Goal: Task Accomplishment & Management: Manage account settings

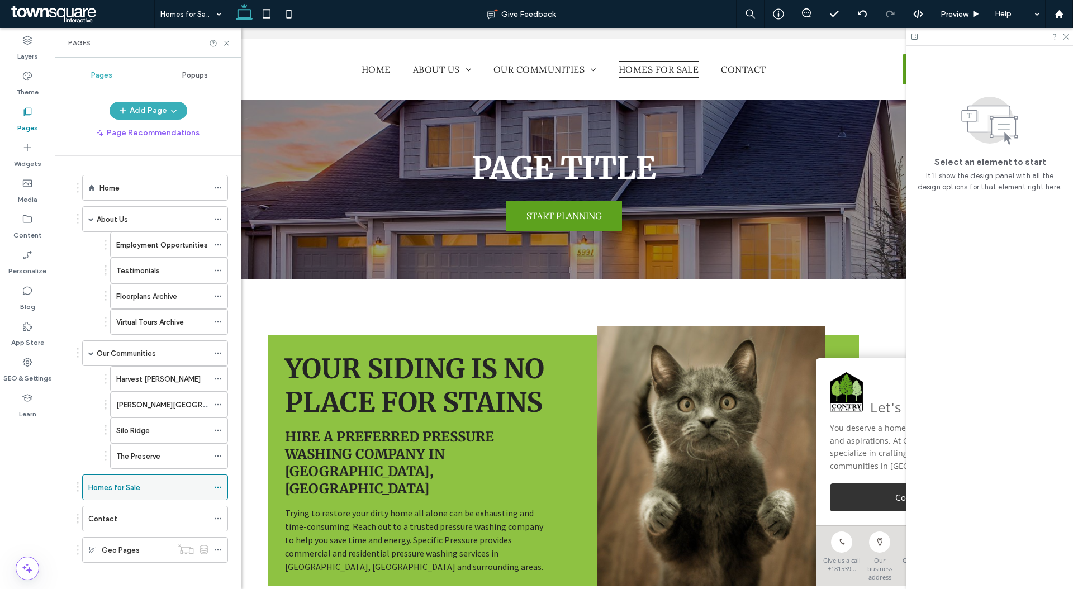
click at [216, 485] on icon at bounding box center [218, 487] width 8 height 8
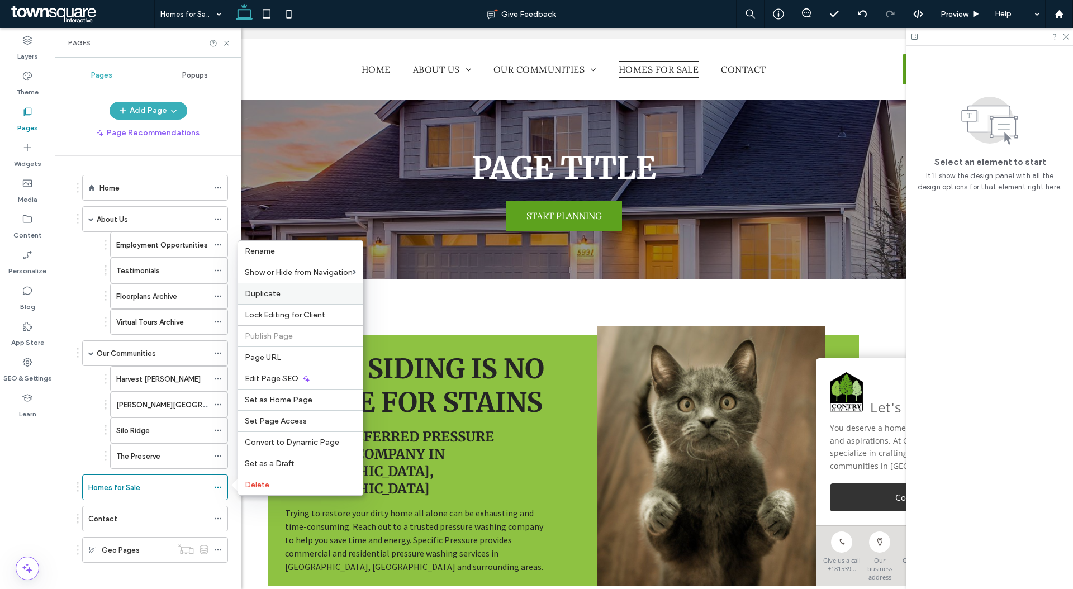
click at [298, 289] on label "Duplicate" at bounding box center [300, 293] width 111 height 9
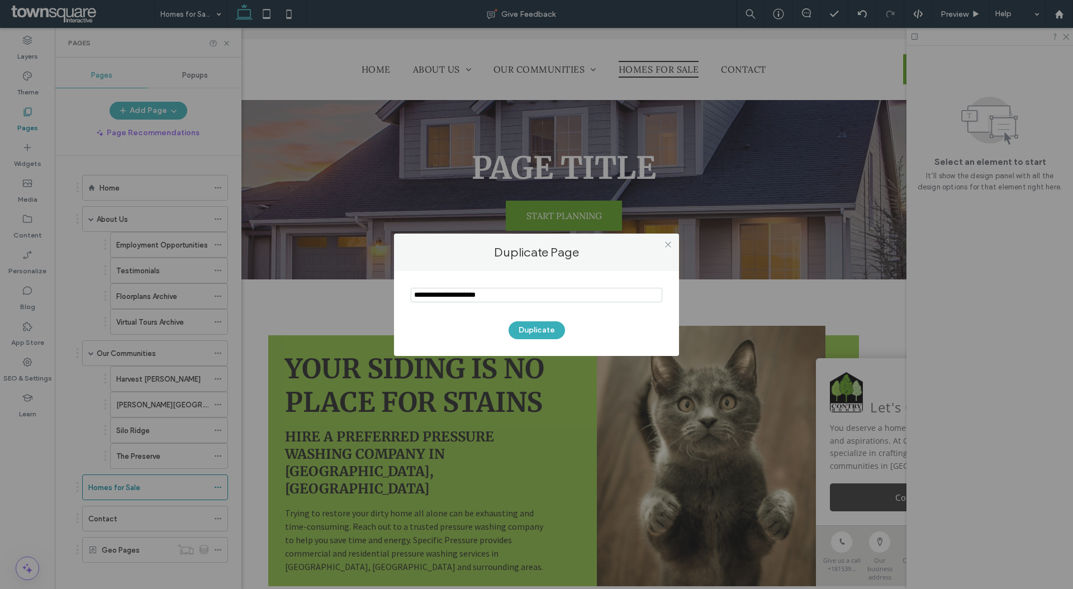
click at [451, 298] on input "notEmpty" at bounding box center [536, 295] width 251 height 15
type input "******"
click at [545, 333] on button "Duplicate" at bounding box center [536, 330] width 56 height 18
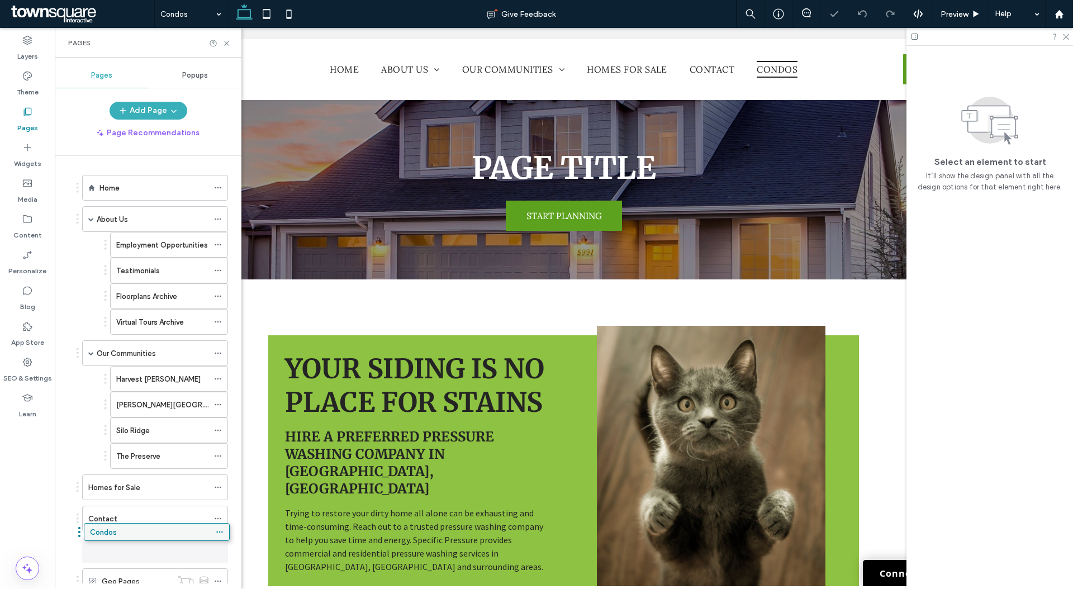
scroll to position [22, 0]
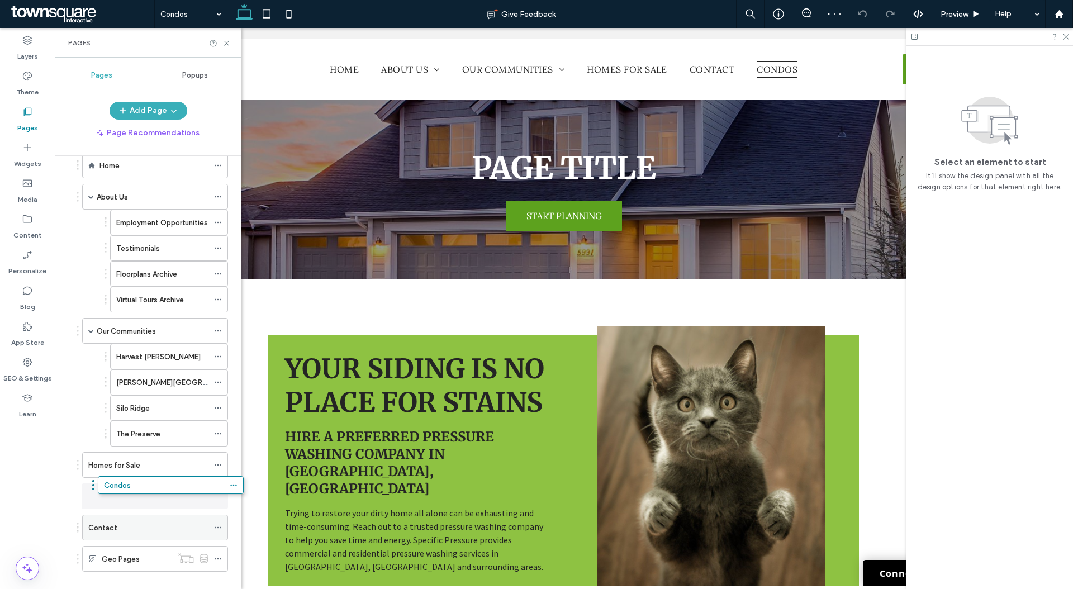
drag, startPoint x: 137, startPoint y: 578, endPoint x: 136, endPoint y: 492, distance: 86.0
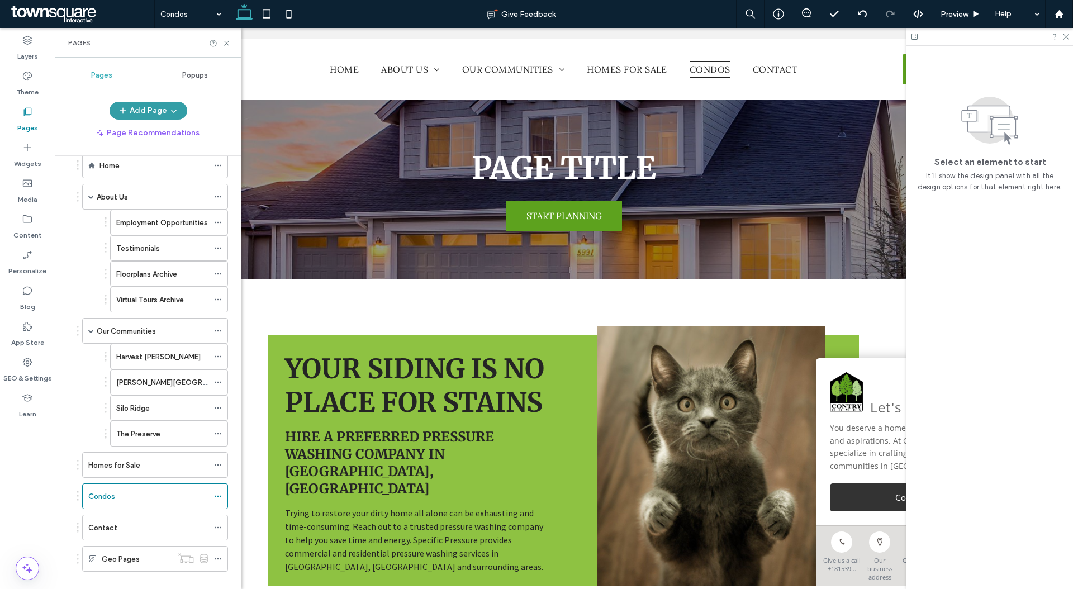
click at [158, 108] on button "Add Page" at bounding box center [148, 111] width 78 height 18
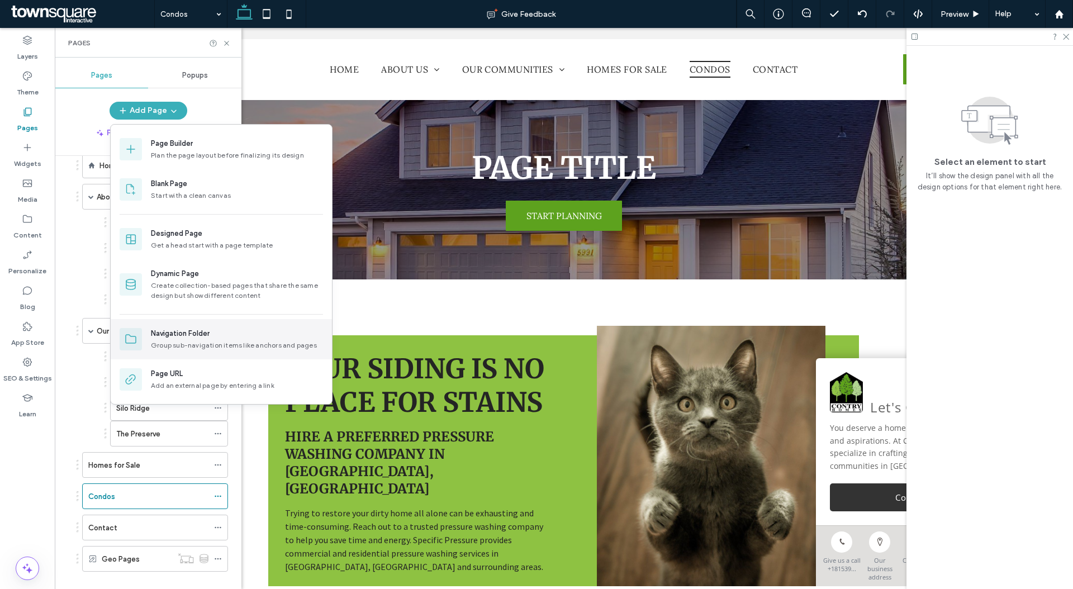
click at [218, 332] on div "Navigation Folder" at bounding box center [237, 333] width 172 height 11
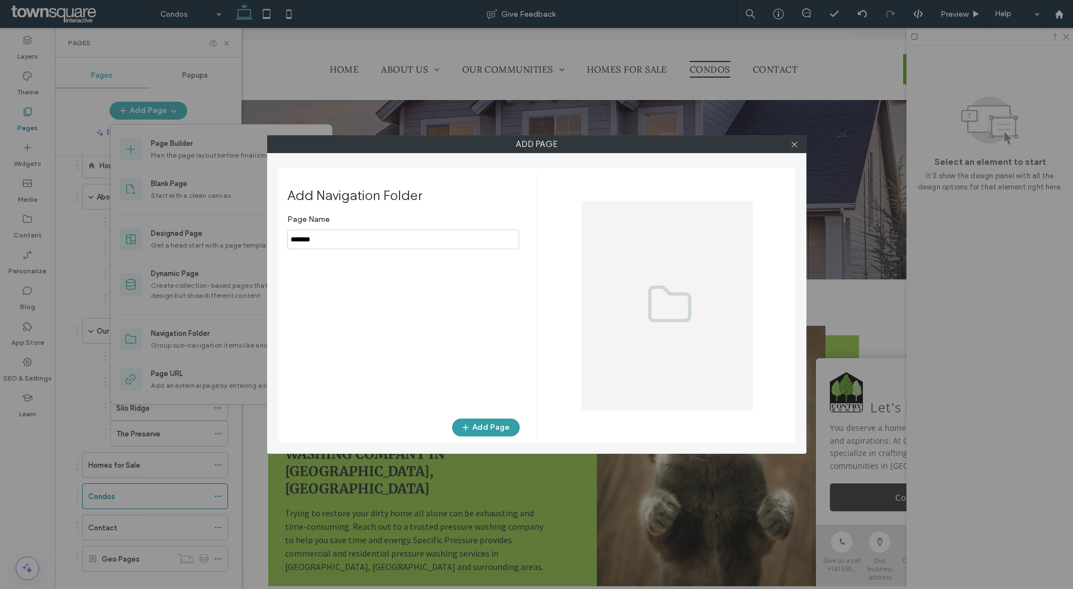
type input "*******"
click at [479, 429] on button "Add Page" at bounding box center [486, 427] width 68 height 18
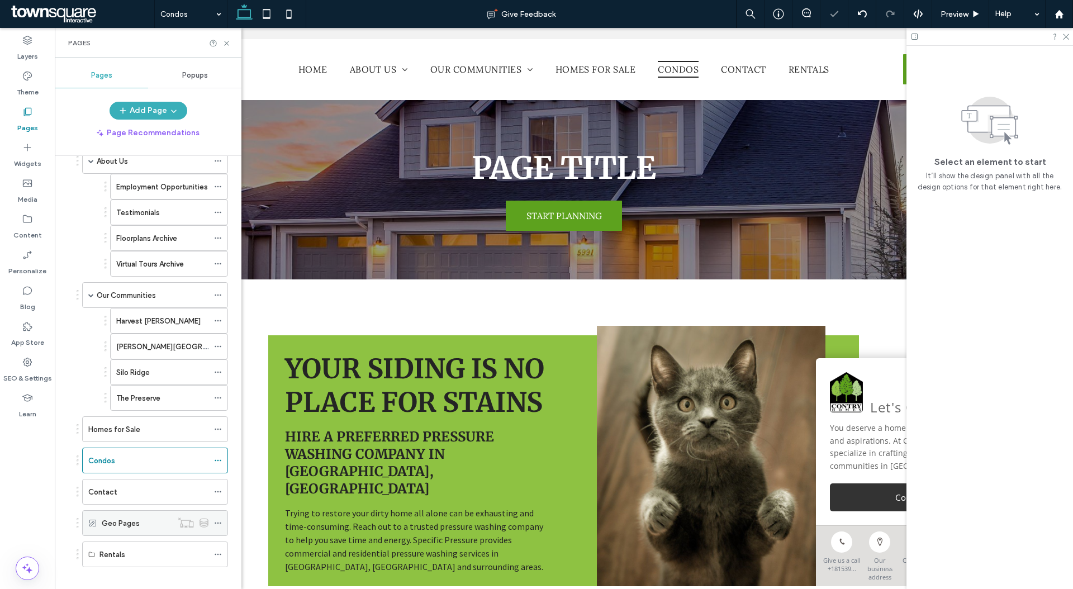
scroll to position [70, 0]
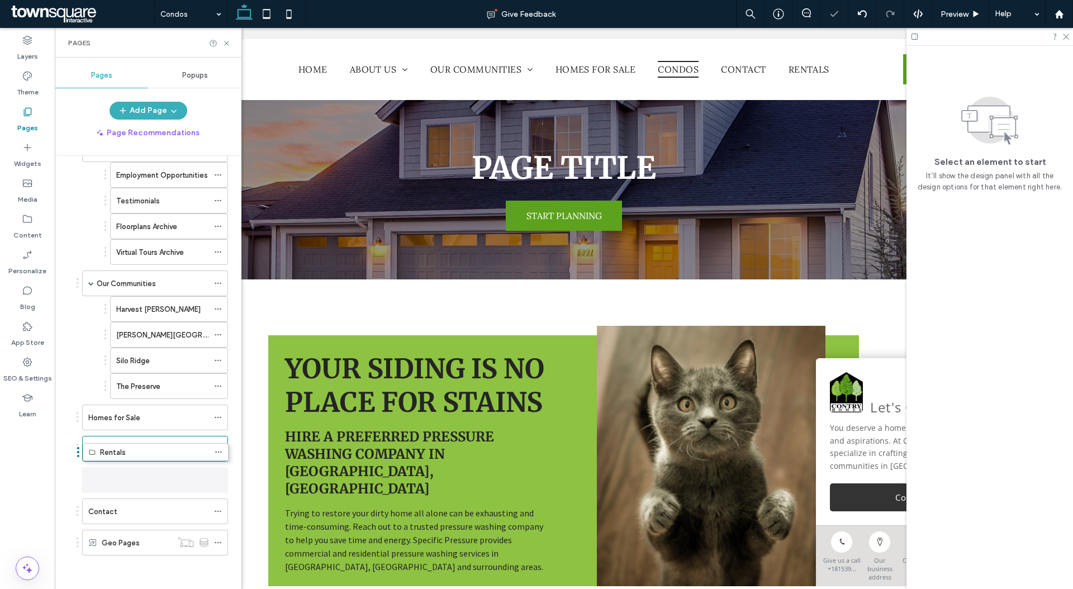
drag, startPoint x: 117, startPoint y: 545, endPoint x: 118, endPoint y: 466, distance: 79.3
click at [144, 104] on button "Add Page" at bounding box center [148, 111] width 78 height 18
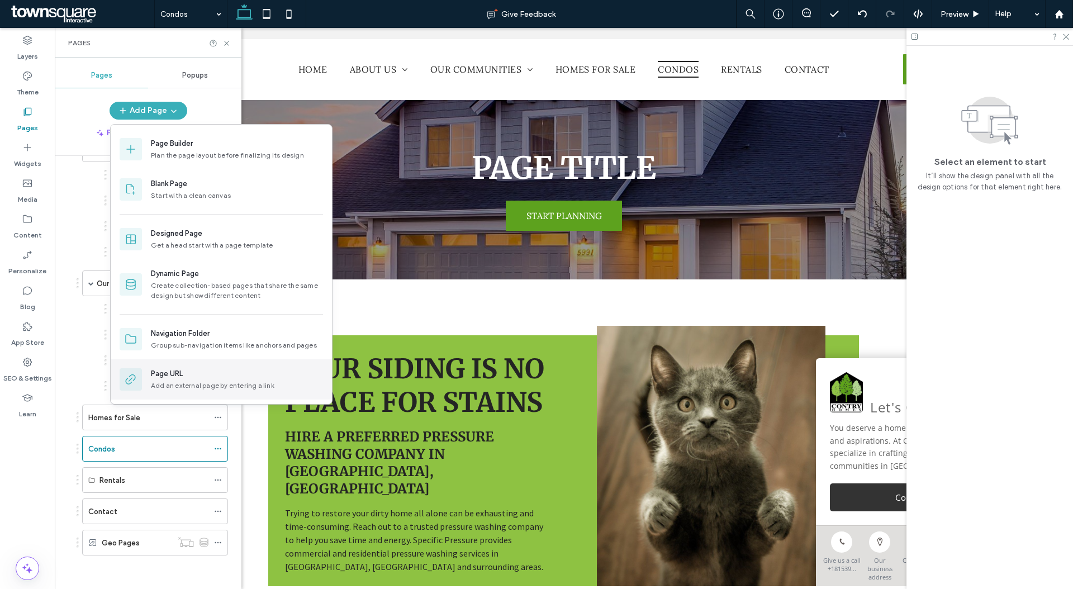
click at [199, 375] on div "Page URL" at bounding box center [237, 373] width 172 height 11
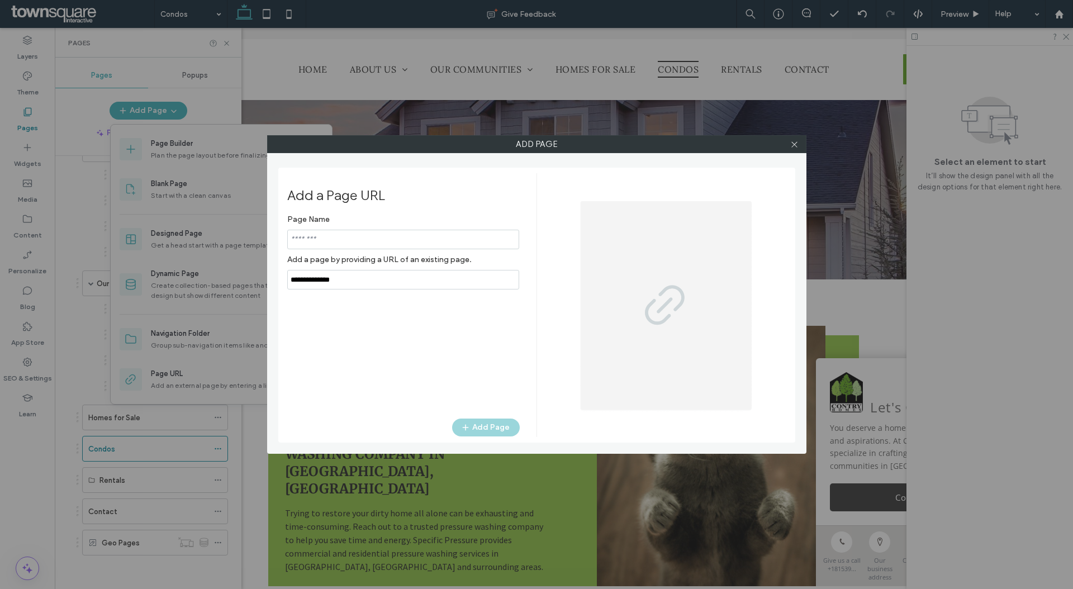
click at [407, 245] on input "notEmpty" at bounding box center [403, 240] width 232 height 20
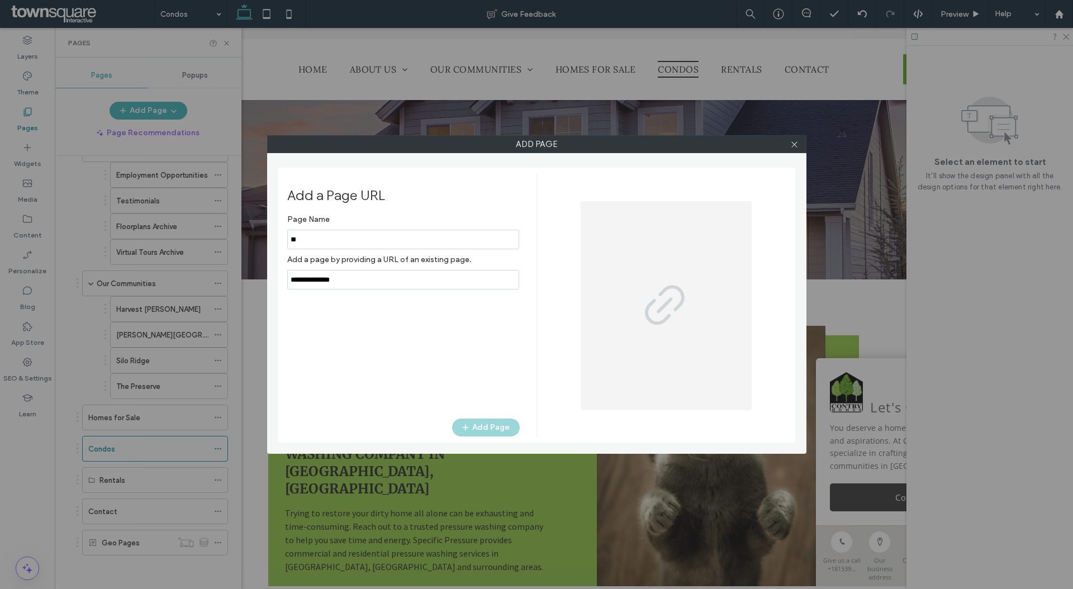
type input "*"
type input "**********"
click at [436, 274] on input "notEmpty,url" at bounding box center [403, 280] width 232 height 20
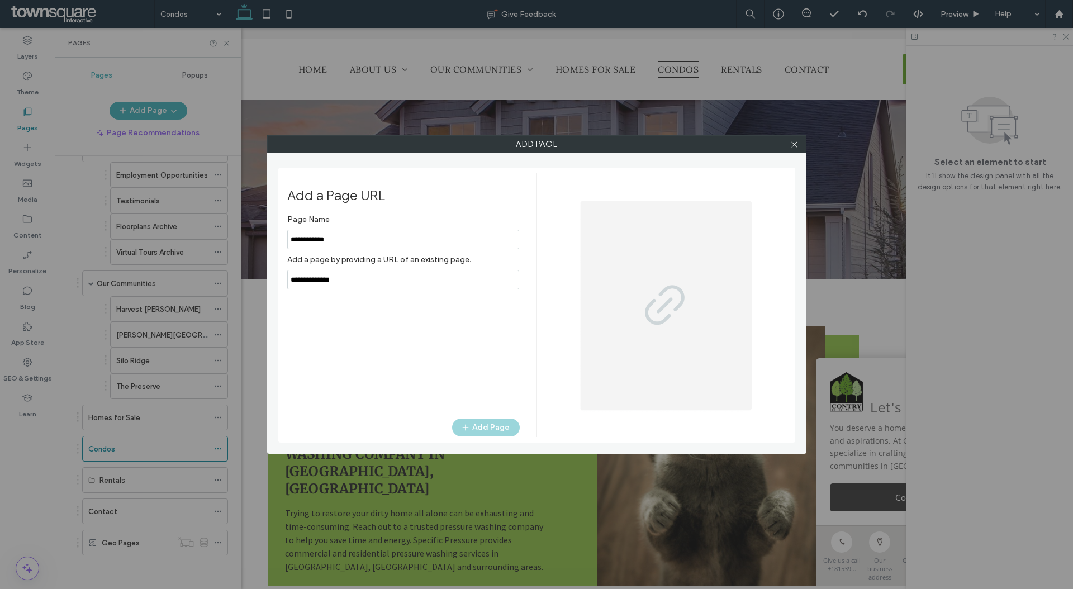
paste input "**********"
type input "**********"
click at [486, 428] on button "Add Page" at bounding box center [486, 427] width 68 height 18
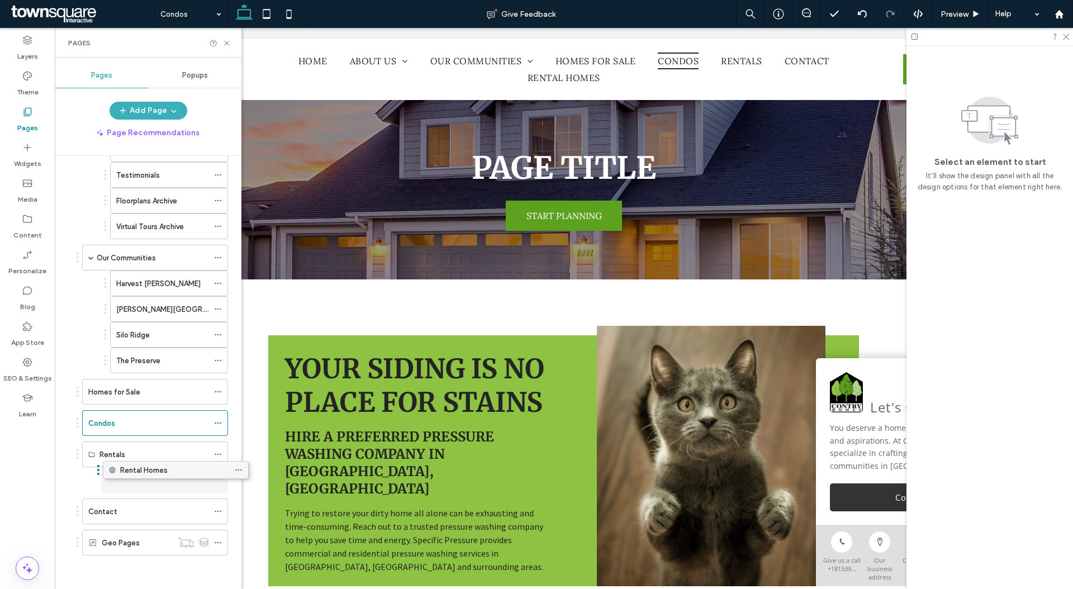
scroll to position [96, 0]
drag, startPoint x: 141, startPoint y: 541, endPoint x: 161, endPoint y: 475, distance: 69.1
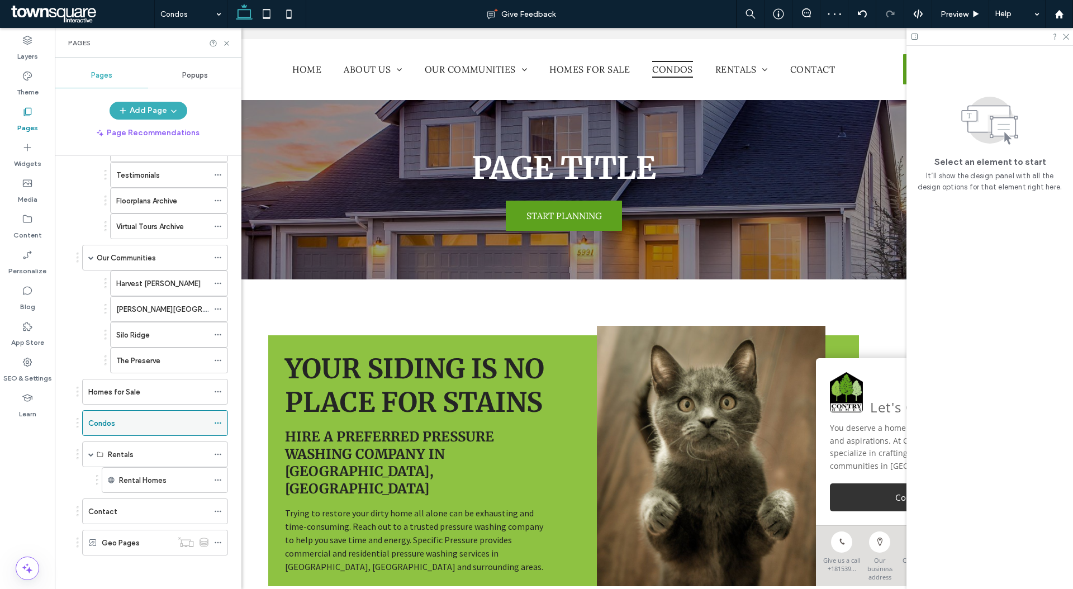
click at [218, 425] on icon at bounding box center [218, 423] width 8 height 8
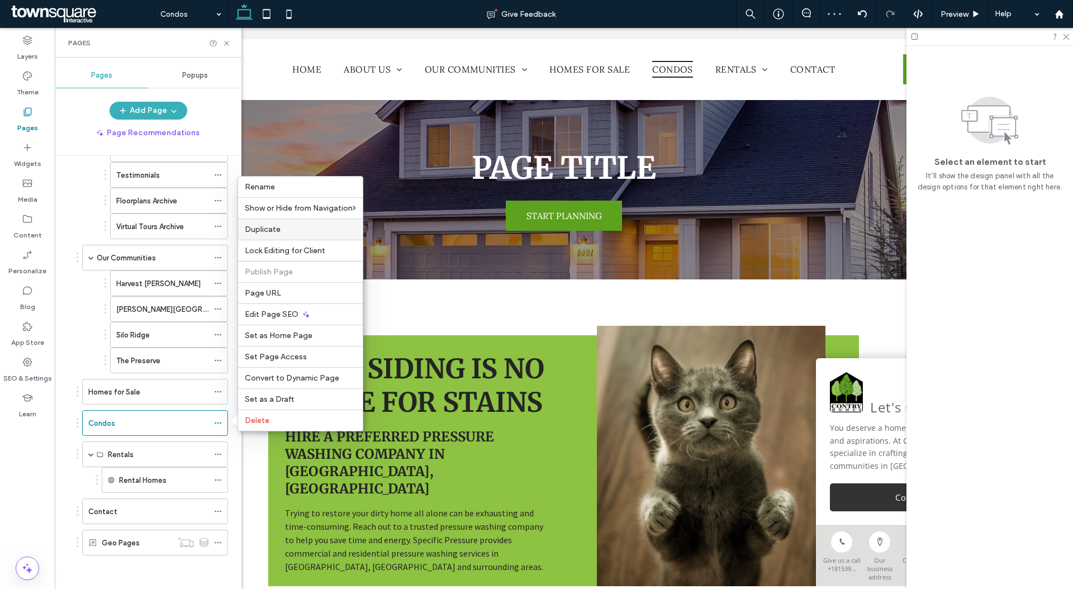
click at [277, 231] on span "Duplicate" at bounding box center [263, 229] width 36 height 9
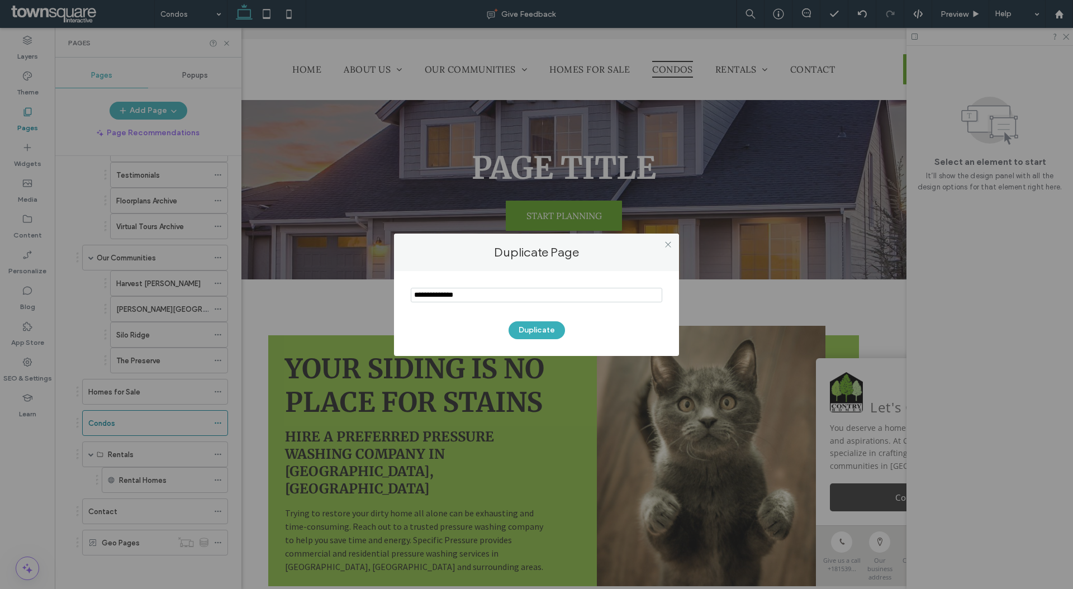
click at [440, 289] on input "notEmpty" at bounding box center [536, 295] width 251 height 15
type input "**********"
click at [524, 330] on button "Duplicate" at bounding box center [536, 330] width 56 height 18
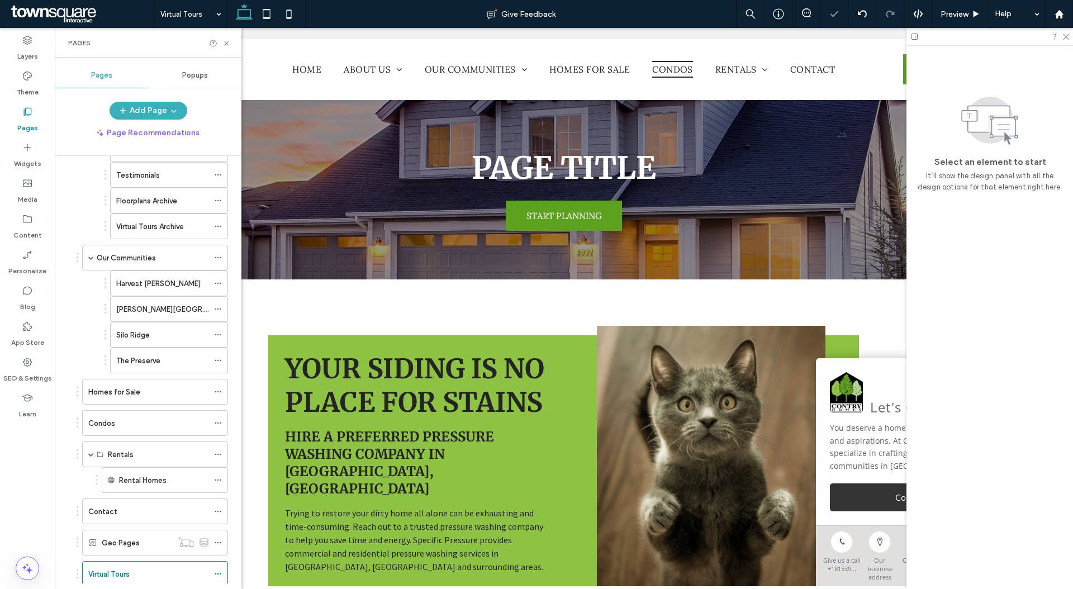
scroll to position [101, 0]
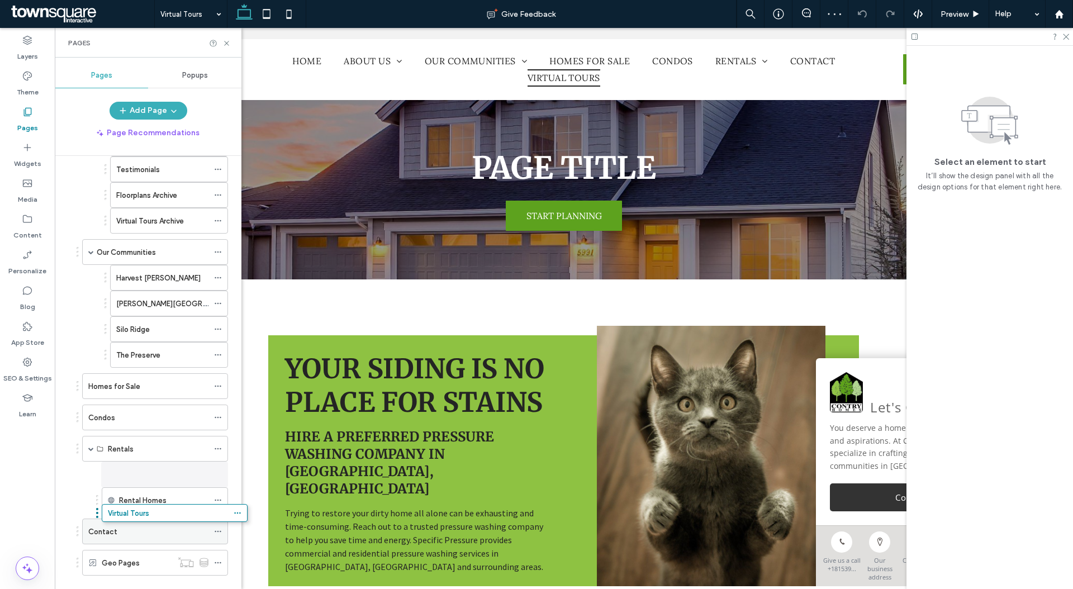
drag, startPoint x: 136, startPoint y: 571, endPoint x: 155, endPoint y: 518, distance: 56.4
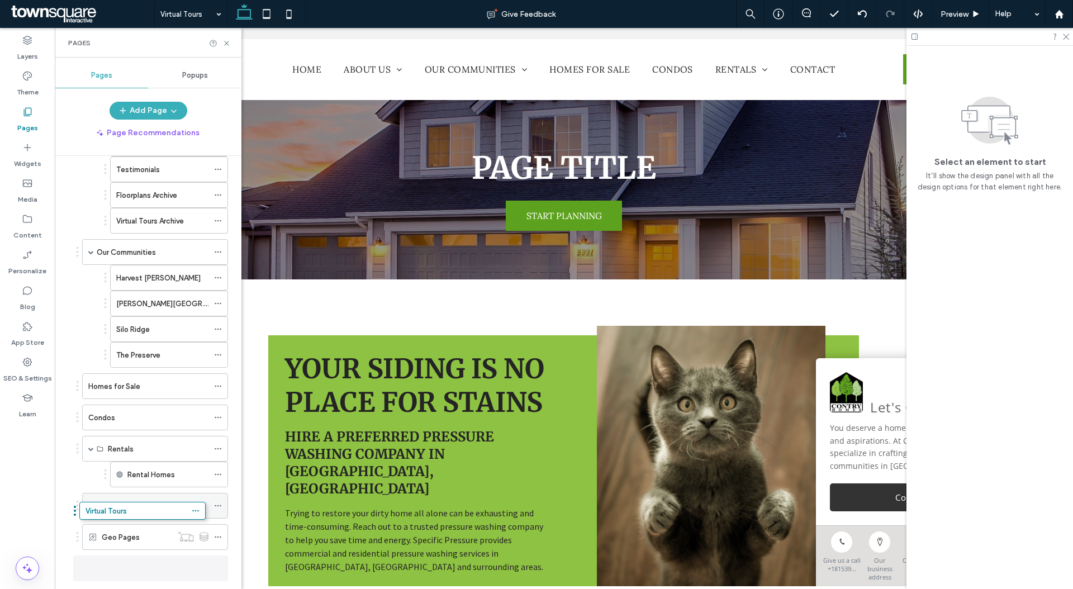
drag, startPoint x: 163, startPoint y: 497, endPoint x: 140, endPoint y: 504, distance: 24.2
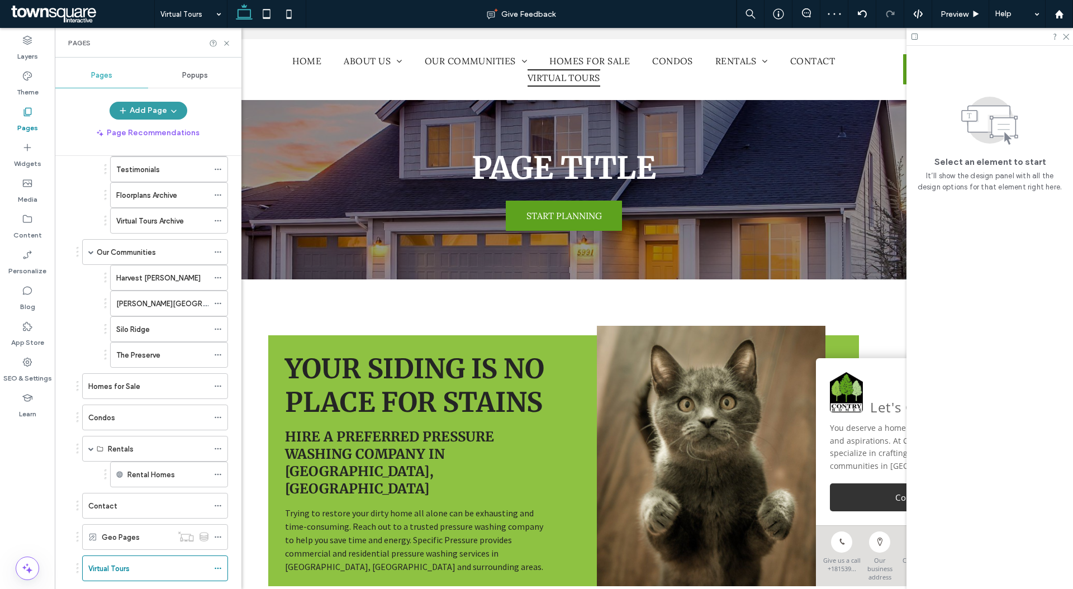
click at [160, 116] on button "Add Page" at bounding box center [148, 111] width 78 height 18
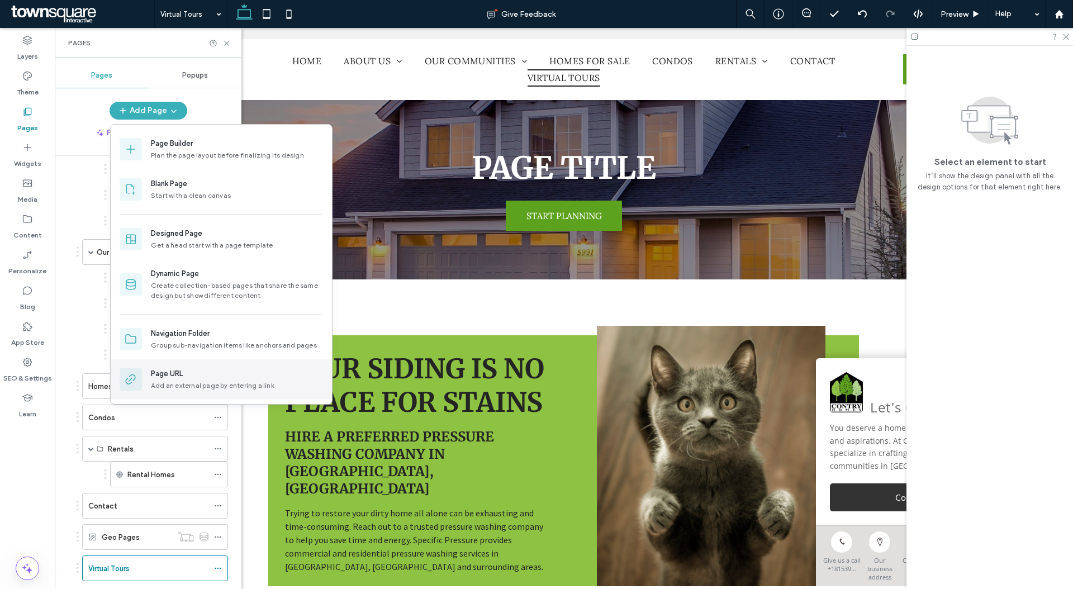
click at [205, 371] on div "Page URL" at bounding box center [237, 373] width 172 height 11
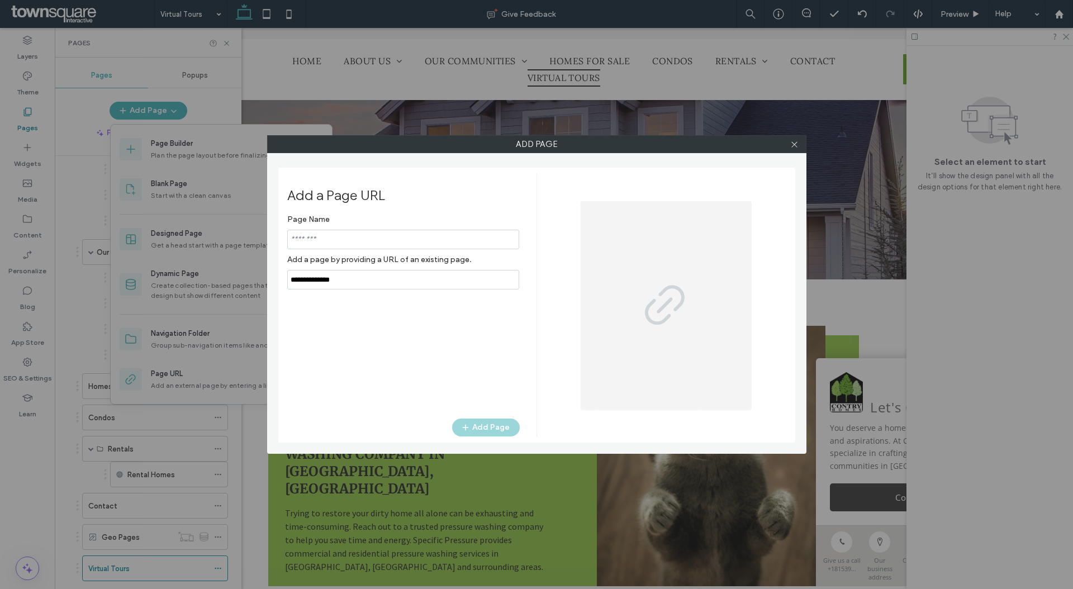
click at [376, 237] on input "notEmpty" at bounding box center [403, 240] width 232 height 20
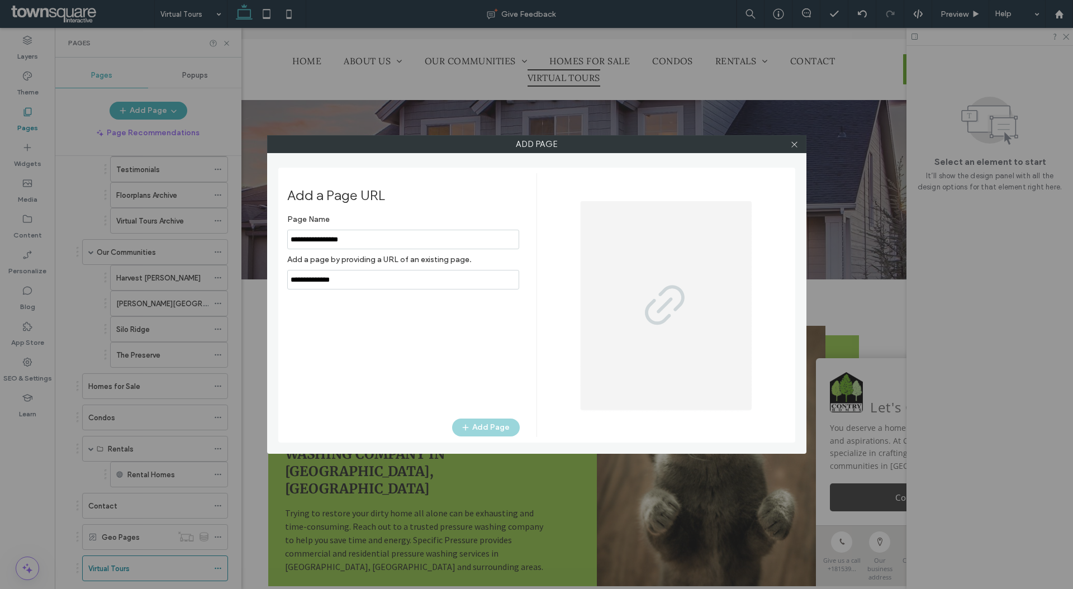
type input "**********"
click at [406, 282] on input "notEmpty,url" at bounding box center [403, 280] width 232 height 20
paste input "**********"
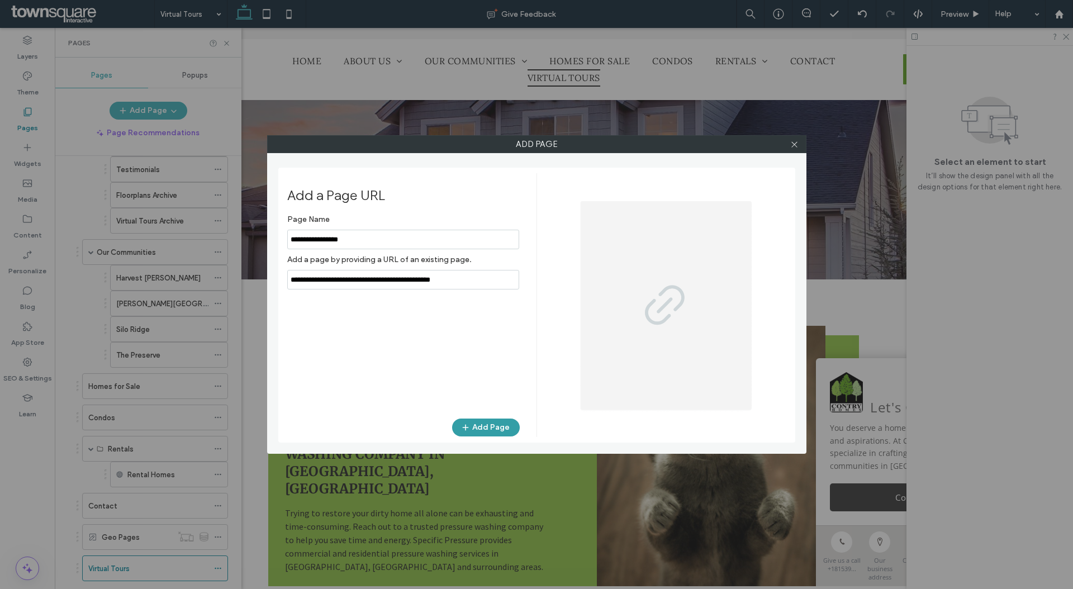
type input "**********"
click at [494, 428] on button "Add Page" at bounding box center [486, 427] width 68 height 18
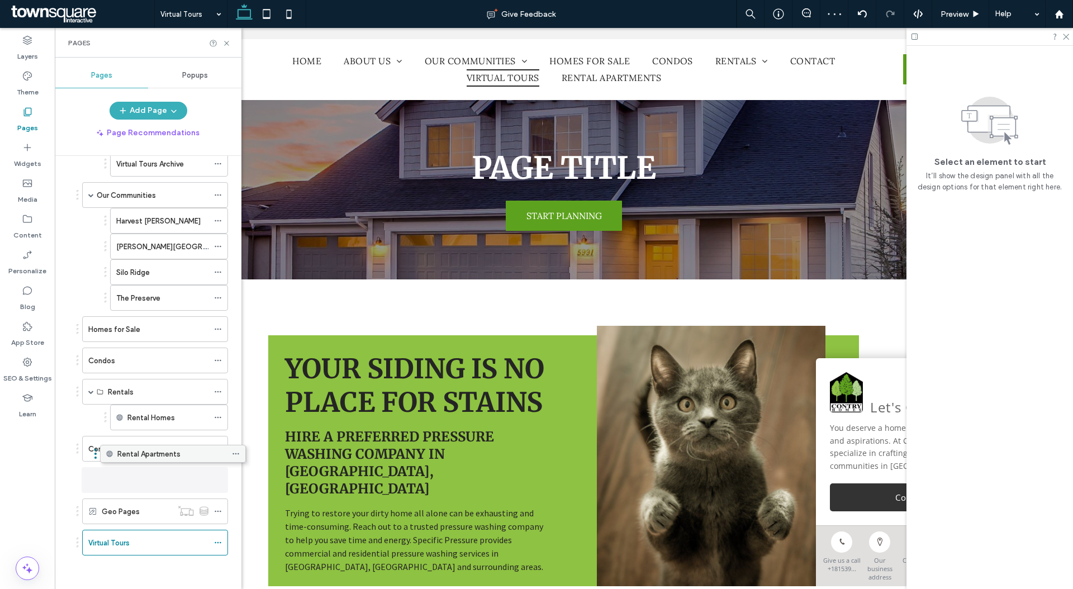
scroll to position [152, 0]
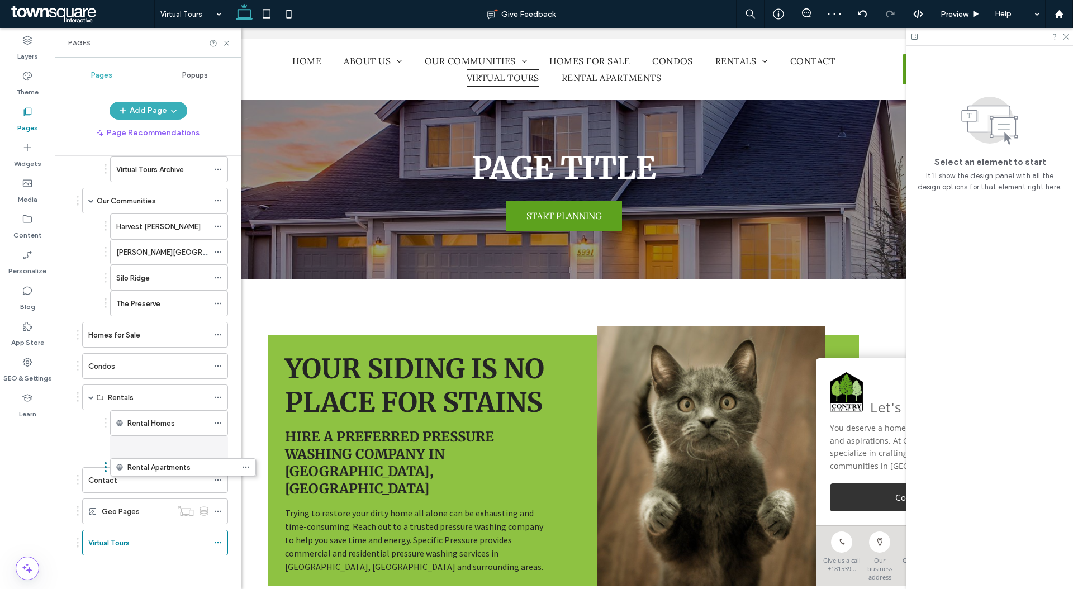
drag, startPoint x: 155, startPoint y: 547, endPoint x: 183, endPoint y: 476, distance: 76.8
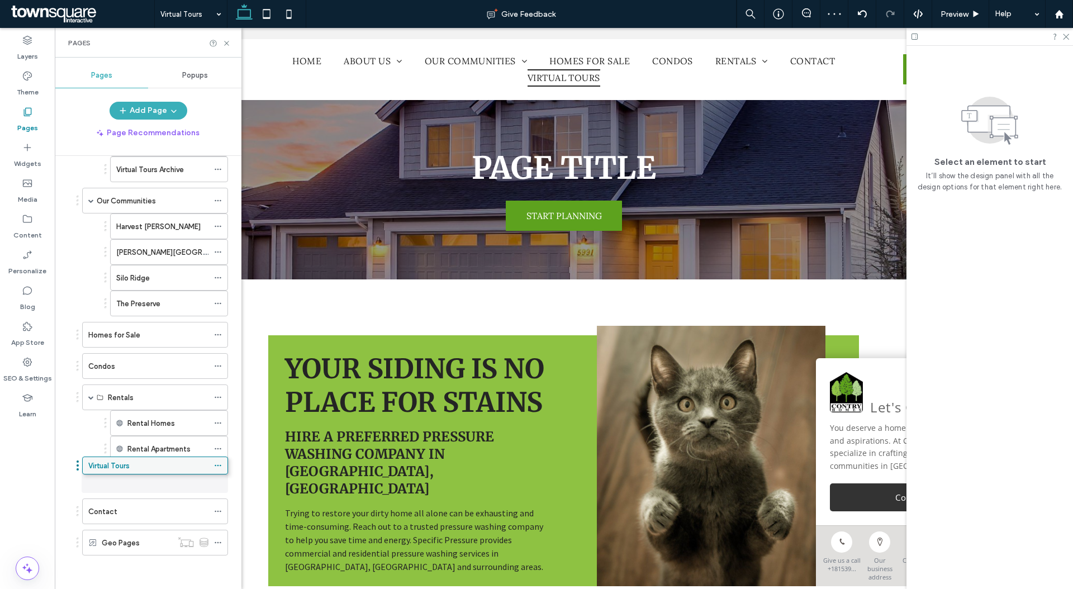
drag, startPoint x: 155, startPoint y: 537, endPoint x: 155, endPoint y: 467, distance: 69.8
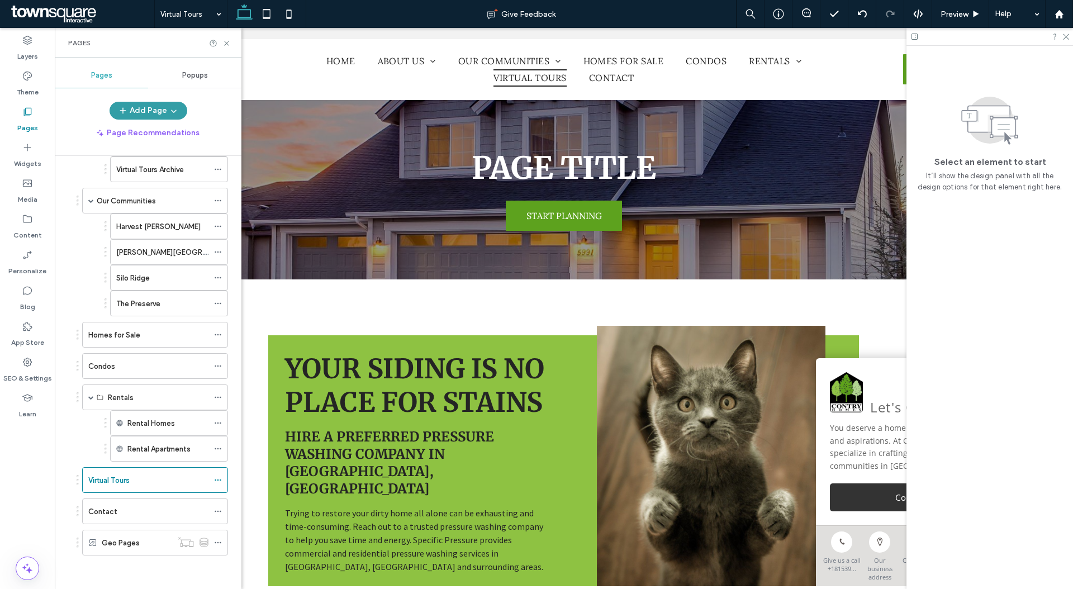
click at [167, 112] on span "button" at bounding box center [172, 110] width 11 height 17
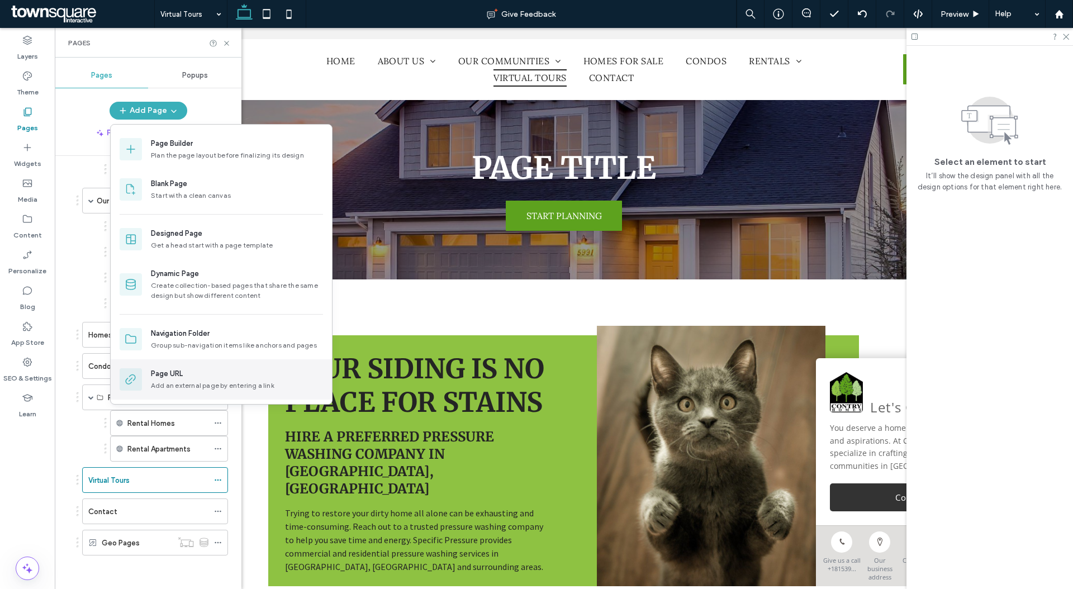
click at [233, 376] on div "Page URL" at bounding box center [237, 373] width 172 height 11
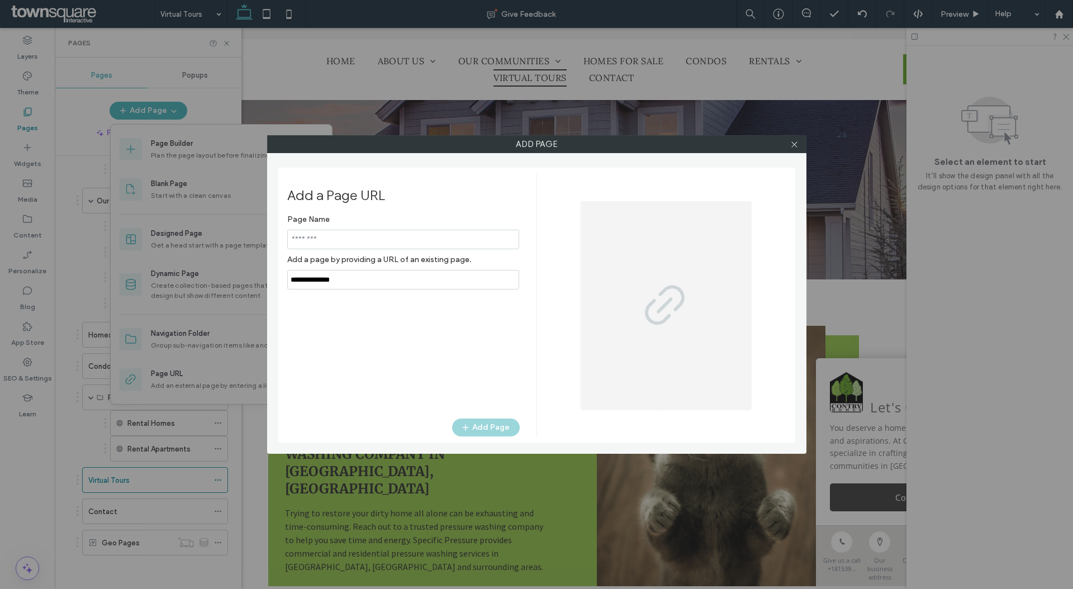
click at [789, 146] on div at bounding box center [794, 144] width 17 height 17
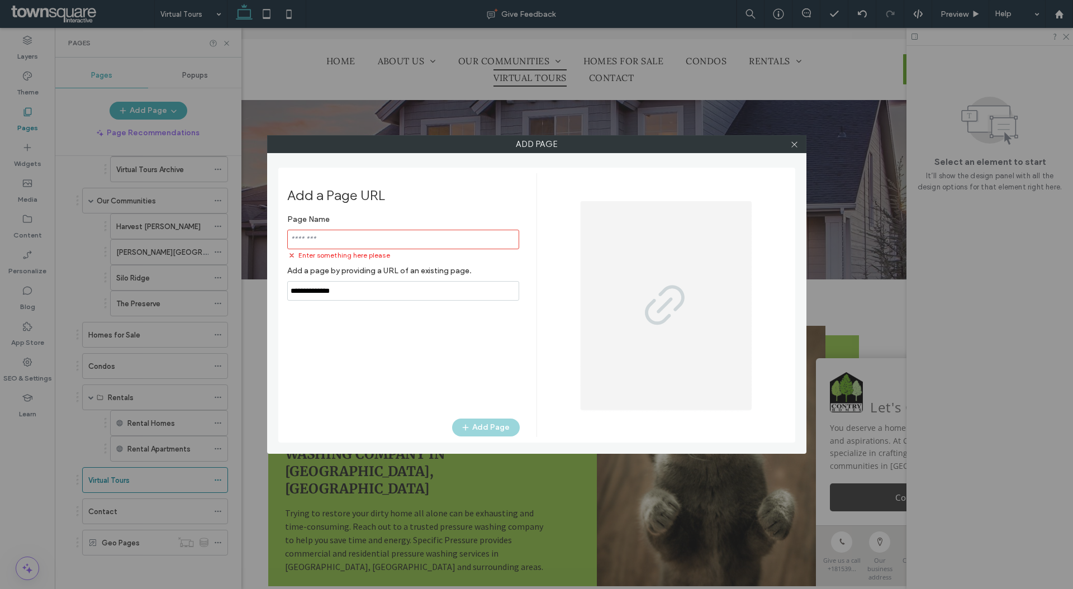
click at [799, 139] on div at bounding box center [794, 144] width 17 height 17
click at [796, 144] on icon at bounding box center [794, 144] width 8 height 8
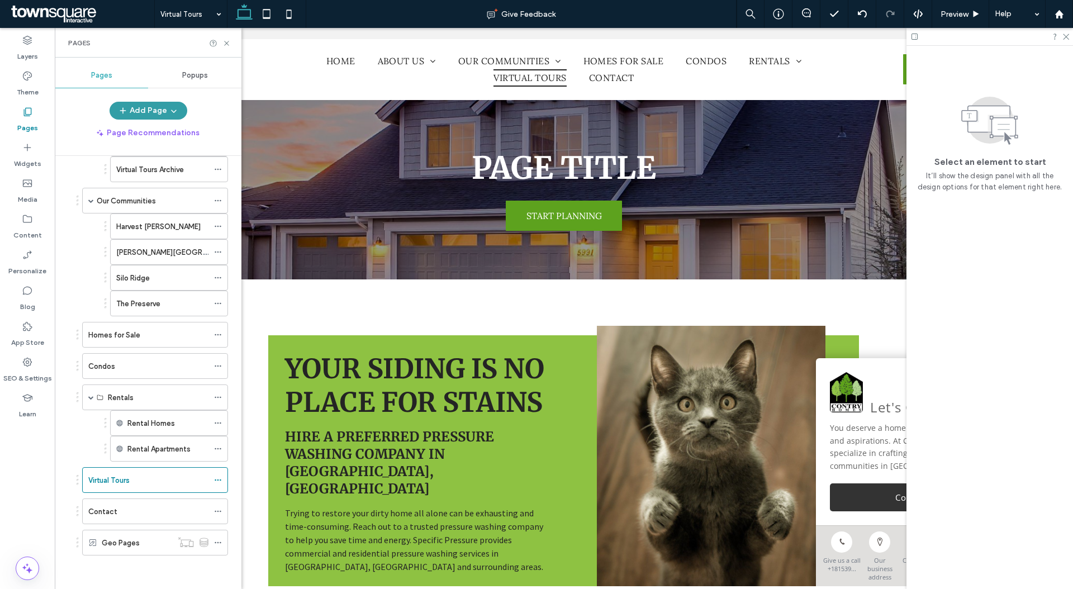
click at [171, 108] on icon "button" at bounding box center [173, 110] width 9 height 9
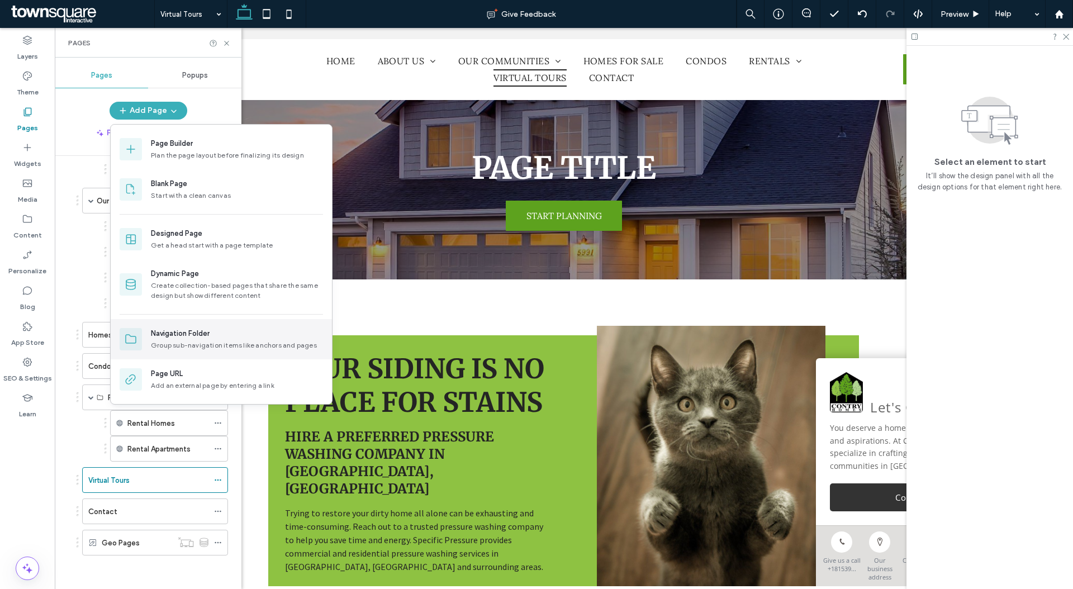
click at [198, 337] on div "Navigation Folder" at bounding box center [180, 333] width 59 height 11
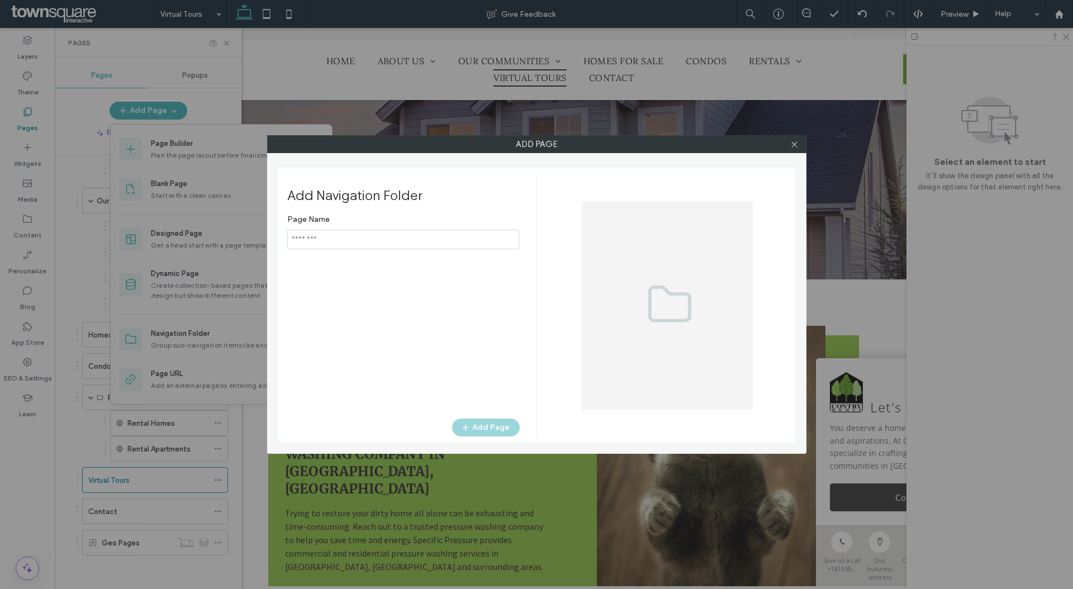
click at [408, 246] on input "notEmpty" at bounding box center [403, 240] width 232 height 20
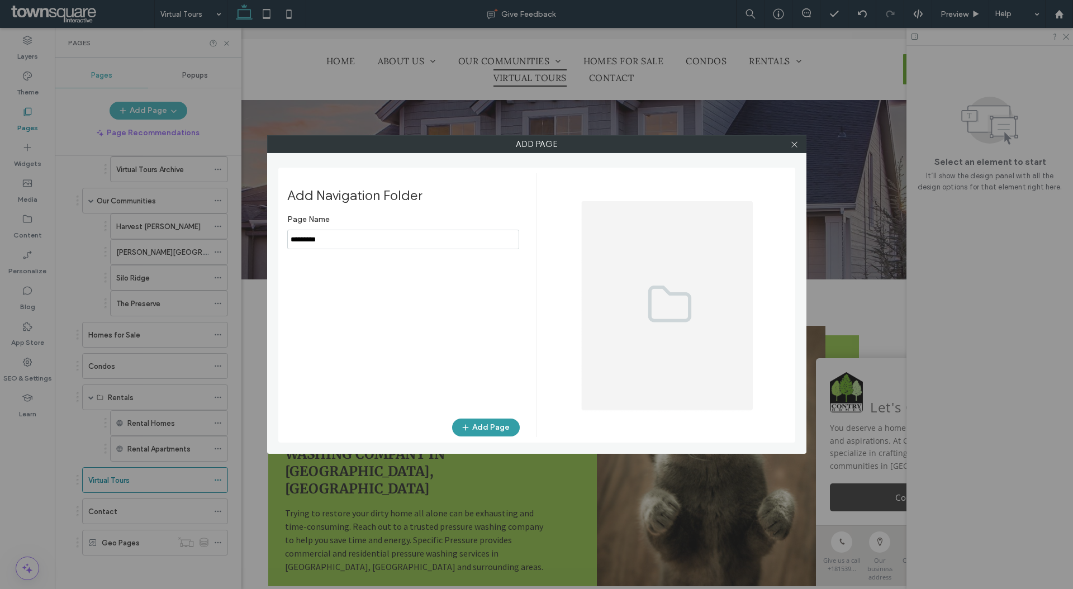
type input "*********"
click at [501, 428] on button "Add Page" at bounding box center [486, 427] width 68 height 18
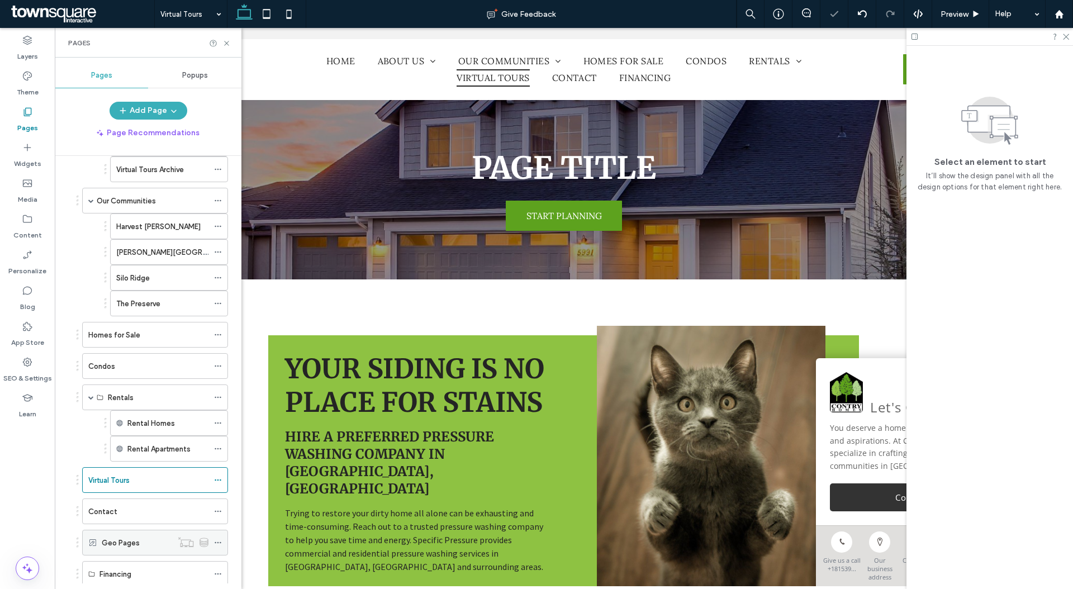
scroll to position [184, 0]
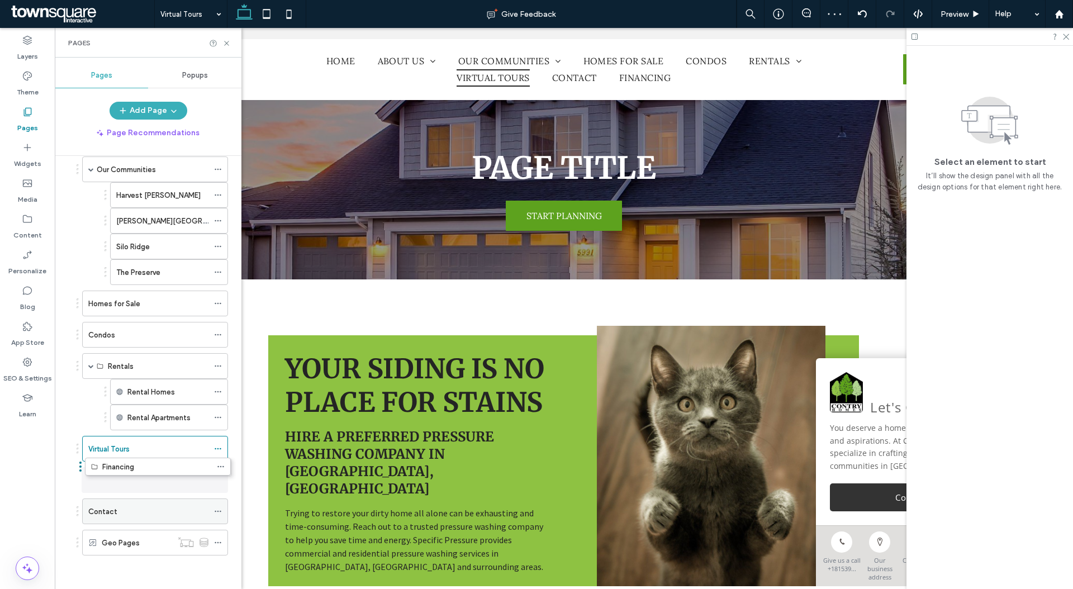
drag, startPoint x: 121, startPoint y: 550, endPoint x: 123, endPoint y: 476, distance: 73.8
click at [217, 444] on span at bounding box center [218, 448] width 8 height 17
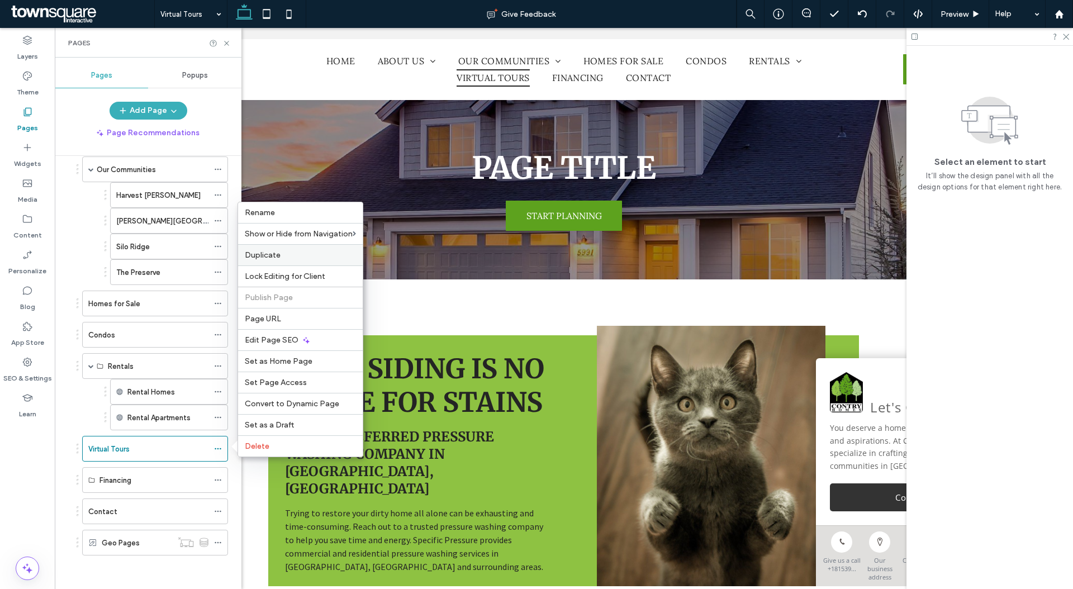
click at [293, 255] on label "Duplicate" at bounding box center [300, 254] width 111 height 9
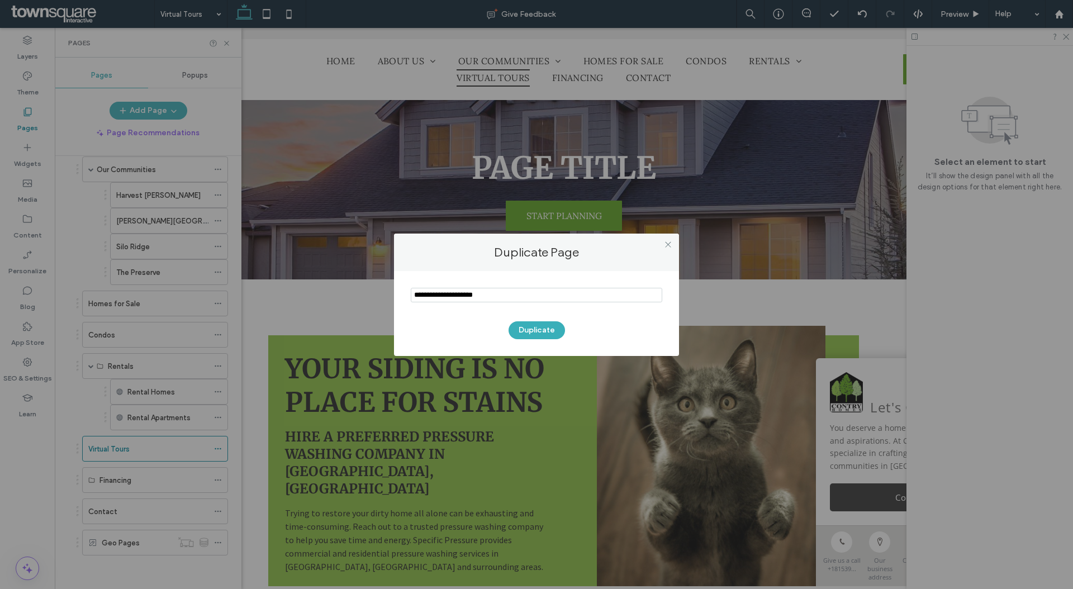
click at [533, 293] on input "notEmpty" at bounding box center [536, 295] width 251 height 15
click at [533, 294] on input "notEmpty" at bounding box center [536, 295] width 251 height 15
type input "**********"
click at [534, 328] on button "Duplicate" at bounding box center [536, 330] width 56 height 18
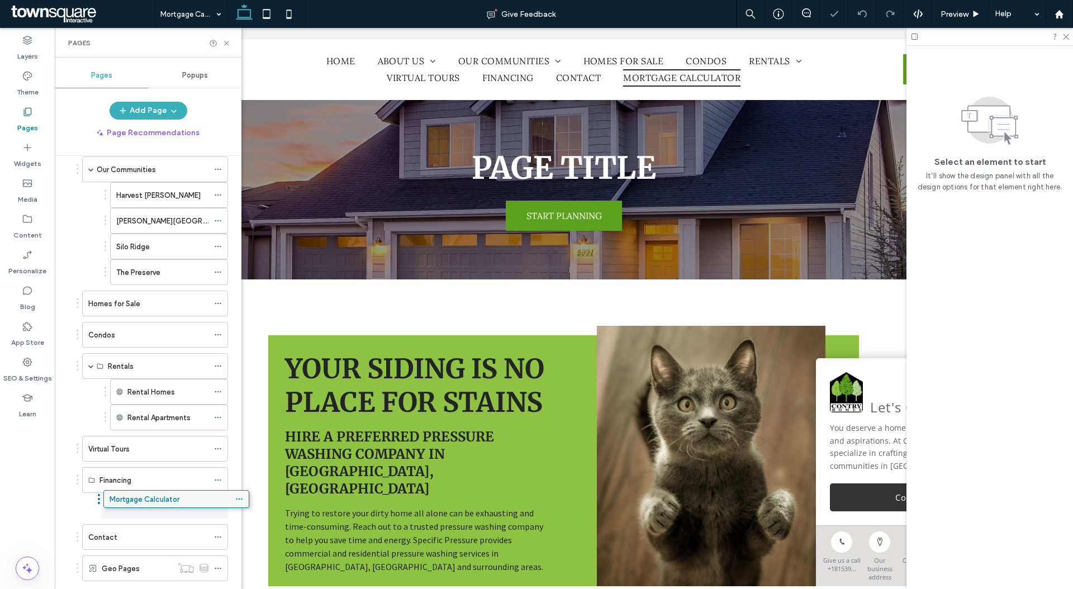
drag, startPoint x: 135, startPoint y: 566, endPoint x: 156, endPoint y: 494, distance: 75.5
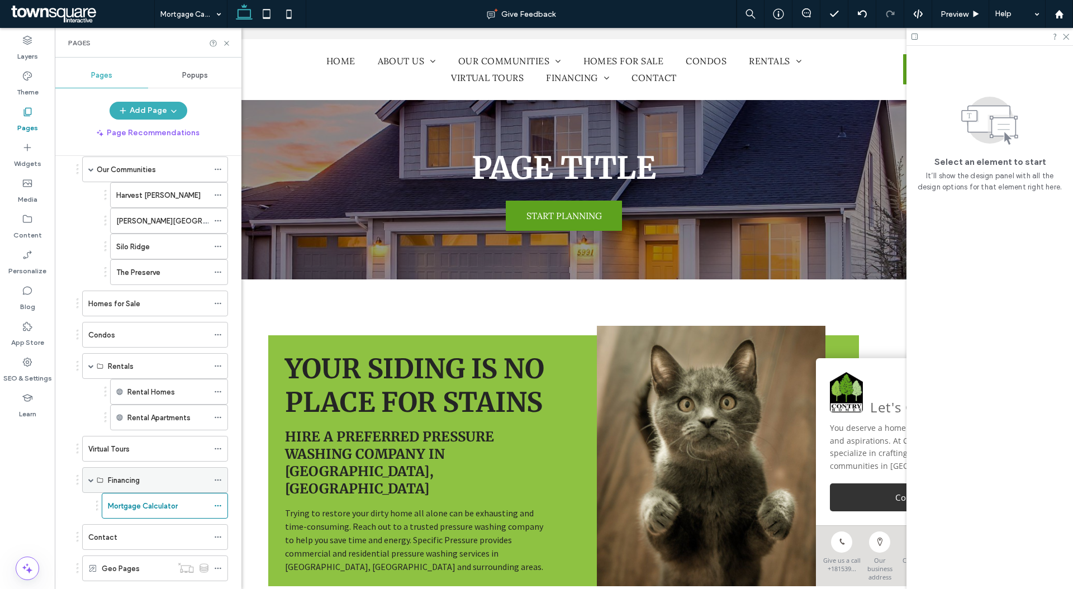
click at [222, 475] on div at bounding box center [220, 479] width 13 height 17
click at [216, 482] on icon at bounding box center [218, 480] width 8 height 8
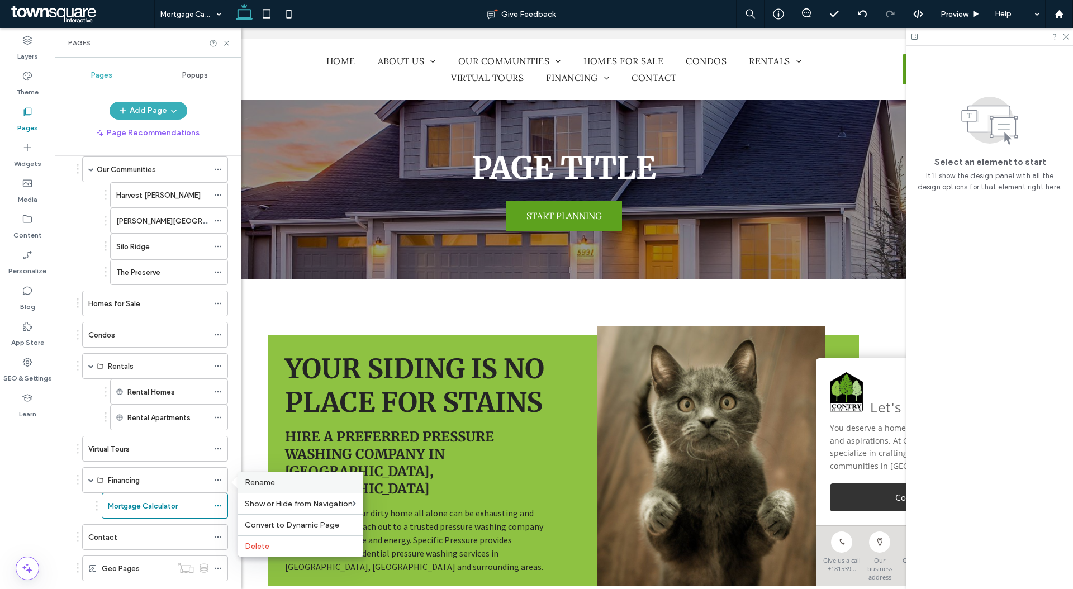
click at [259, 479] on span "Rename" at bounding box center [260, 482] width 30 height 9
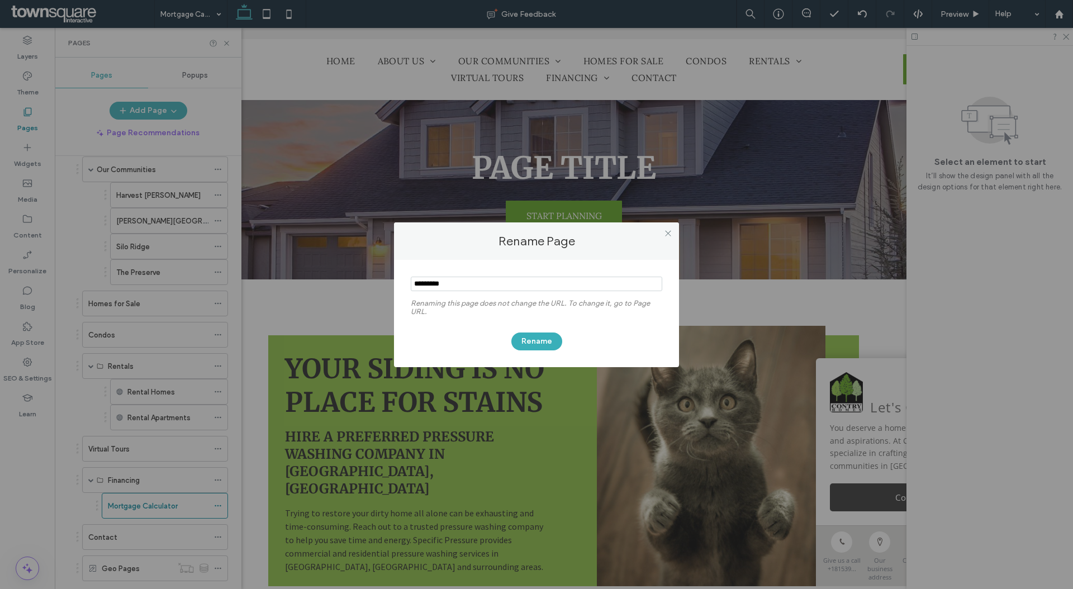
click at [459, 280] on input "notEmpty" at bounding box center [536, 284] width 251 height 15
type input "*********"
click at [531, 345] on button "Rename" at bounding box center [536, 341] width 51 height 18
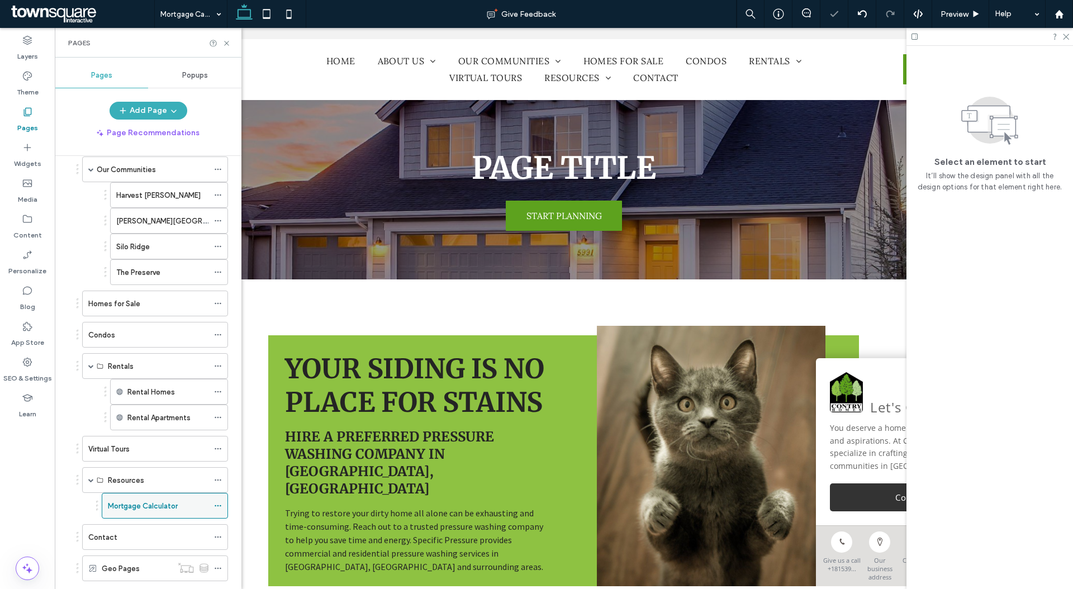
click at [220, 507] on icon at bounding box center [218, 506] width 8 height 8
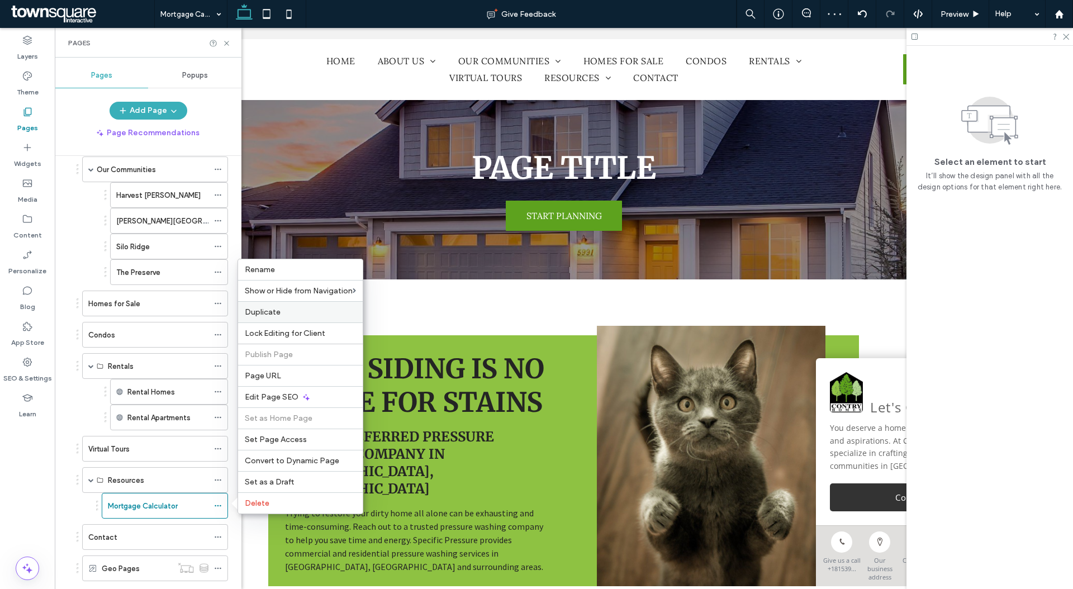
click at [298, 312] on label "Duplicate" at bounding box center [300, 311] width 111 height 9
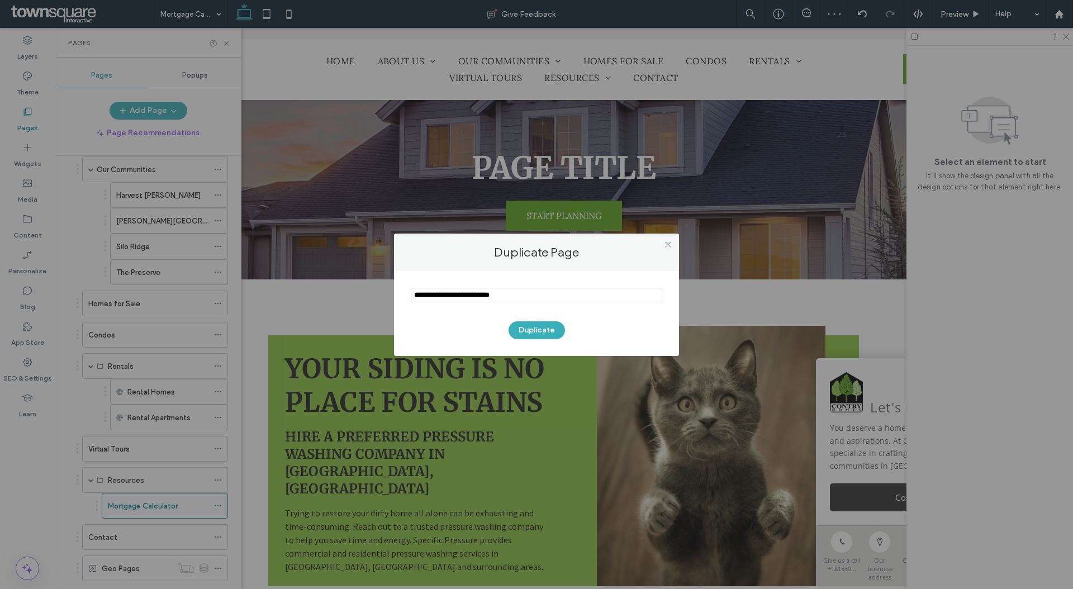
click at [480, 295] on input "notEmpty" at bounding box center [536, 295] width 251 height 15
type input "*********"
click at [537, 335] on button "Duplicate" at bounding box center [536, 330] width 56 height 18
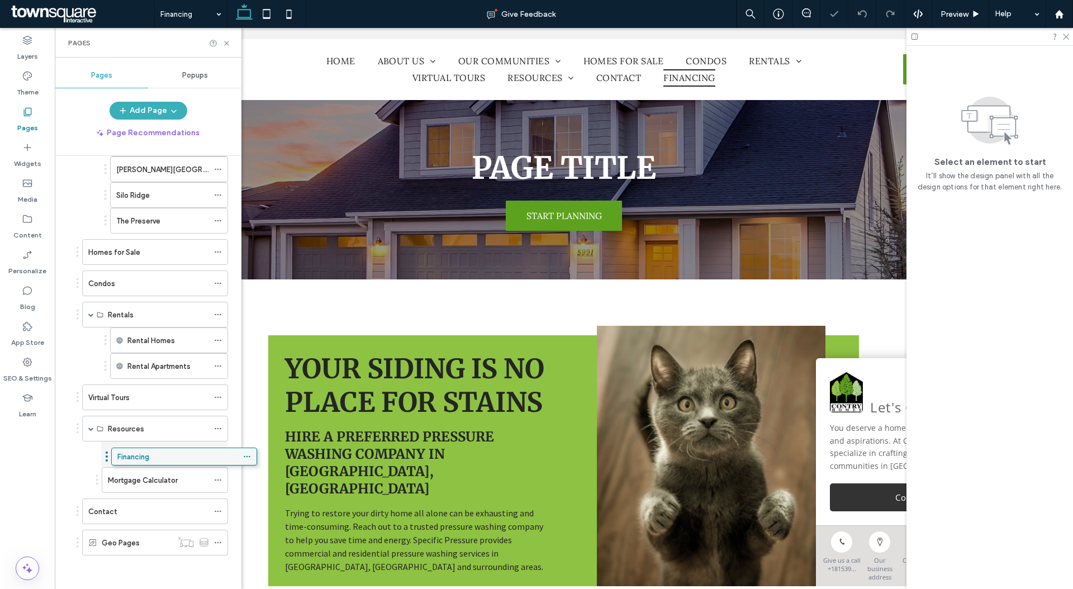
scroll to position [235, 0]
drag, startPoint x: 128, startPoint y: 546, endPoint x: 160, endPoint y: 442, distance: 108.1
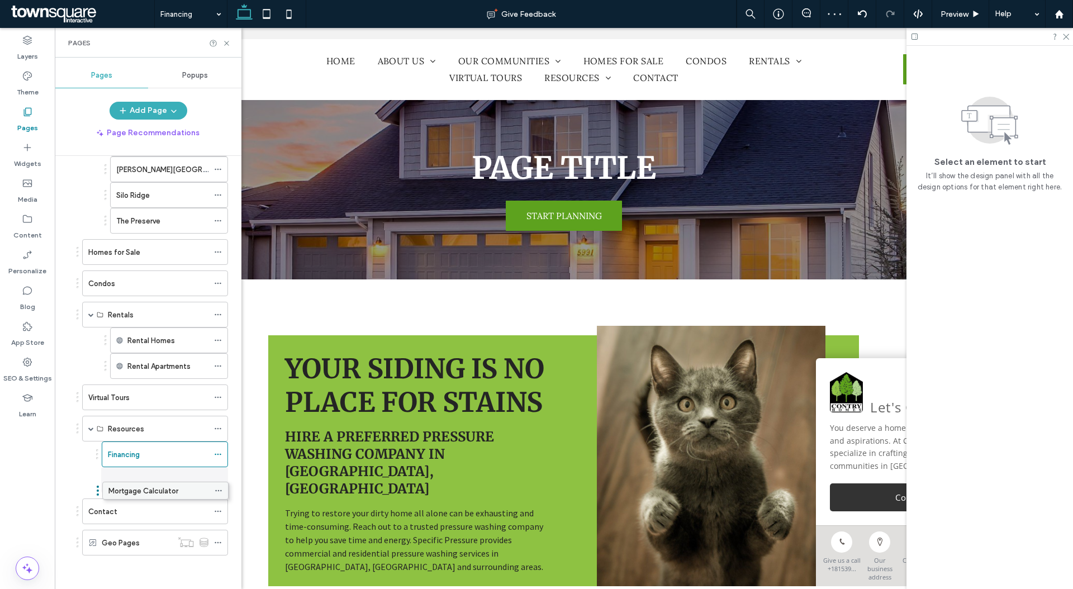
drag, startPoint x: 189, startPoint y: 453, endPoint x: 190, endPoint y: 493, distance: 39.7
click at [218, 454] on use at bounding box center [218, 455] width 6 height 2
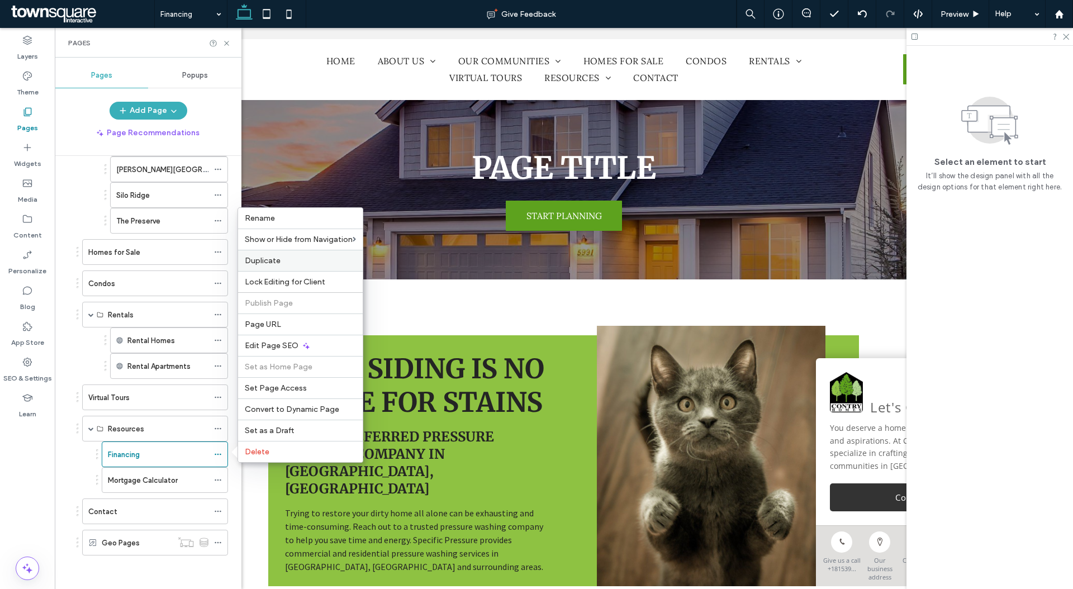
click at [276, 261] on span "Duplicate" at bounding box center [263, 260] width 36 height 9
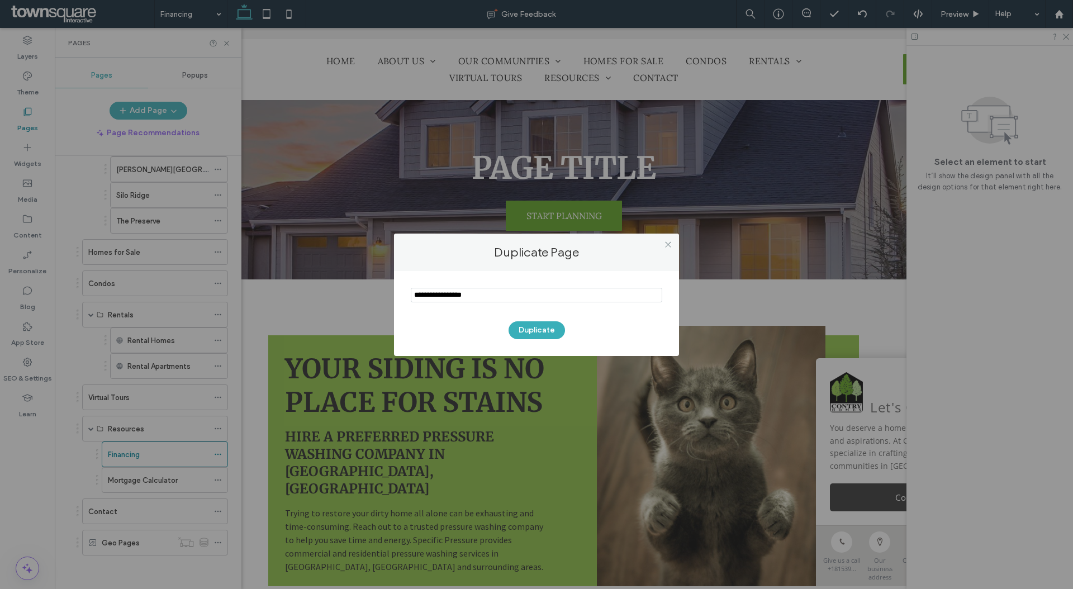
click at [574, 293] on input "notEmpty" at bounding box center [536, 295] width 251 height 15
click at [575, 293] on input "notEmpty" at bounding box center [536, 295] width 251 height 15
type input "**********"
click at [542, 331] on button "Duplicate" at bounding box center [536, 330] width 56 height 18
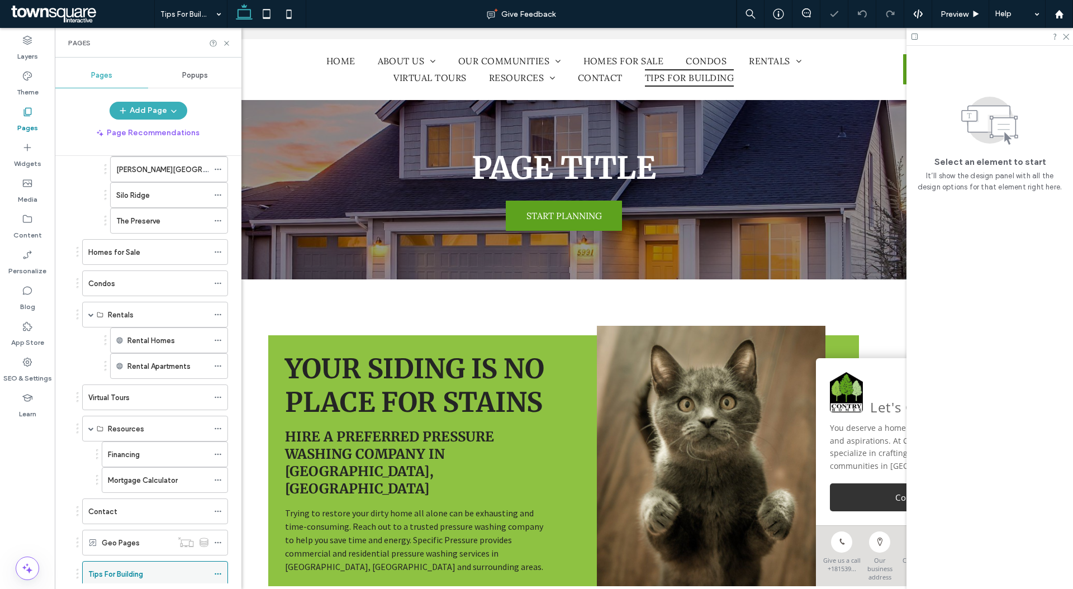
scroll to position [258, 0]
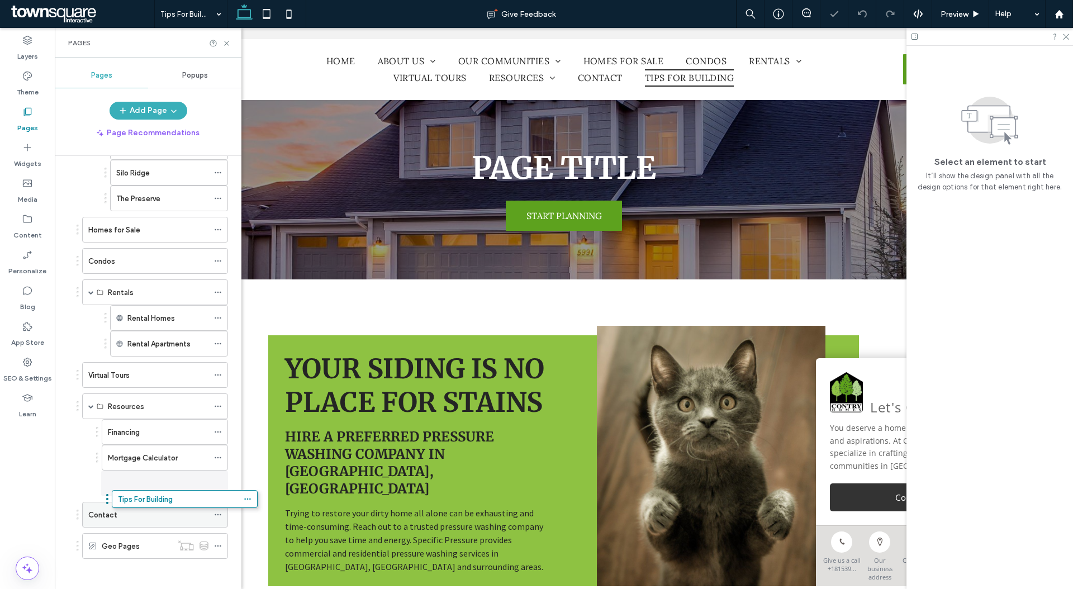
drag, startPoint x: 144, startPoint y: 578, endPoint x: 171, endPoint y: 505, distance: 77.6
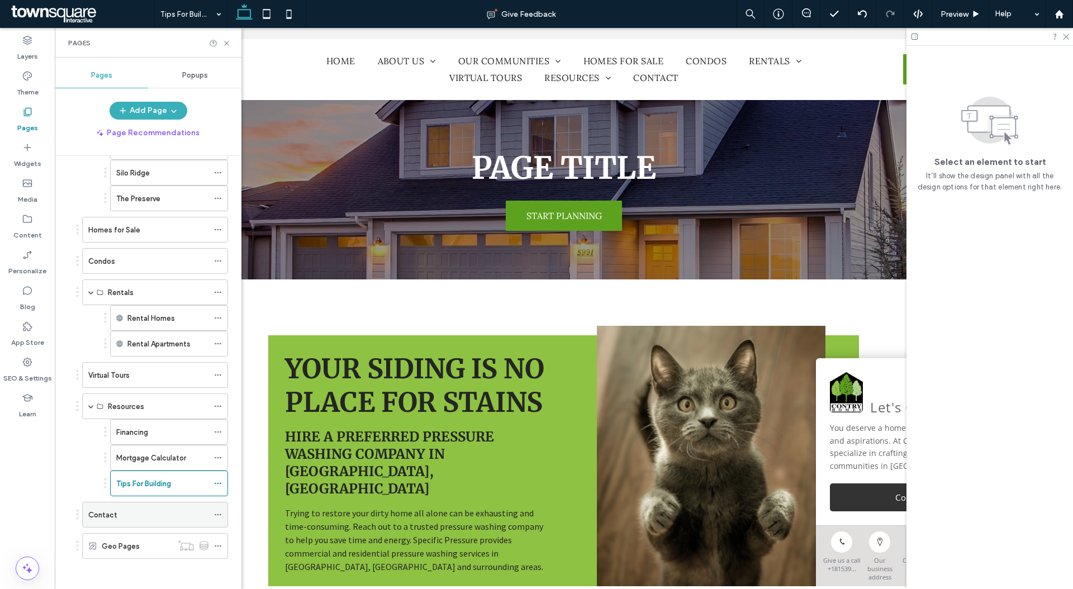
click at [219, 516] on icon at bounding box center [218, 515] width 8 height 8
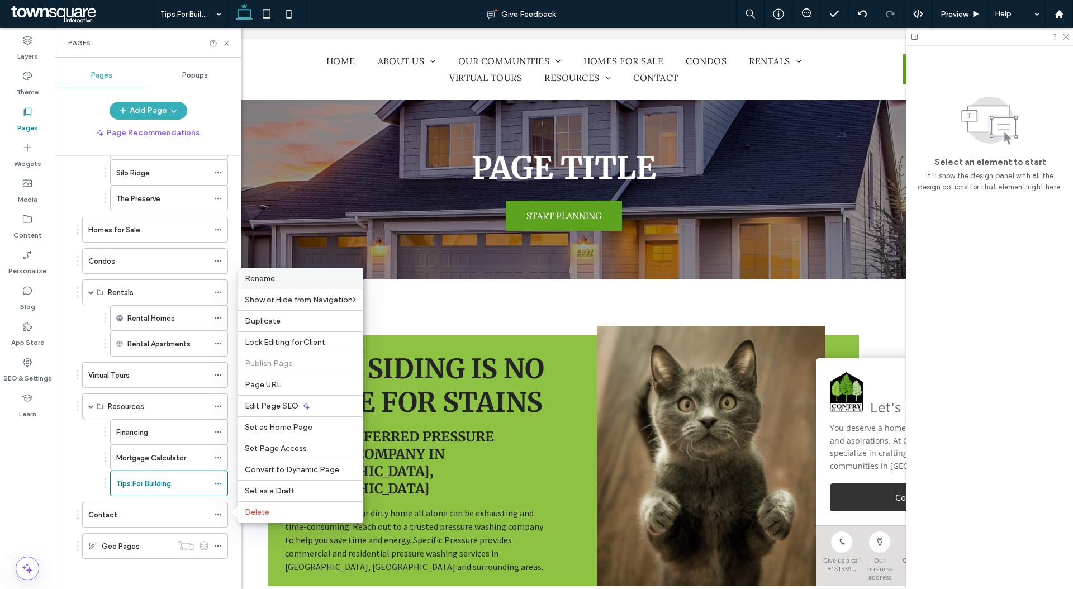
click at [288, 276] on label "Rename" at bounding box center [300, 278] width 111 height 9
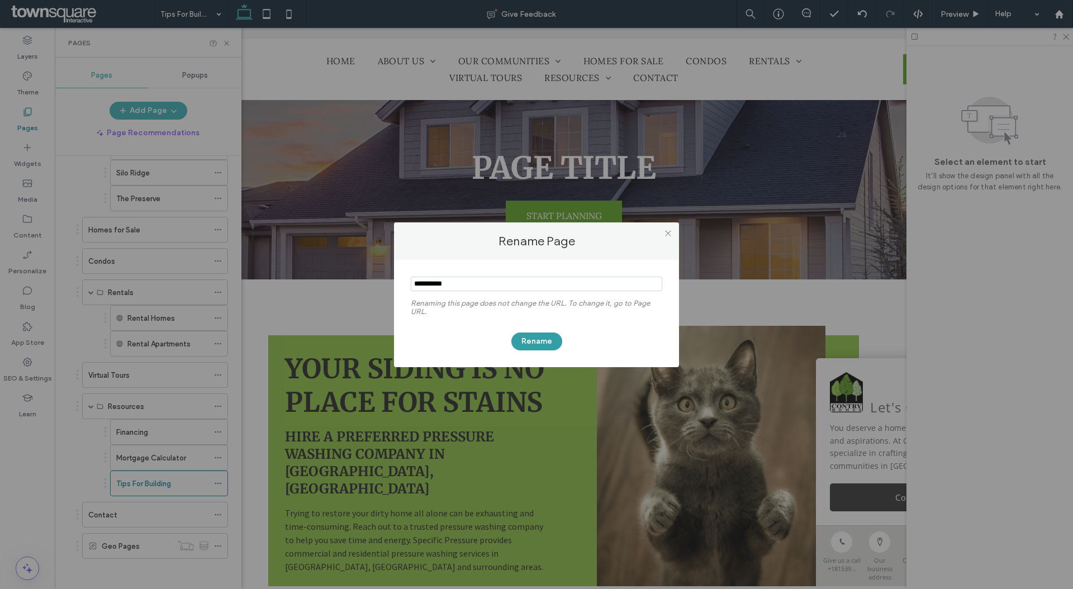
type input "**********"
click at [541, 339] on button "Rename" at bounding box center [536, 341] width 51 height 18
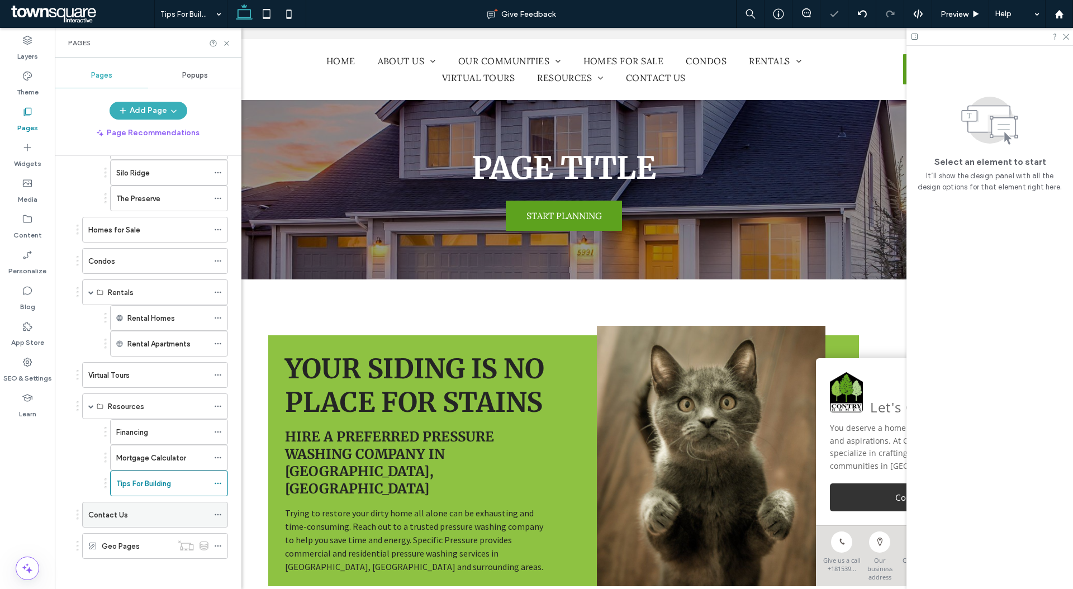
click at [215, 512] on icon at bounding box center [218, 515] width 8 height 8
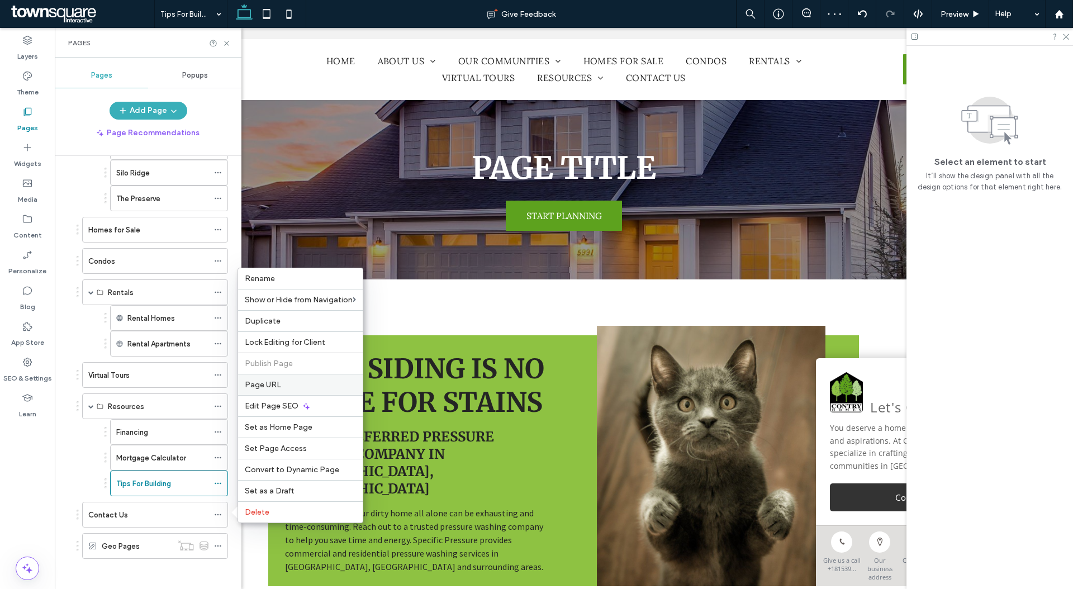
click at [307, 380] on label "Page URL" at bounding box center [300, 384] width 111 height 9
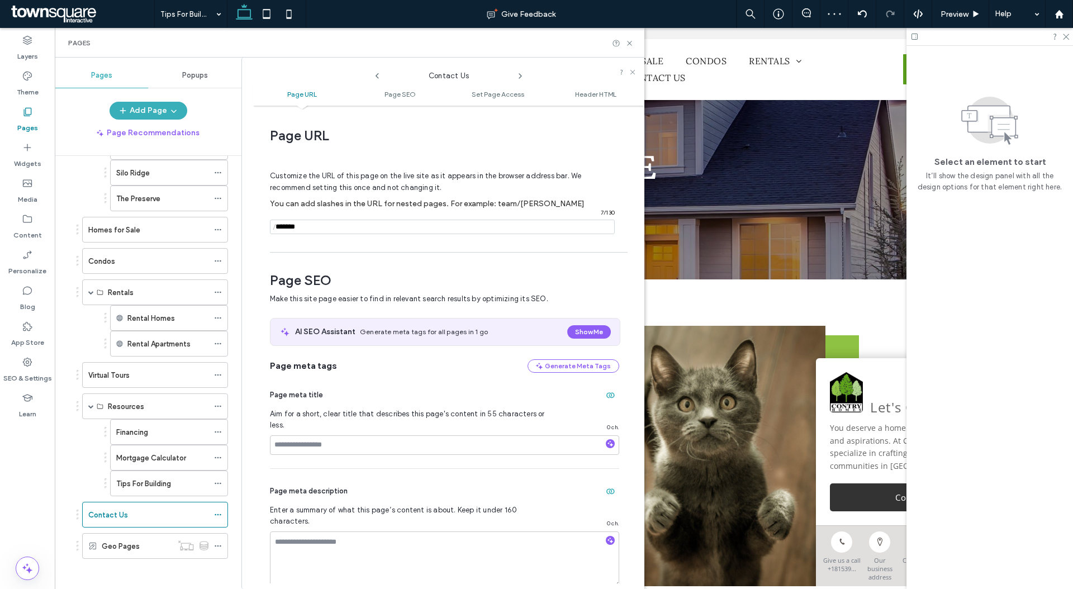
scroll to position [6, 0]
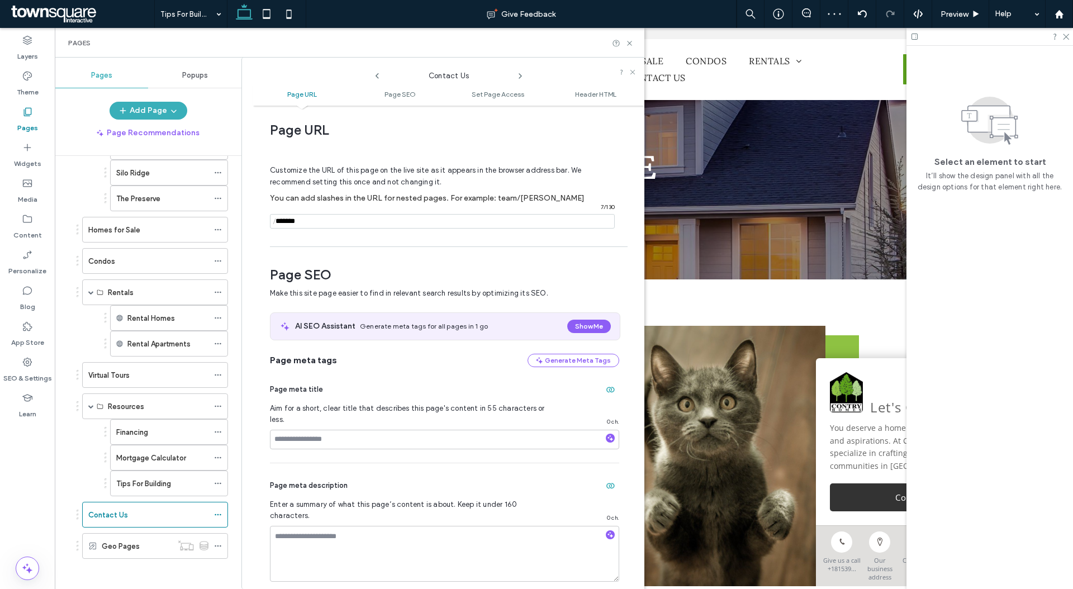
click at [395, 225] on input "notEmpty" at bounding box center [442, 221] width 345 height 15
type input "**********"
click at [627, 42] on icon at bounding box center [629, 43] width 8 height 8
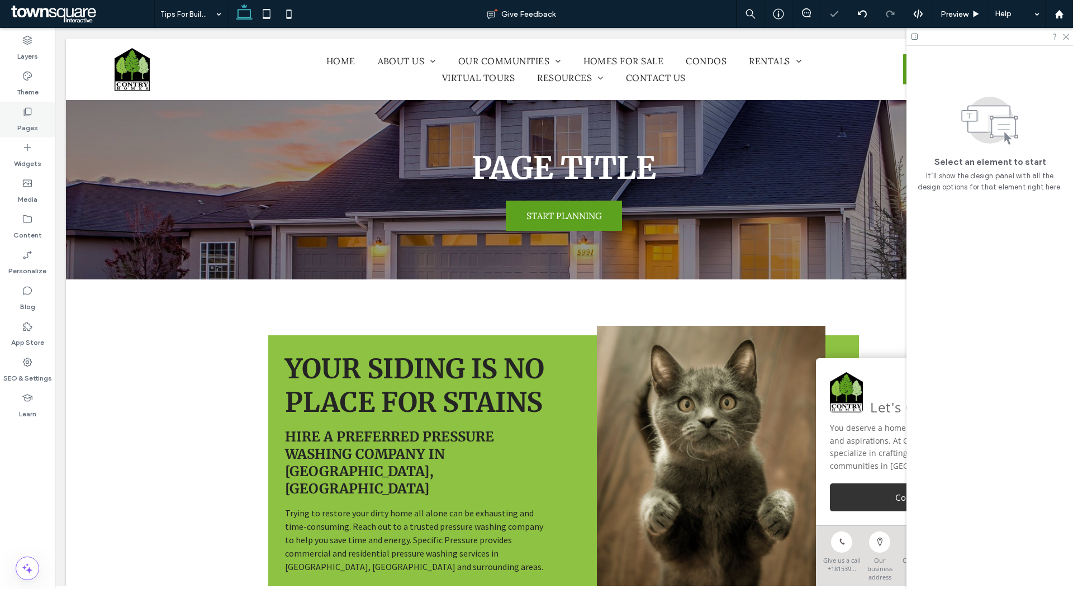
click at [28, 115] on icon at bounding box center [27, 111] width 11 height 11
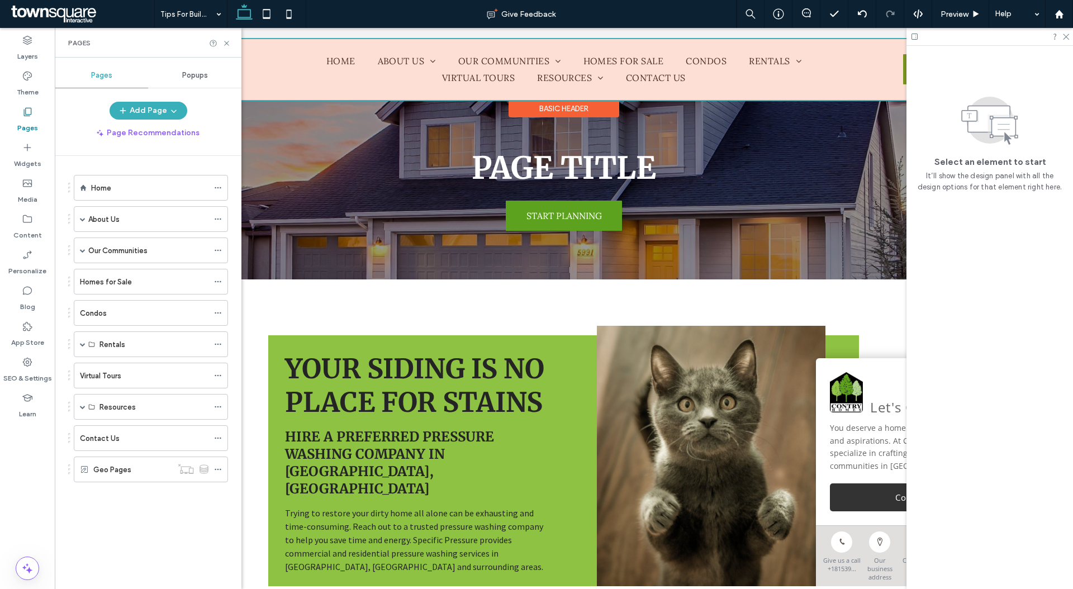
click at [288, 65] on div at bounding box center [563, 69] width 995 height 61
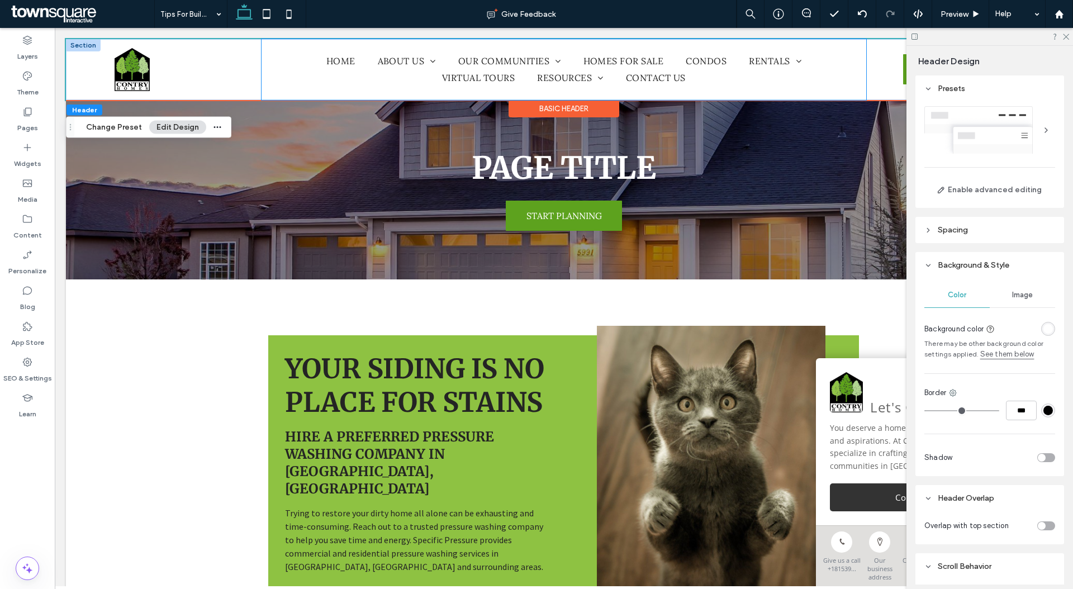
click at [269, 69] on div "Home About Us Employment Opportunities Testimonials Floorplans Archive Virtual …" at bounding box center [563, 69] width 604 height 61
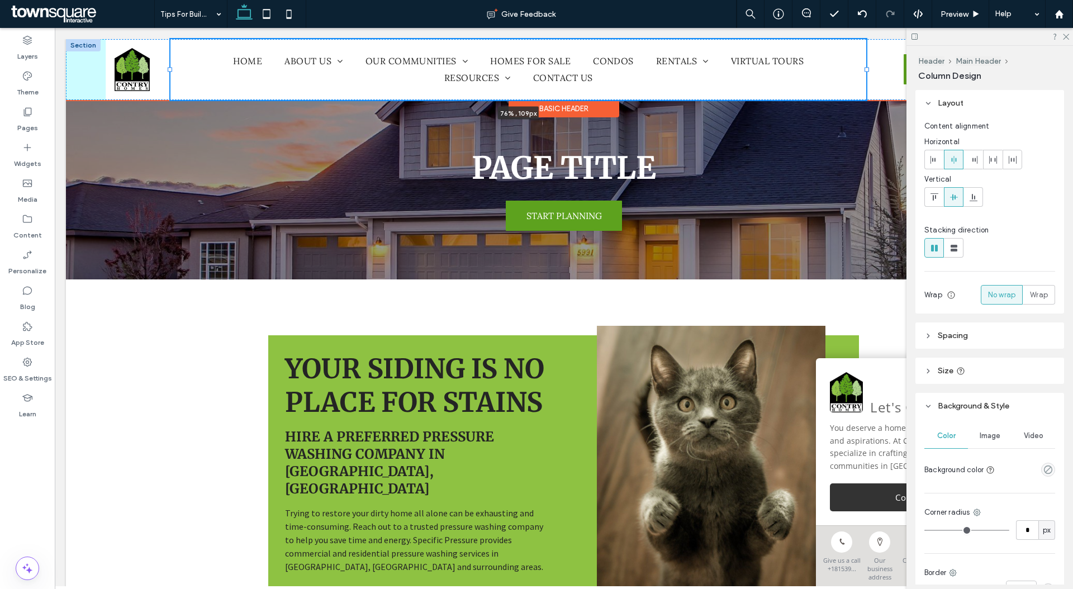
drag, startPoint x: 261, startPoint y: 68, endPoint x: 166, endPoint y: 74, distance: 95.2
click at [170, 40] on div at bounding box center [170, 39] width 1 height 1
type input "**"
type input "*****"
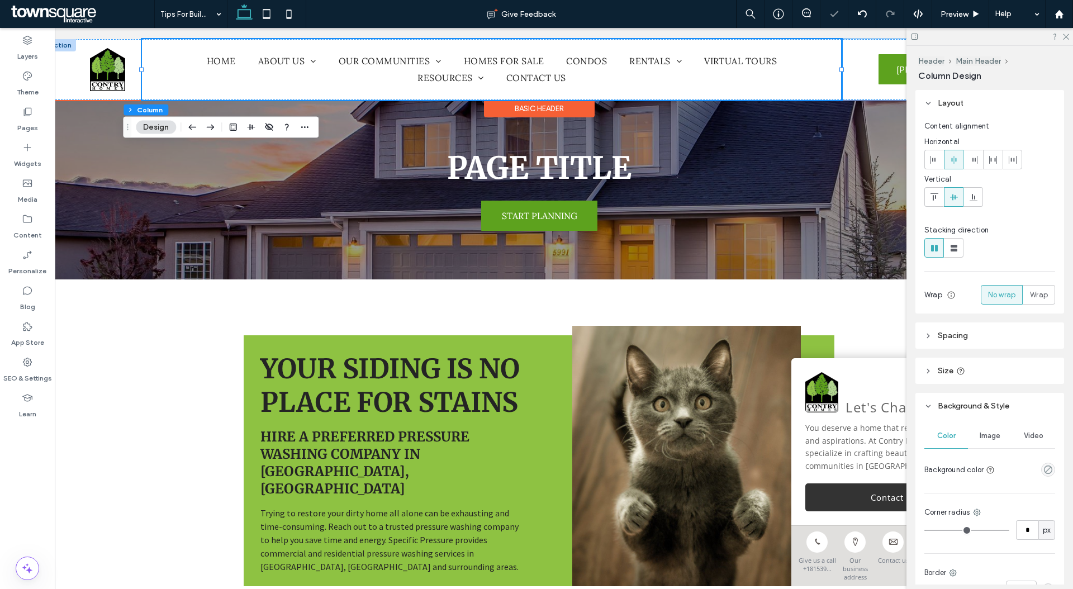
scroll to position [0, 44]
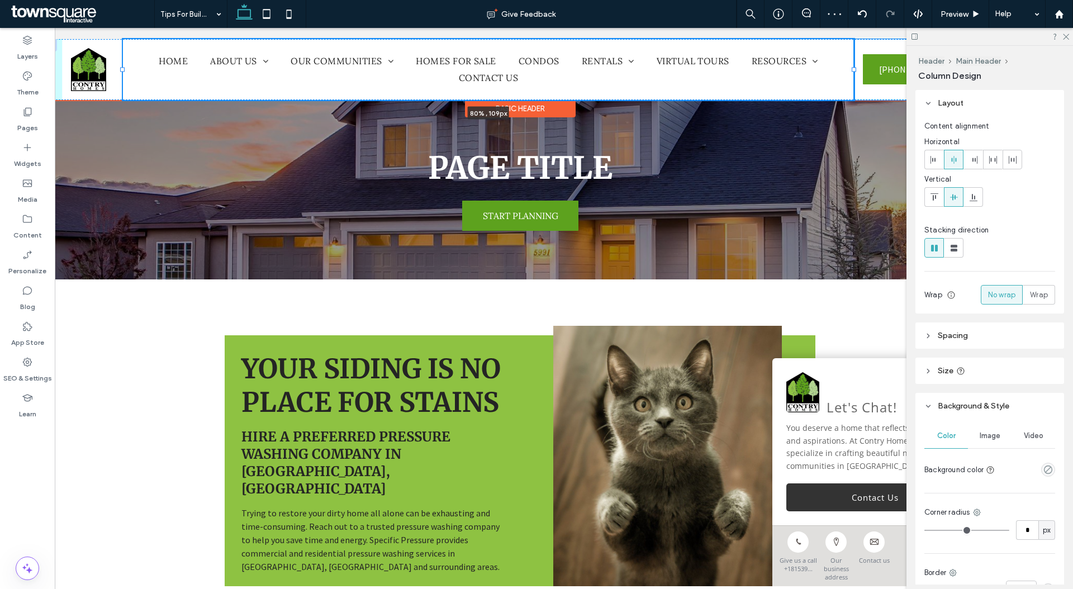
drag, startPoint x: 821, startPoint y: 69, endPoint x: 852, endPoint y: 66, distance: 31.5
click at [123, 40] on div at bounding box center [123, 39] width 1 height 1
type input "**"
type input "*****"
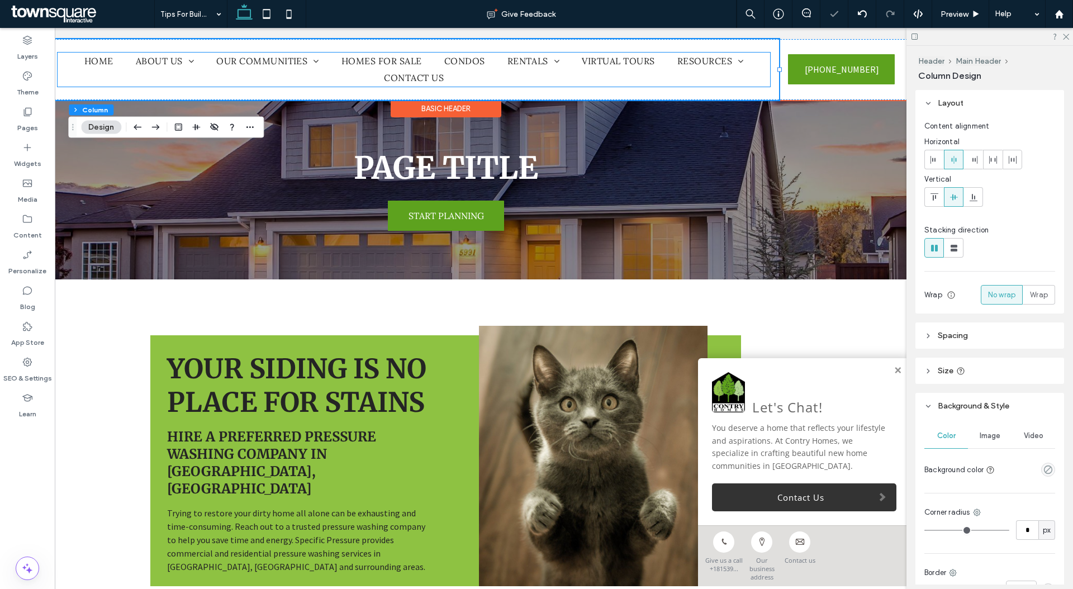
scroll to position [0, 137]
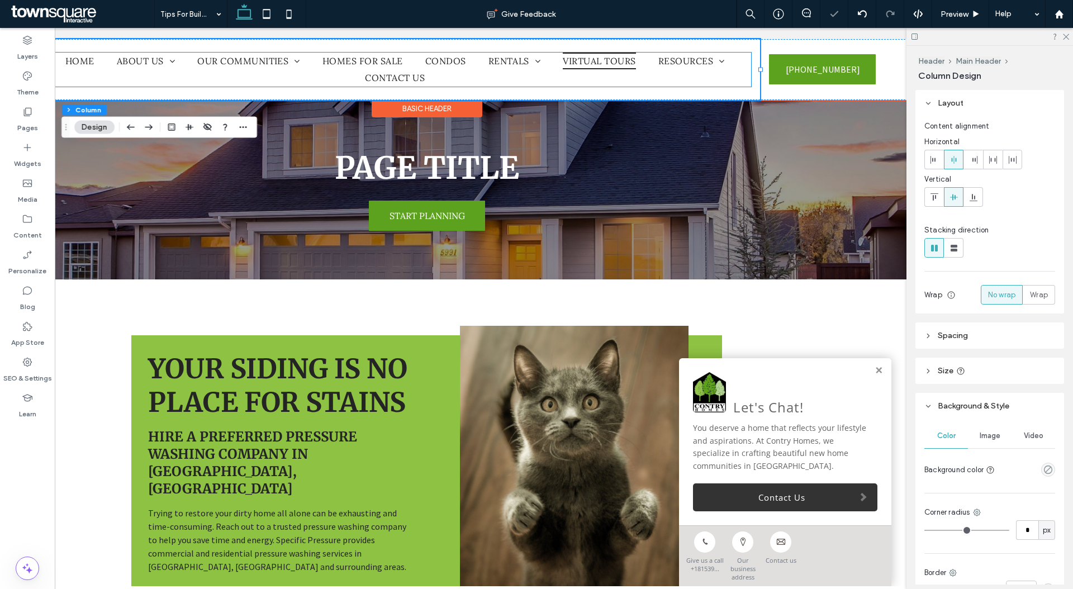
click at [639, 66] on link "Virtual Tours" at bounding box center [598, 61] width 95 height 17
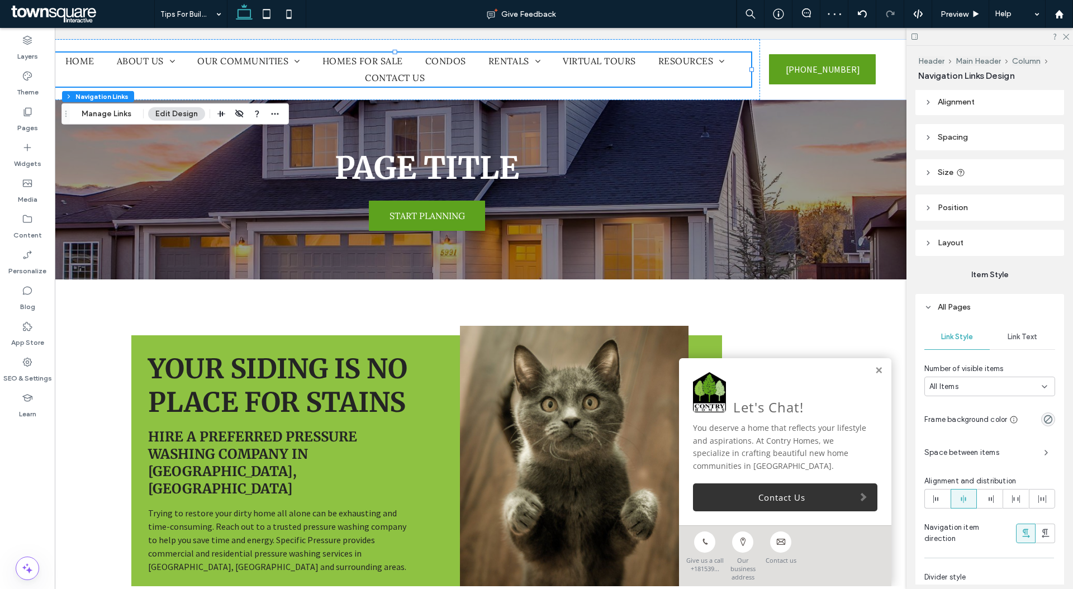
scroll to position [102, 0]
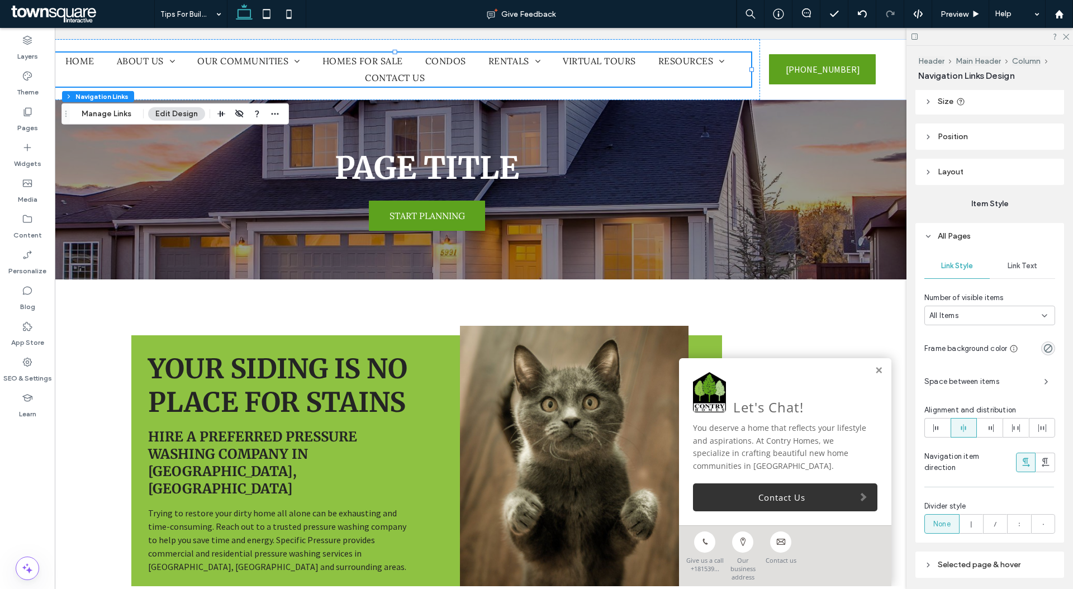
click at [1022, 252] on div "Link Style Link Text Number of visible items All Items Frame background color S…" at bounding box center [989, 395] width 149 height 293
click at [1046, 386] on span "button" at bounding box center [1046, 382] width 18 height 18
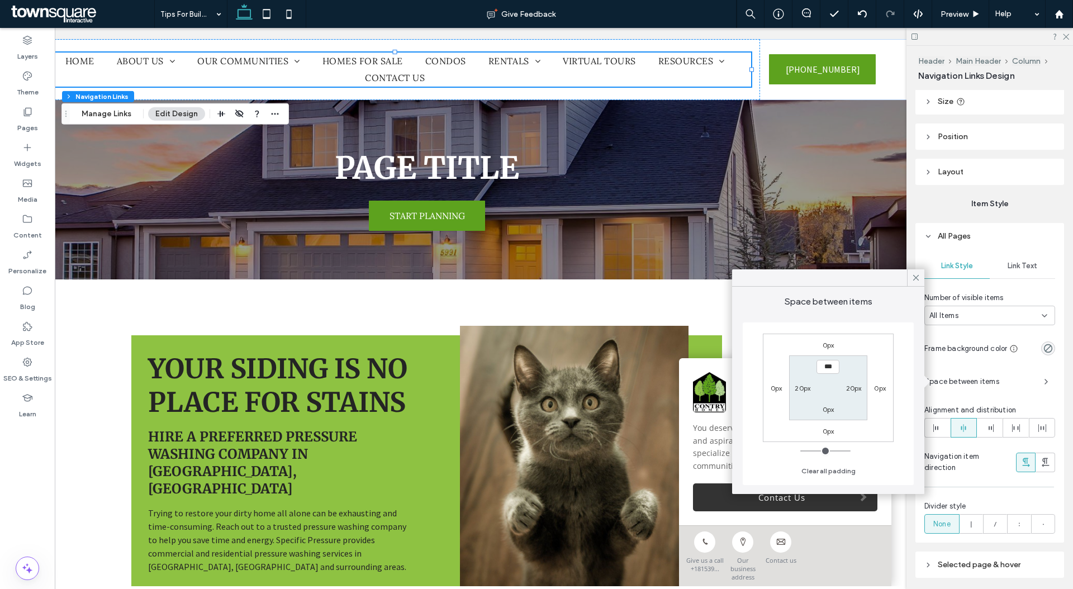
click at [801, 391] on label "20px" at bounding box center [802, 388] width 16 height 8
type input "**"
type input "****"
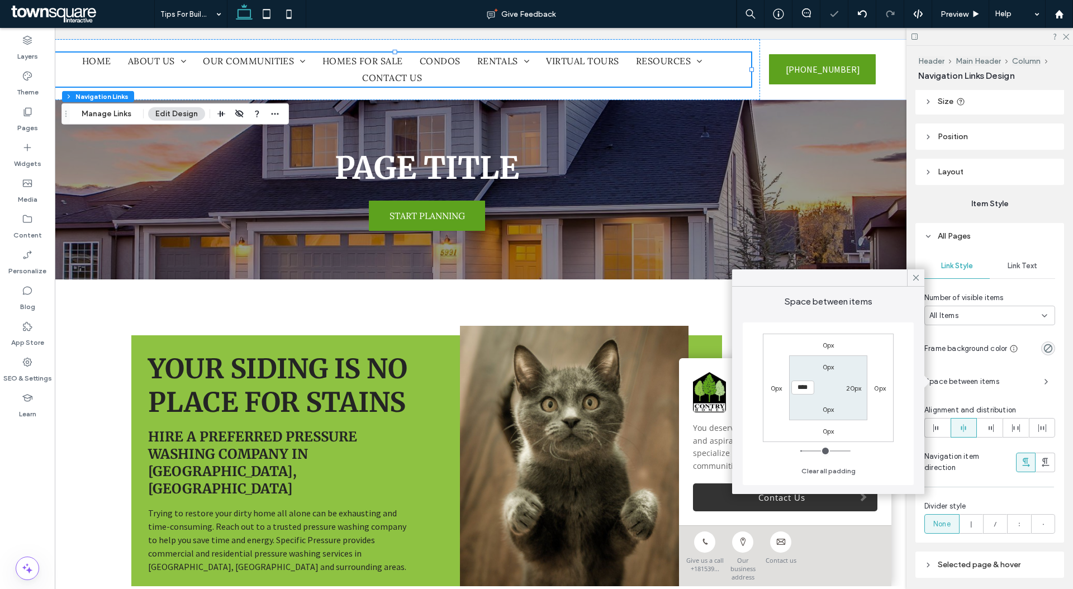
click at [850, 388] on label "20px" at bounding box center [854, 388] width 16 height 8
type input "**"
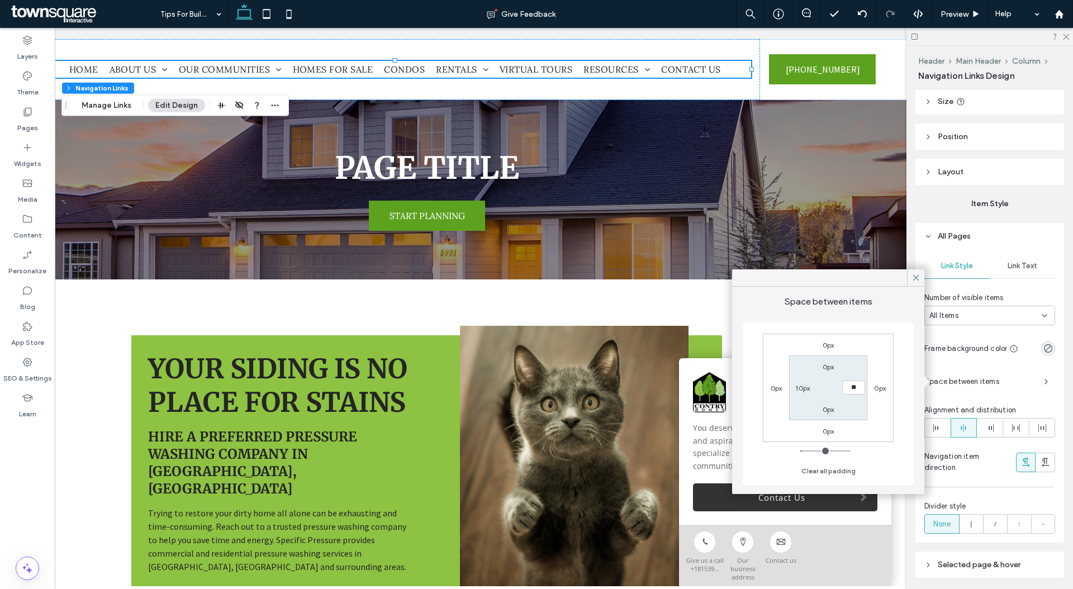
type input "**"
type input "****"
click at [805, 388] on label "10px" at bounding box center [802, 388] width 15 height 8
type input "**"
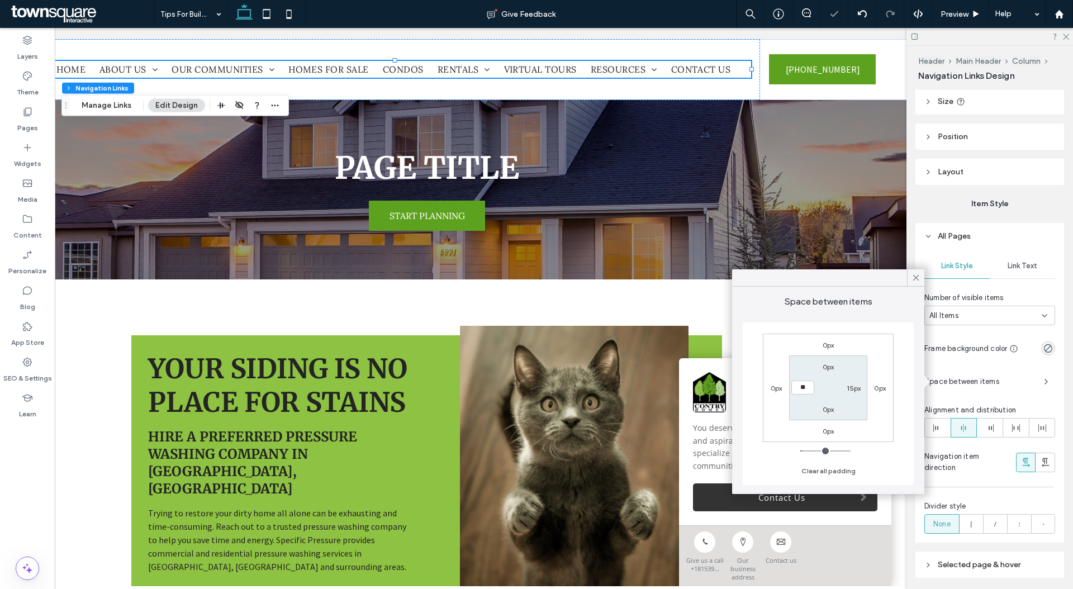
type input "**"
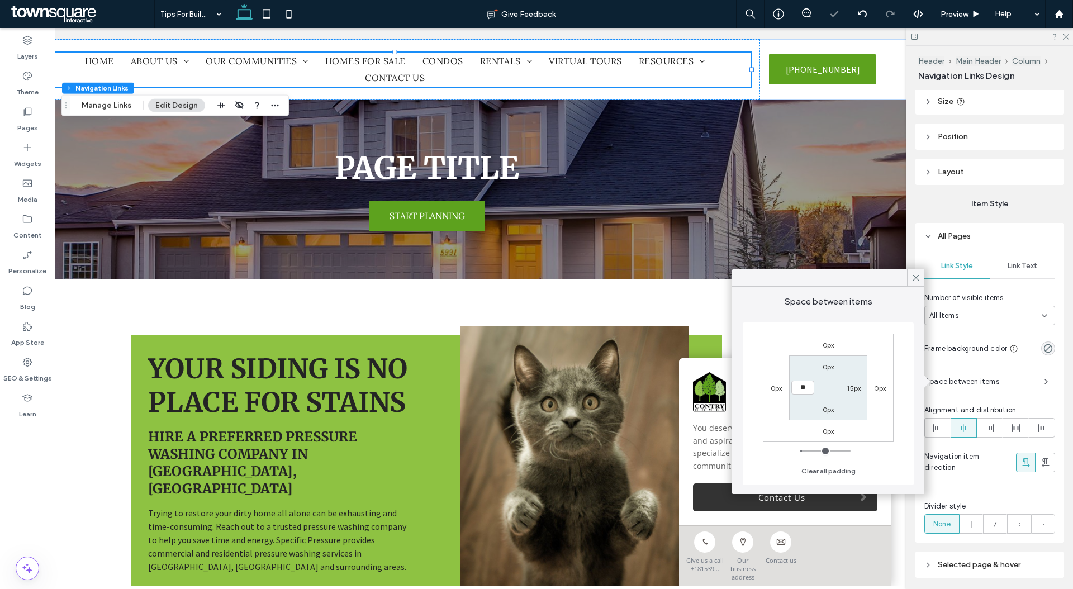
type input "**"
type input "****"
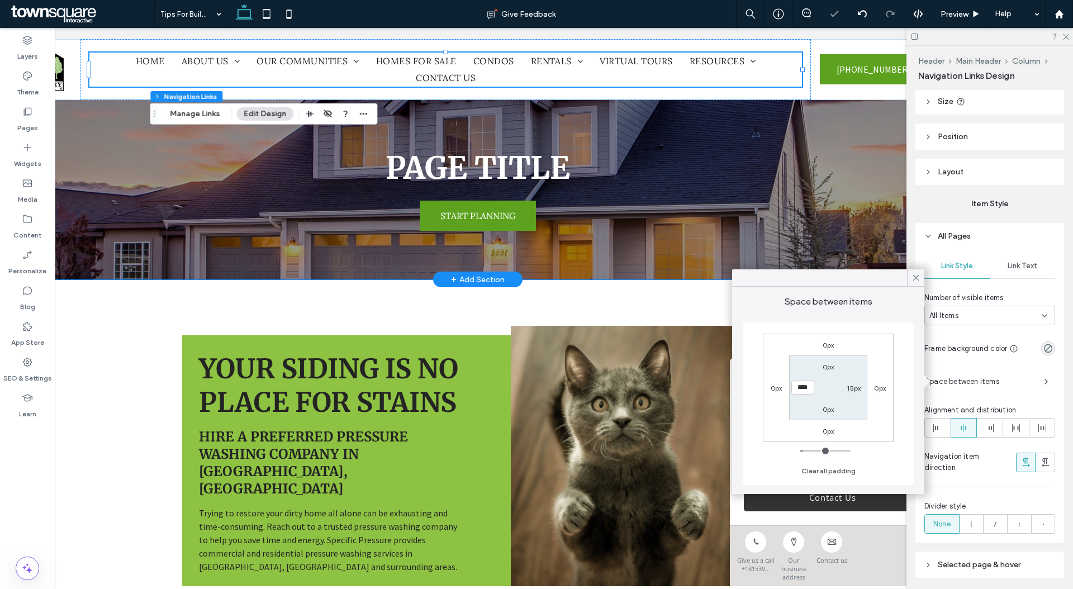
scroll to position [0, 0]
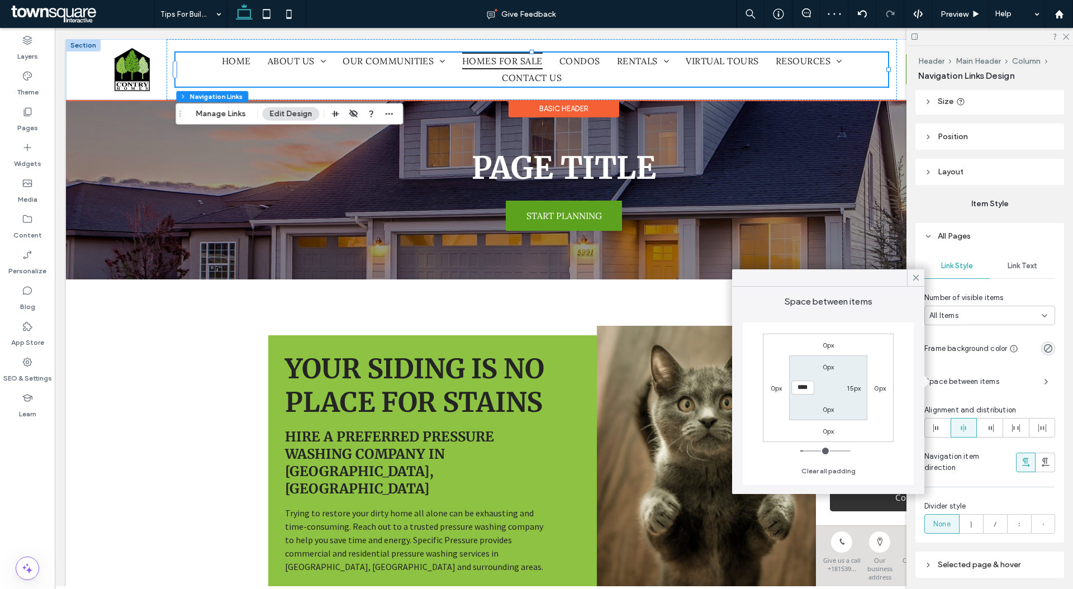
click at [483, 57] on span "Homes for Sale" at bounding box center [502, 61] width 80 height 17
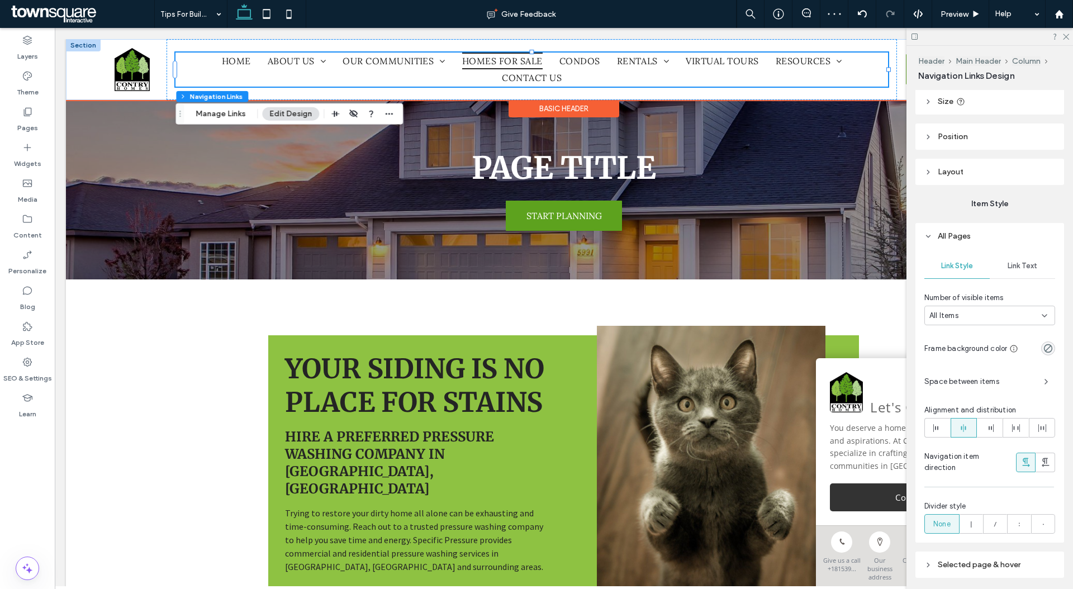
click at [483, 57] on span "Homes for Sale" at bounding box center [502, 61] width 80 height 17
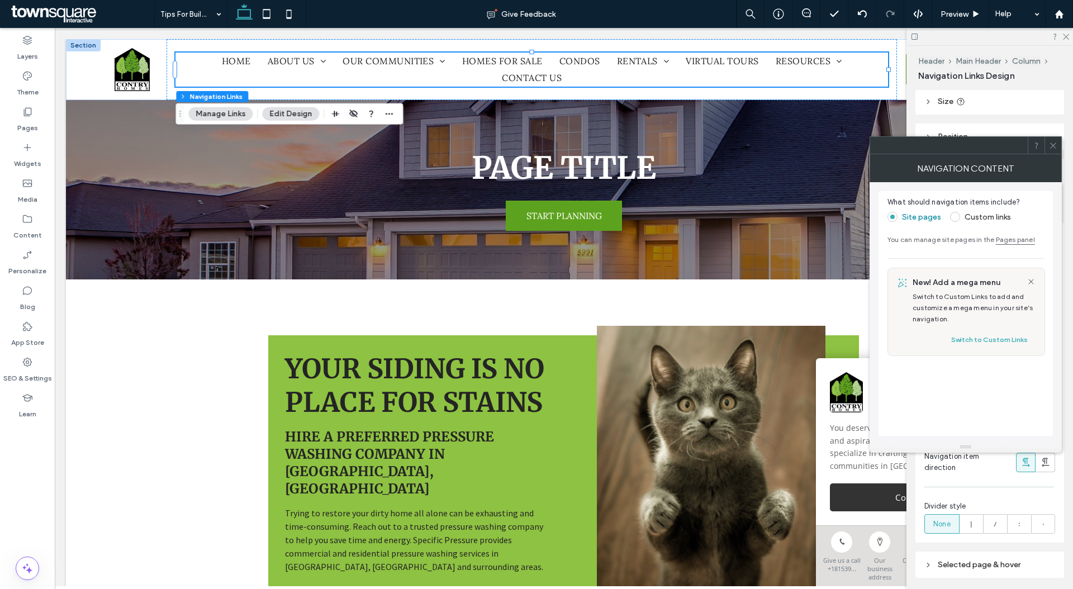
click at [1056, 147] on icon at bounding box center [1052, 145] width 8 height 8
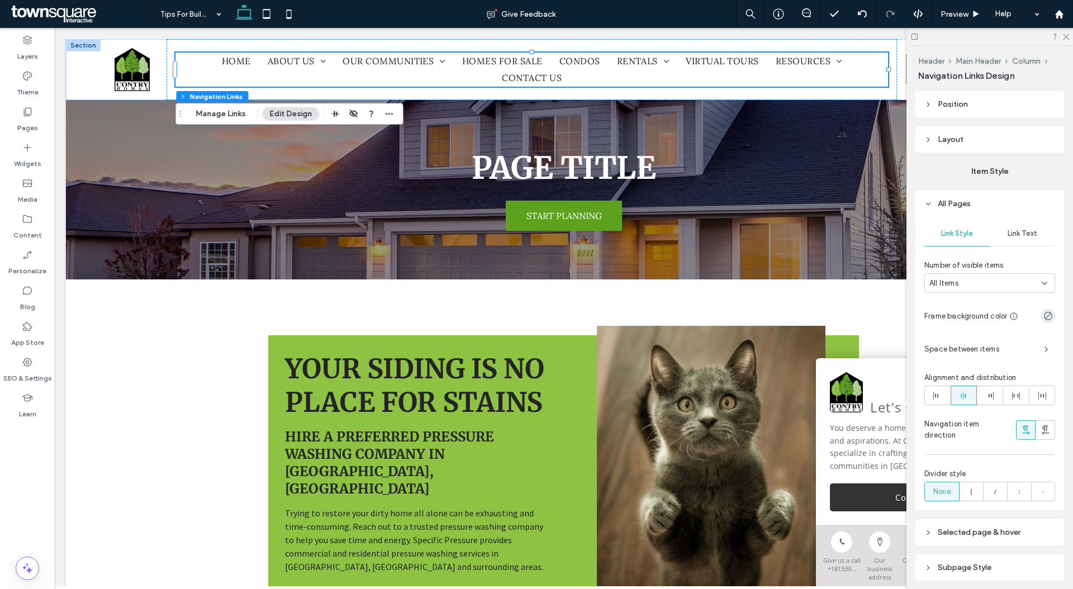
scroll to position [173, 0]
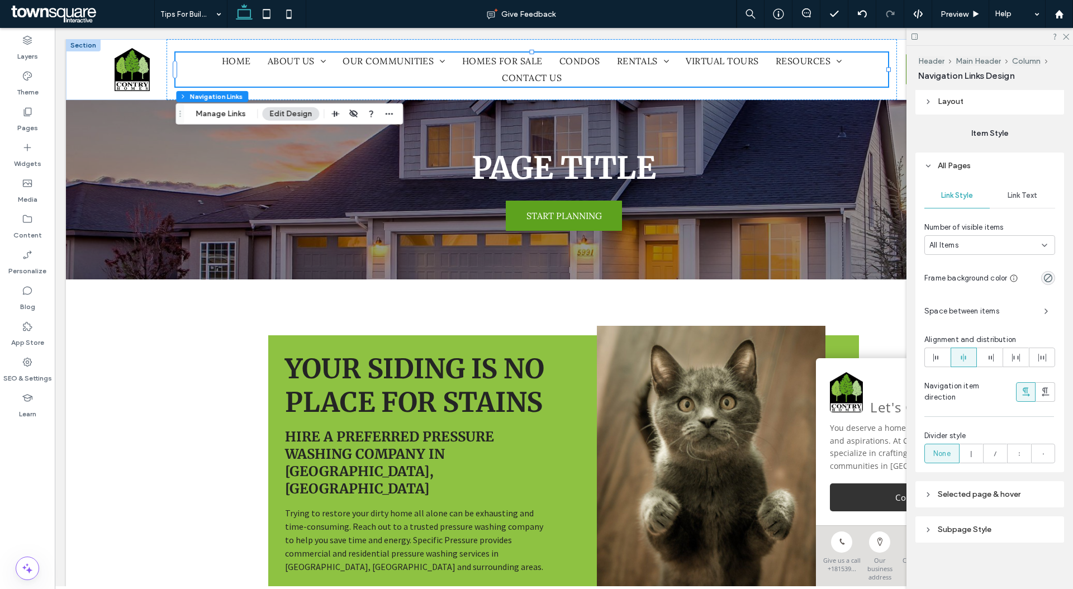
click at [1028, 193] on span "Link Text" at bounding box center [1022, 195] width 30 height 9
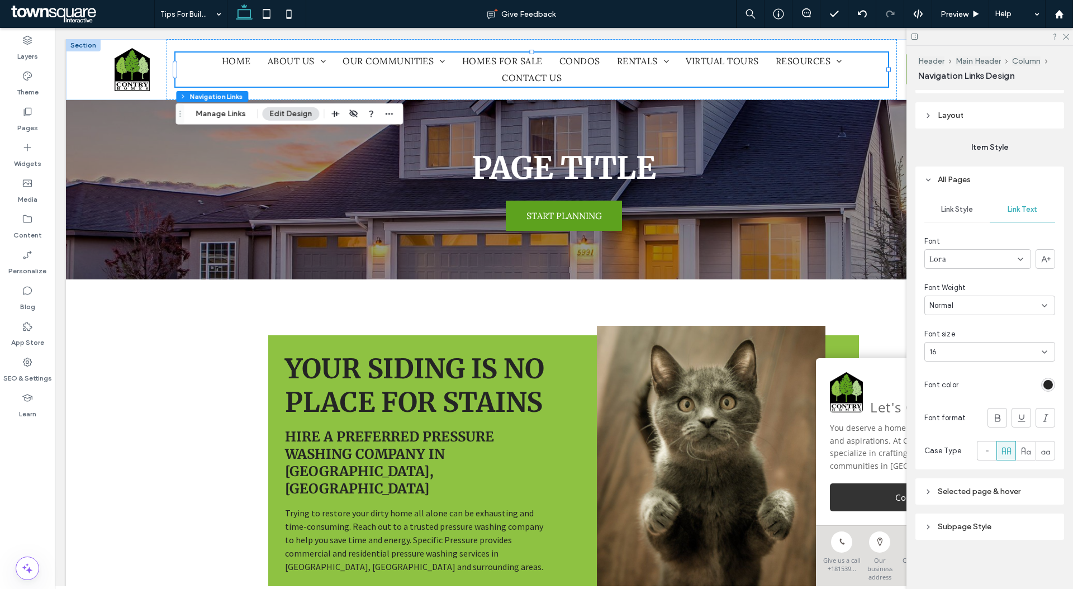
scroll to position [159, 0]
click at [1046, 350] on icon at bounding box center [1044, 351] width 9 height 9
click at [966, 347] on div "16" at bounding box center [982, 351] width 107 height 11
click at [965, 347] on div "16" at bounding box center [982, 351] width 107 height 11
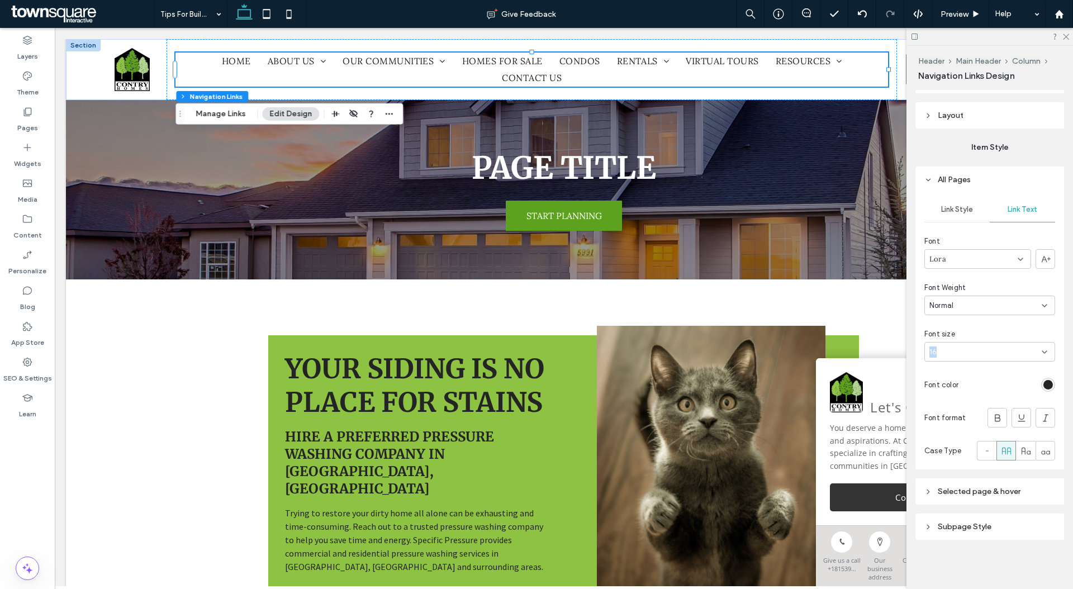
click at [965, 347] on div "16" at bounding box center [982, 351] width 107 height 11
click at [956, 393] on div "9" at bounding box center [989, 391] width 130 height 20
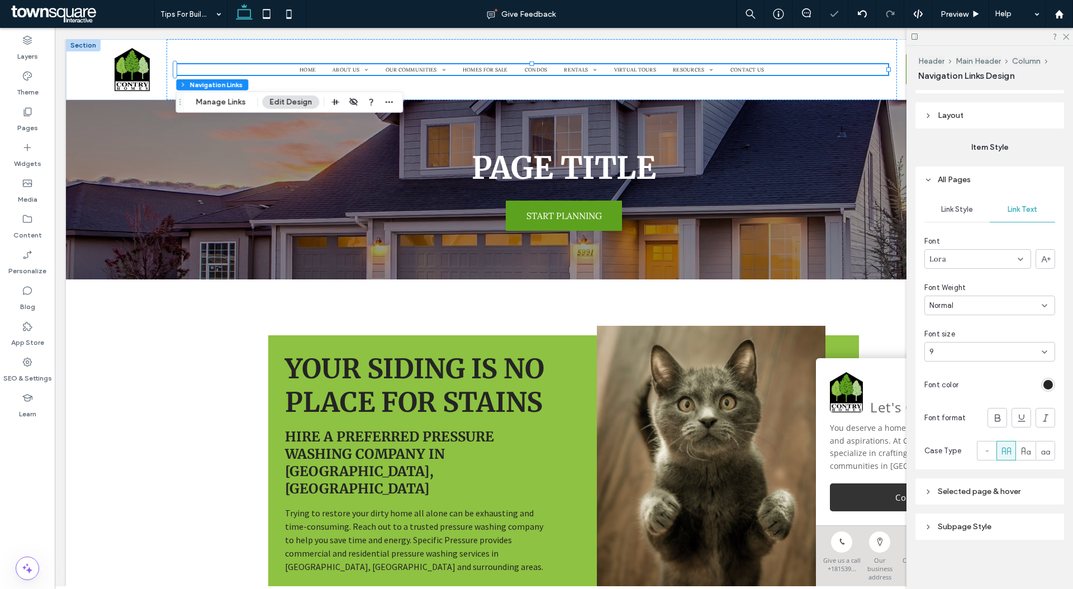
click at [958, 355] on div "9" at bounding box center [982, 351] width 107 height 11
type input "**"
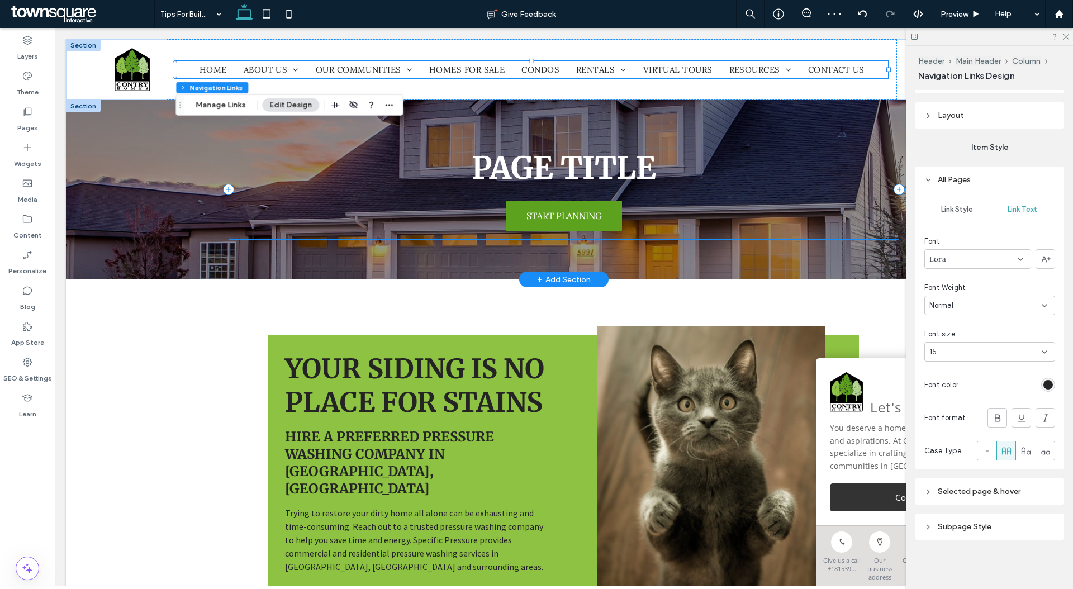
click at [590, 237] on div "PAGE TITLE START PLANNING" at bounding box center [563, 190] width 670 height 100
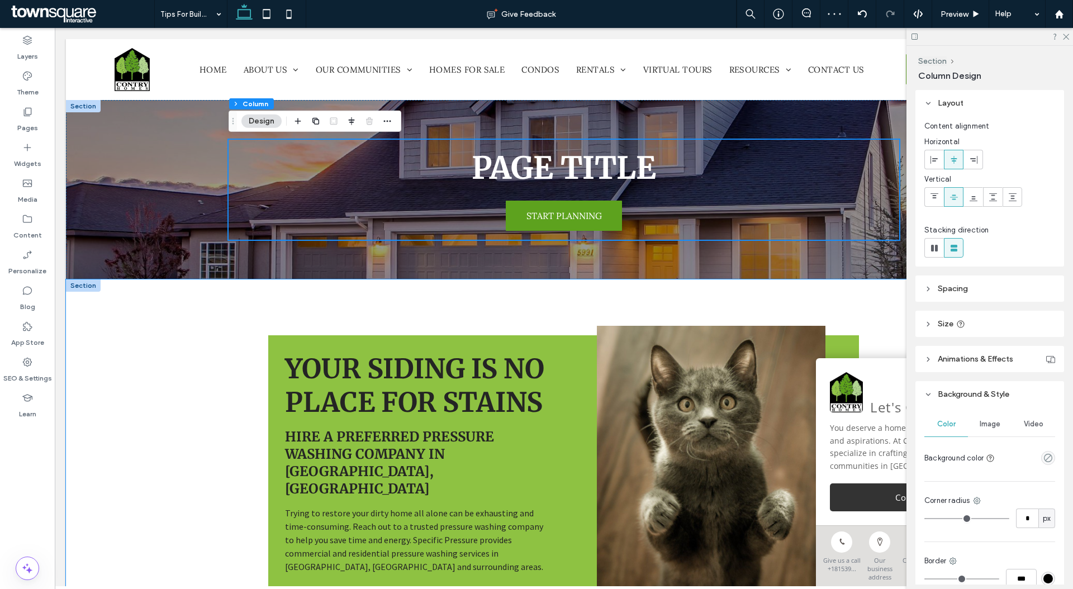
click at [211, 350] on div "YOUR SIDING IS NO PLACE FOR STAINS Hire a preferred pressure washing company in…" at bounding box center [563, 495] width 995 height 432
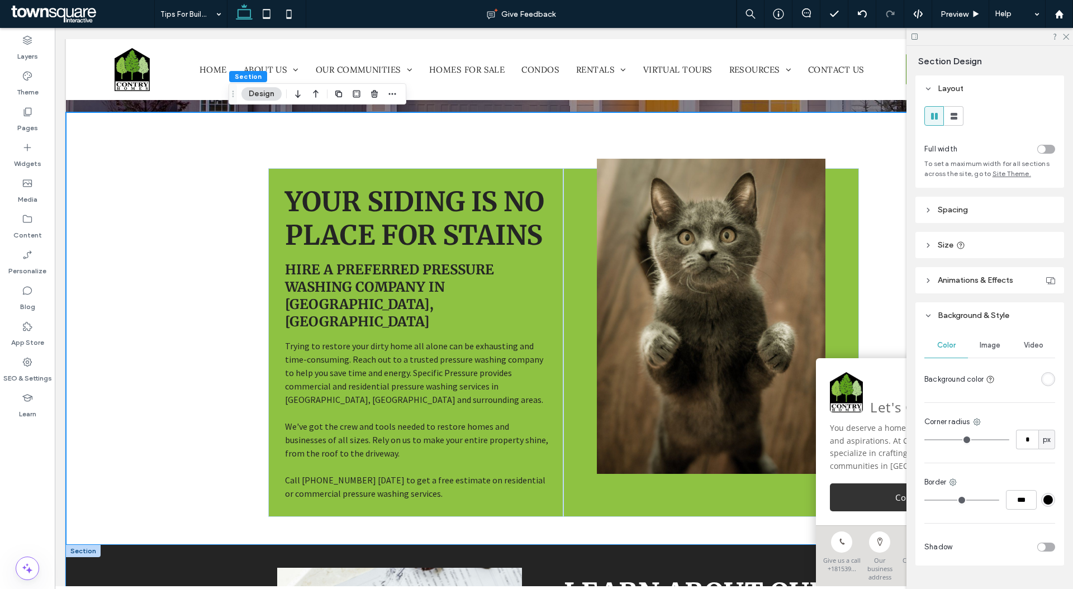
scroll to position [0, 0]
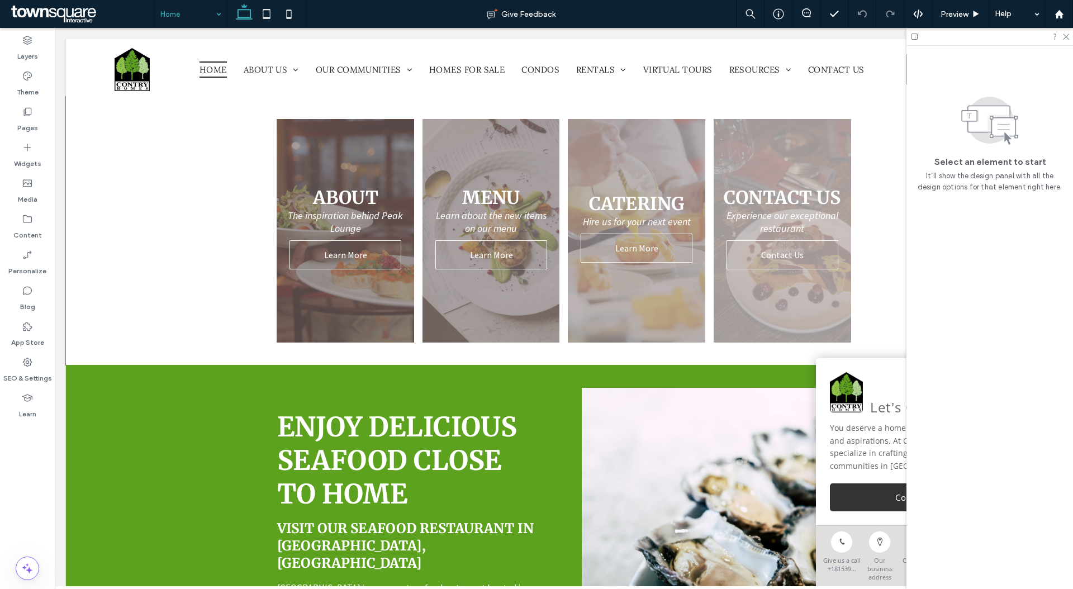
scroll to position [603, 0]
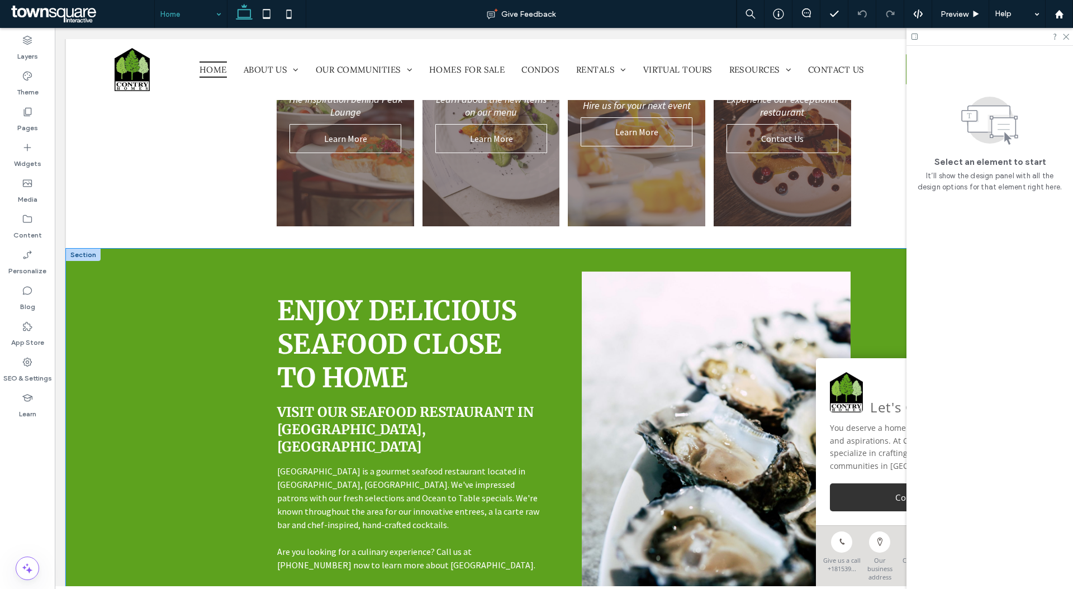
click at [204, 349] on div "Enjoy Delicious Seafood Close to Home Visit our seafood restaurant in [GEOGRAPH…" at bounding box center [563, 433] width 995 height 369
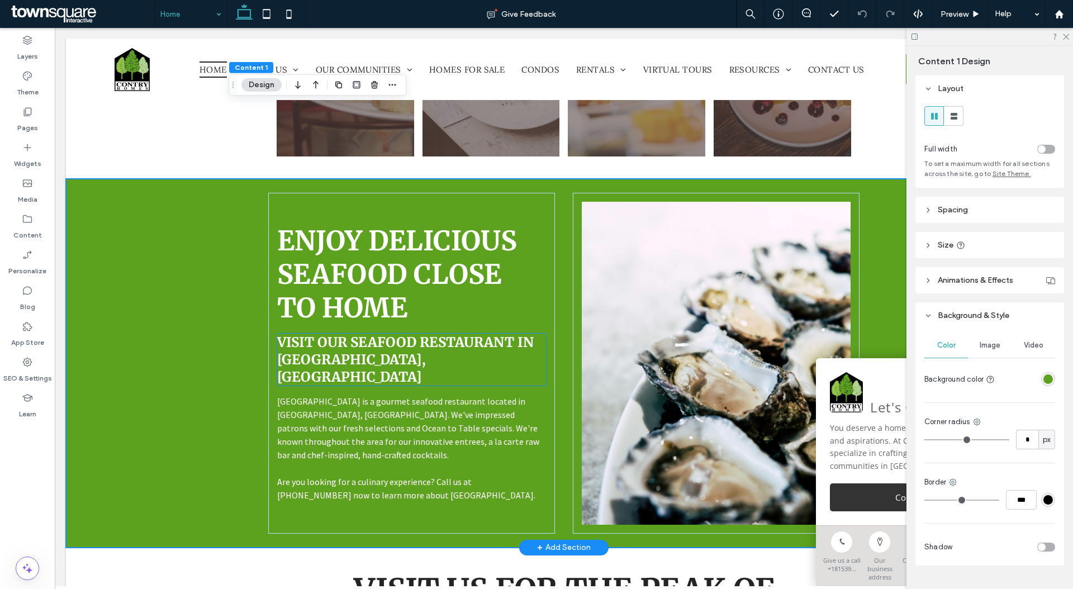
scroll to position [770, 0]
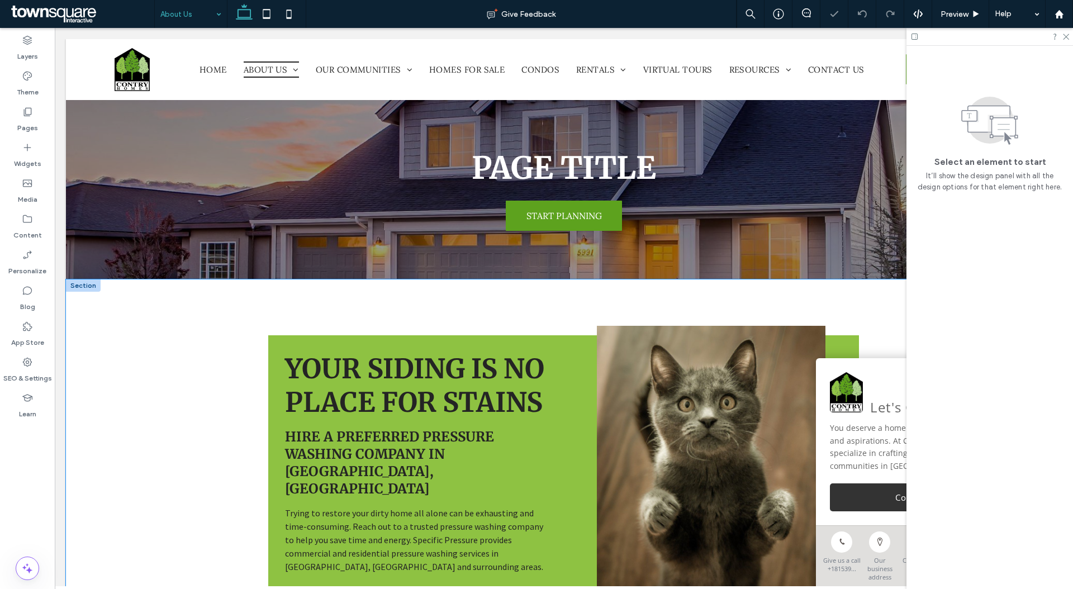
click at [217, 340] on div "YOUR SIDING IS NO PLACE FOR STAINS Hire a preferred pressure washing company in…" at bounding box center [563, 495] width 995 height 432
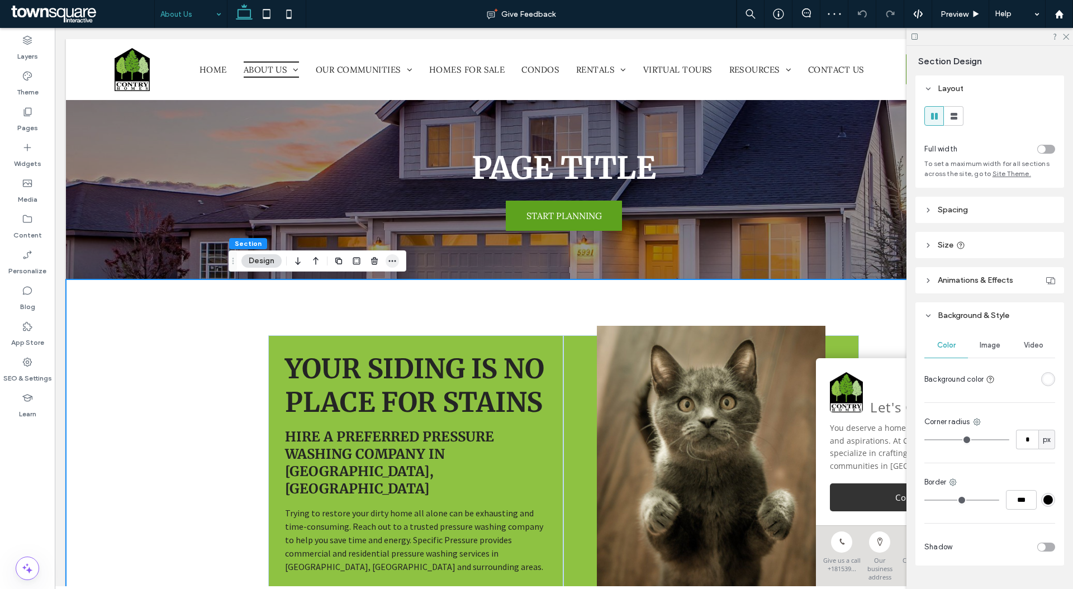
click at [394, 259] on icon "button" at bounding box center [392, 260] width 9 height 9
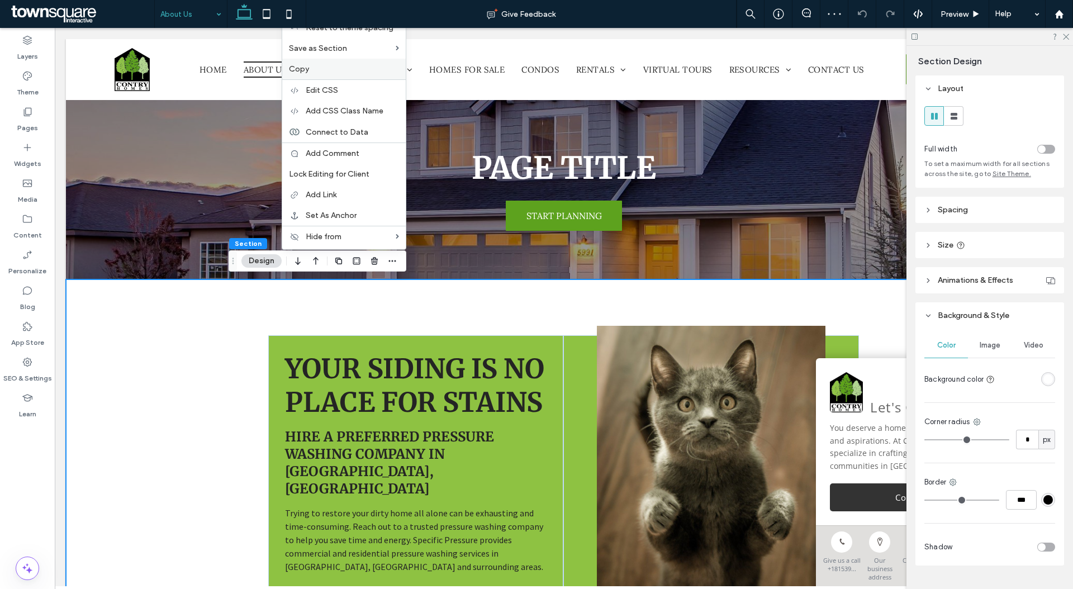
click at [350, 66] on label "Copy" at bounding box center [344, 68] width 110 height 9
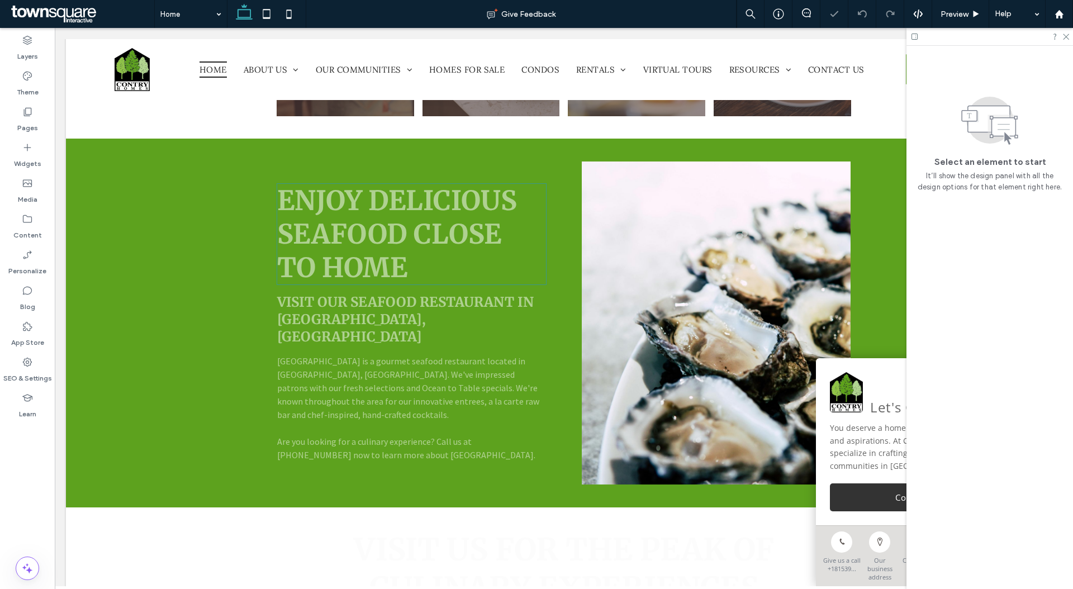
scroll to position [736, 0]
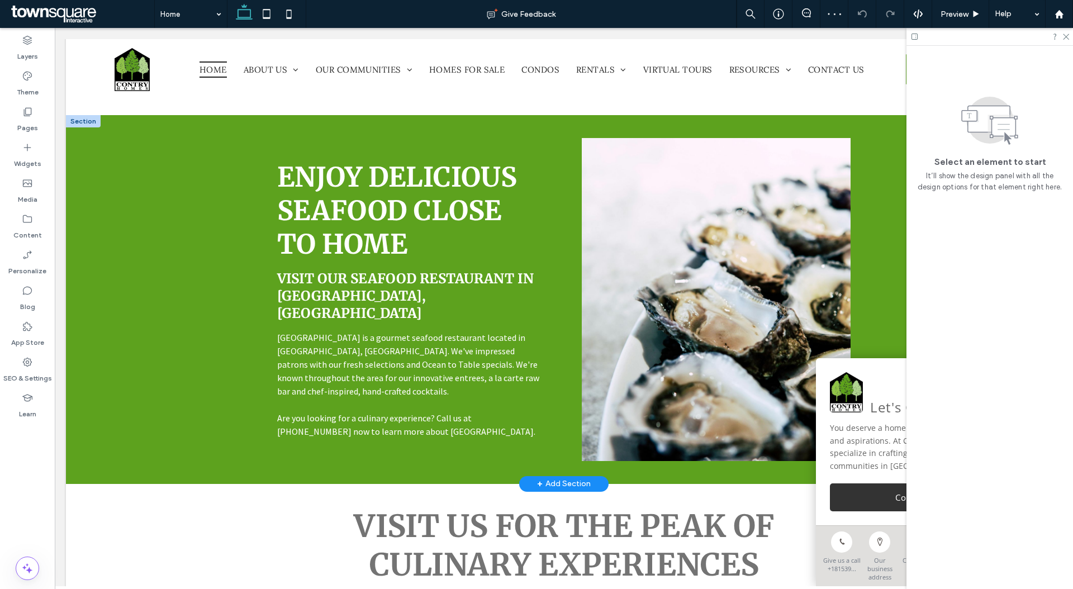
click at [540, 478] on span "+" at bounding box center [540, 484] width 6 height 12
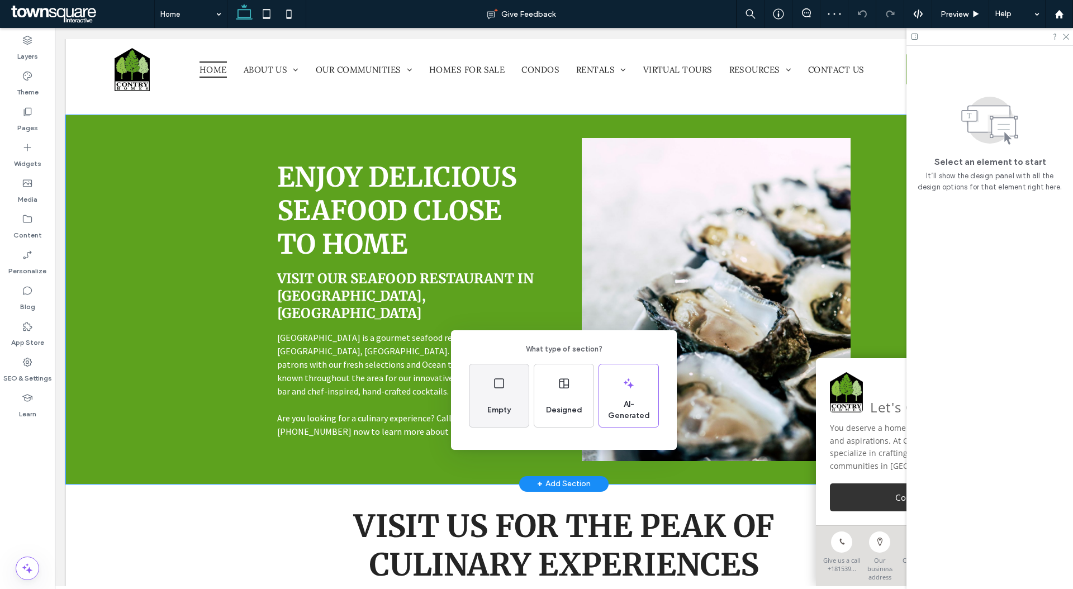
click at [518, 411] on div "Empty" at bounding box center [498, 395] width 59 height 63
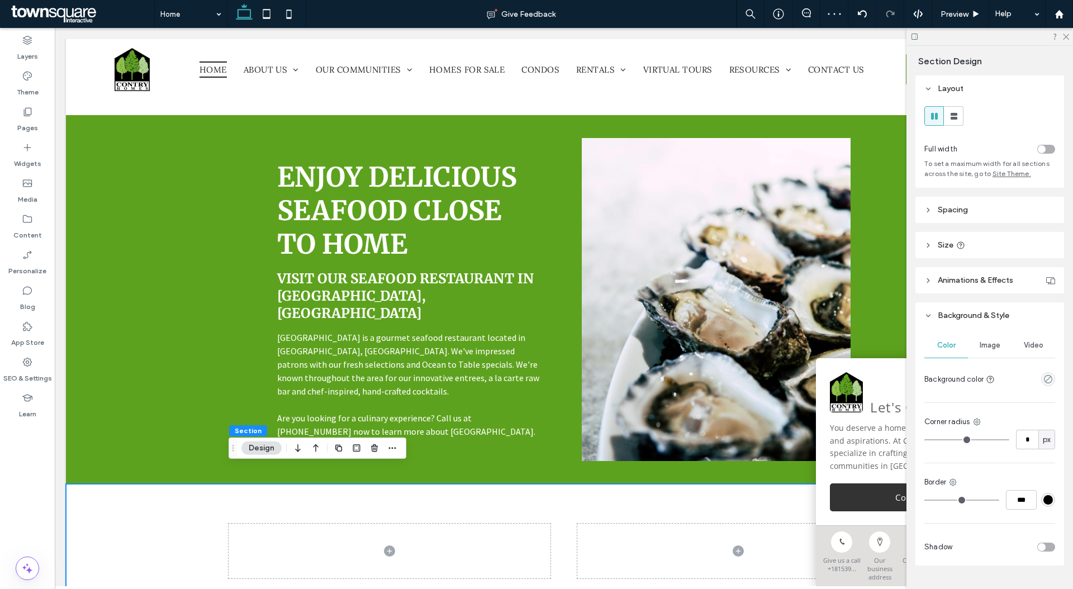
click at [570, 488] on div at bounding box center [563, 551] width 670 height 134
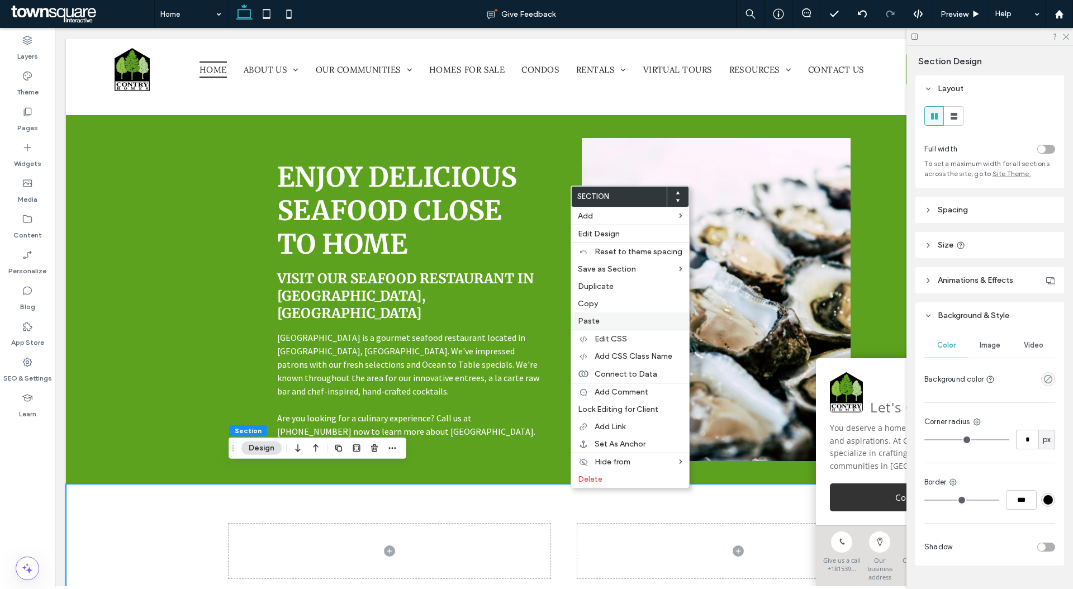
drag, startPoint x: 608, startPoint y: 299, endPoint x: 608, endPoint y: 314, distance: 15.6
click at [608, 314] on div "Section Add Edit Design Reset to theme spacing Save as Section Duplicate Copy P…" at bounding box center [629, 336] width 119 height 303
click at [608, 315] on div "Paste" at bounding box center [630, 320] width 118 height 17
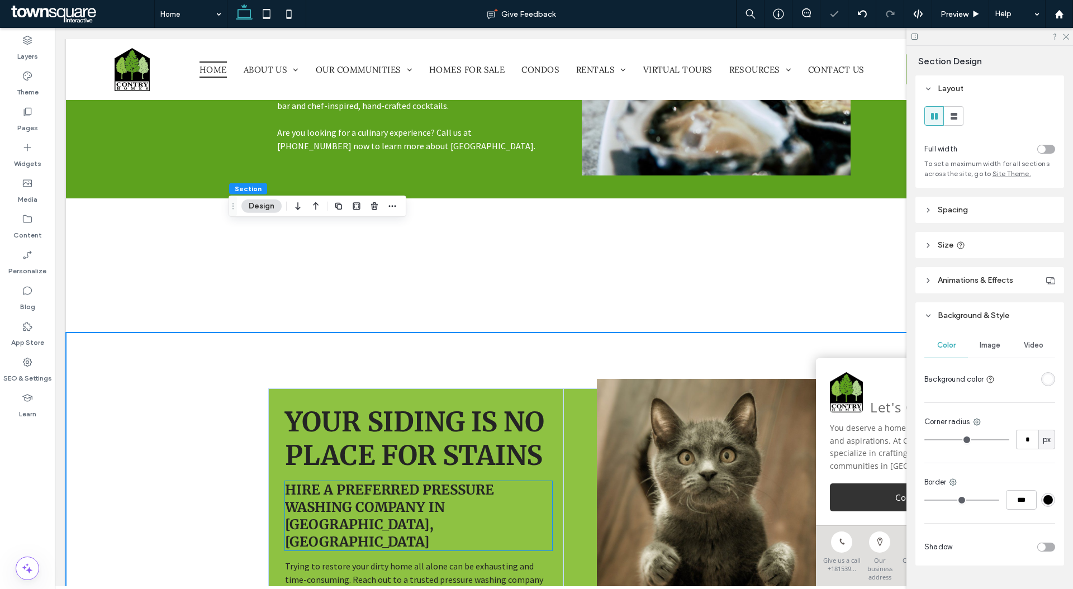
scroll to position [1002, 0]
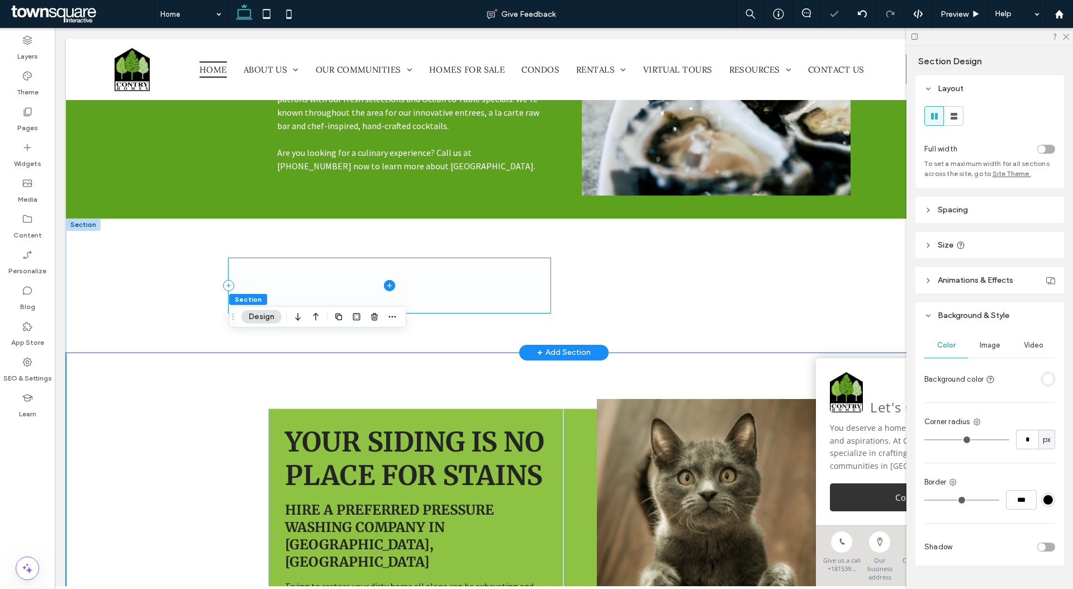
click at [135, 264] on div at bounding box center [563, 285] width 995 height 134
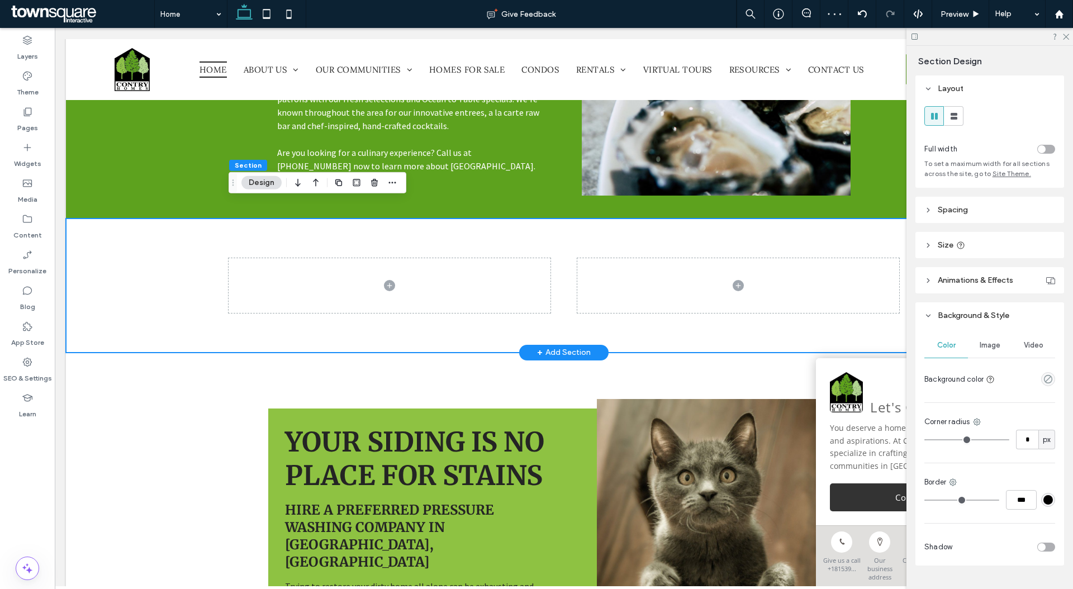
scroll to position [135, 0]
type input "*"
click at [374, 182] on use "button" at bounding box center [374, 182] width 7 height 7
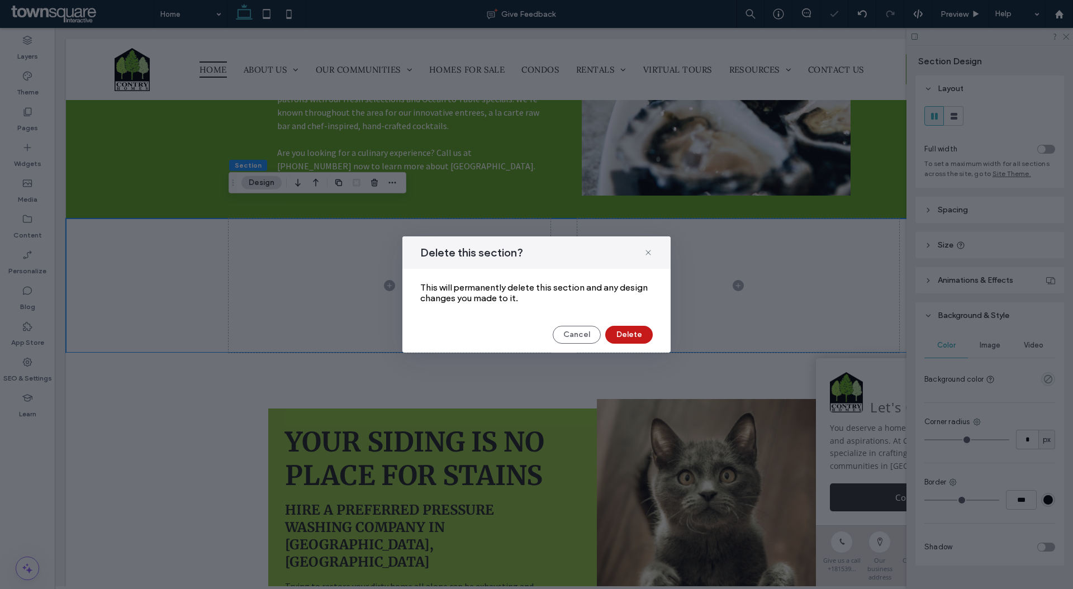
drag, startPoint x: 635, startPoint y: 336, endPoint x: 580, endPoint y: 309, distance: 61.2
click at [635, 336] on button "Delete" at bounding box center [628, 335] width 47 height 18
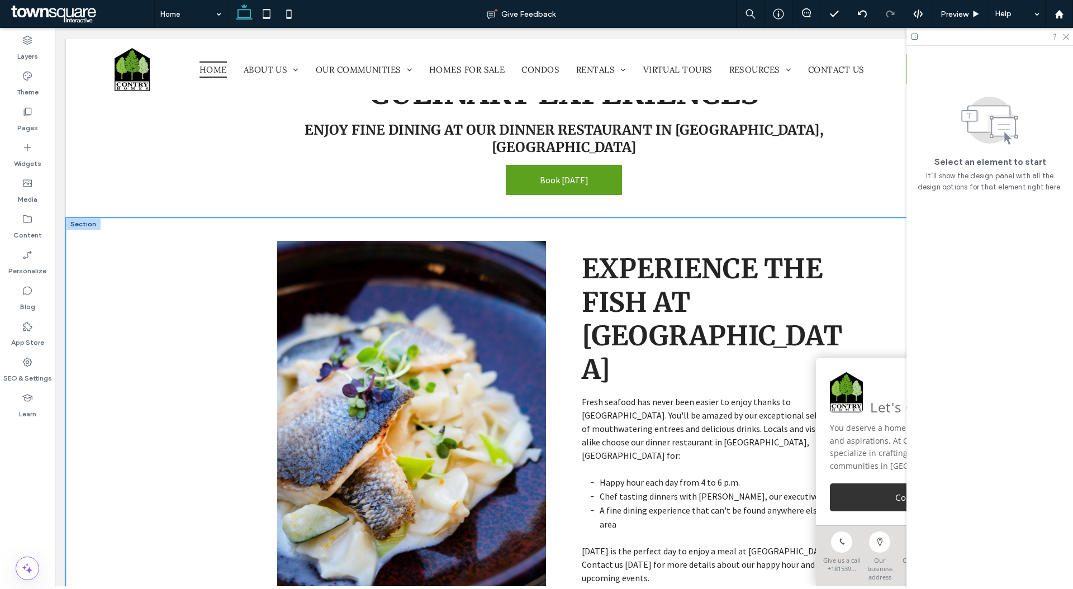
scroll to position [1632, 0]
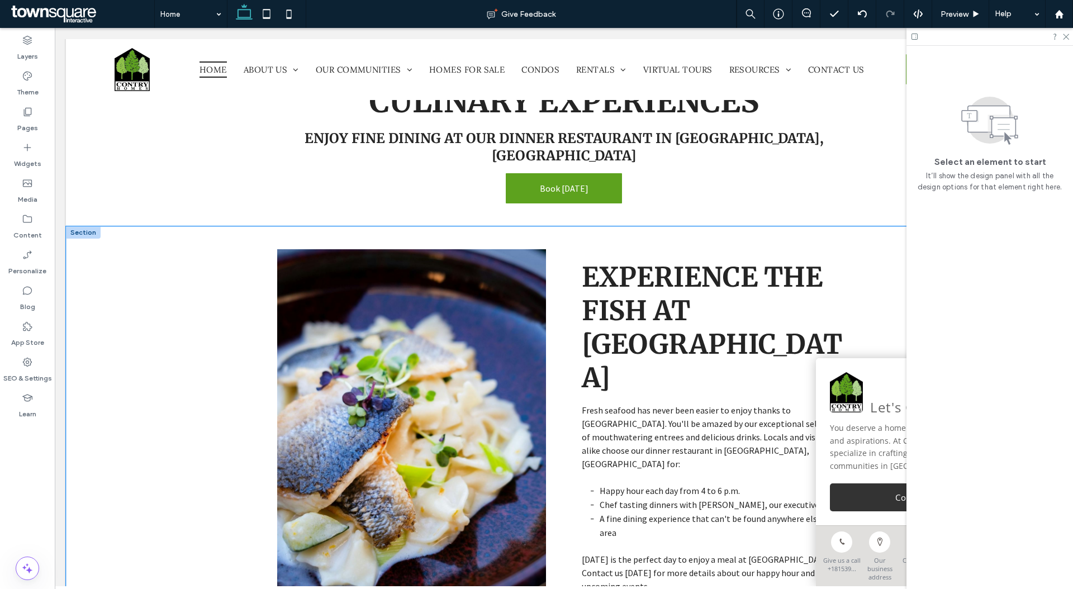
click at [171, 383] on div "Experience the Fish at [GEOGRAPHIC_DATA] Fresh seafood has never been easier to…" at bounding box center [563, 426] width 995 height 401
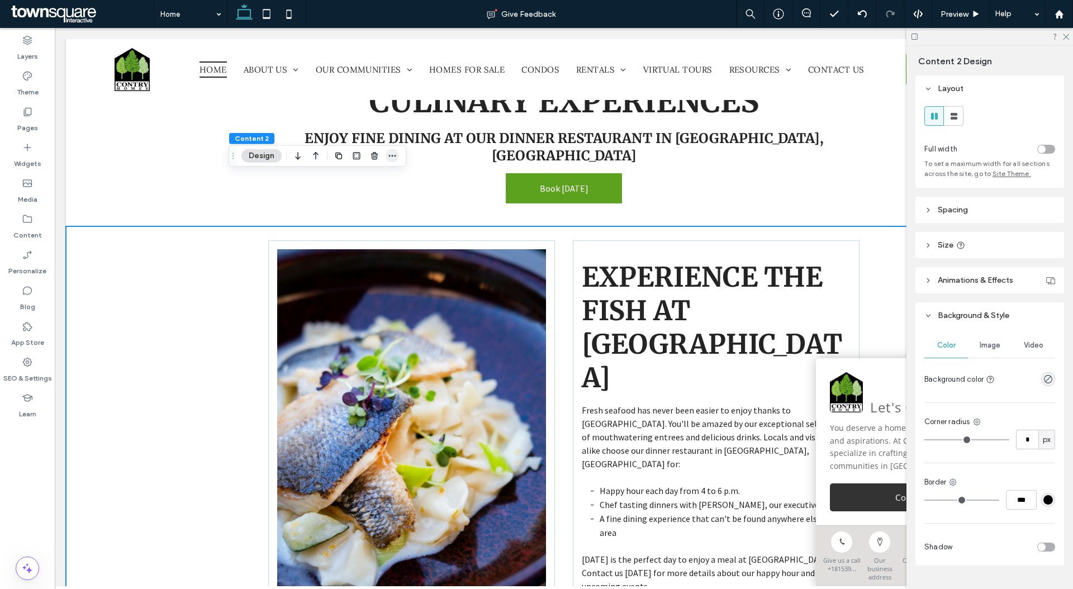
click at [395, 152] on icon "button" at bounding box center [392, 155] width 9 height 9
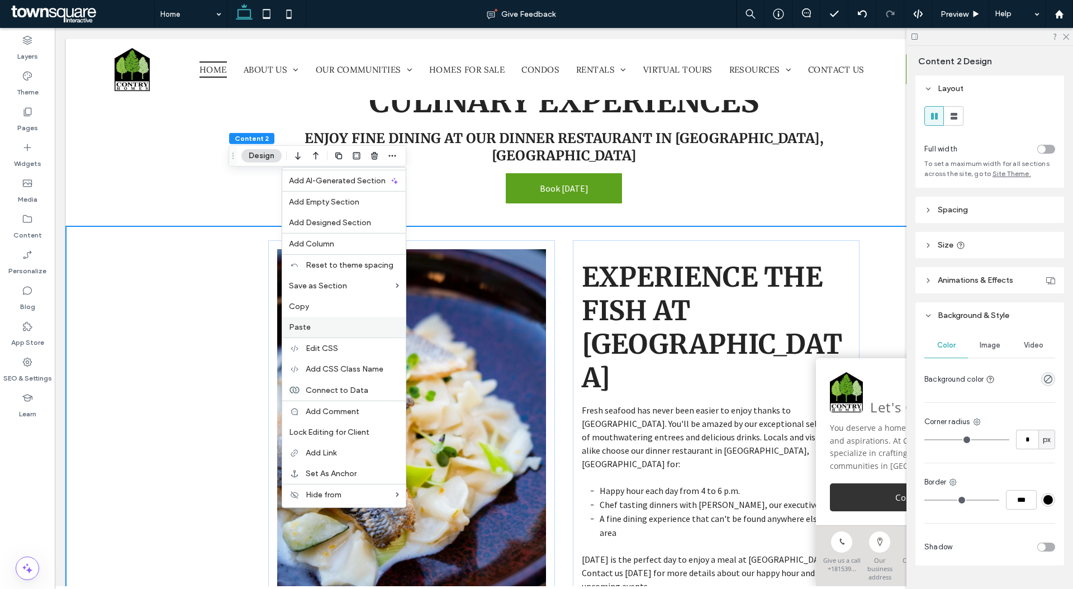
click at [350, 325] on label "Paste" at bounding box center [344, 326] width 110 height 9
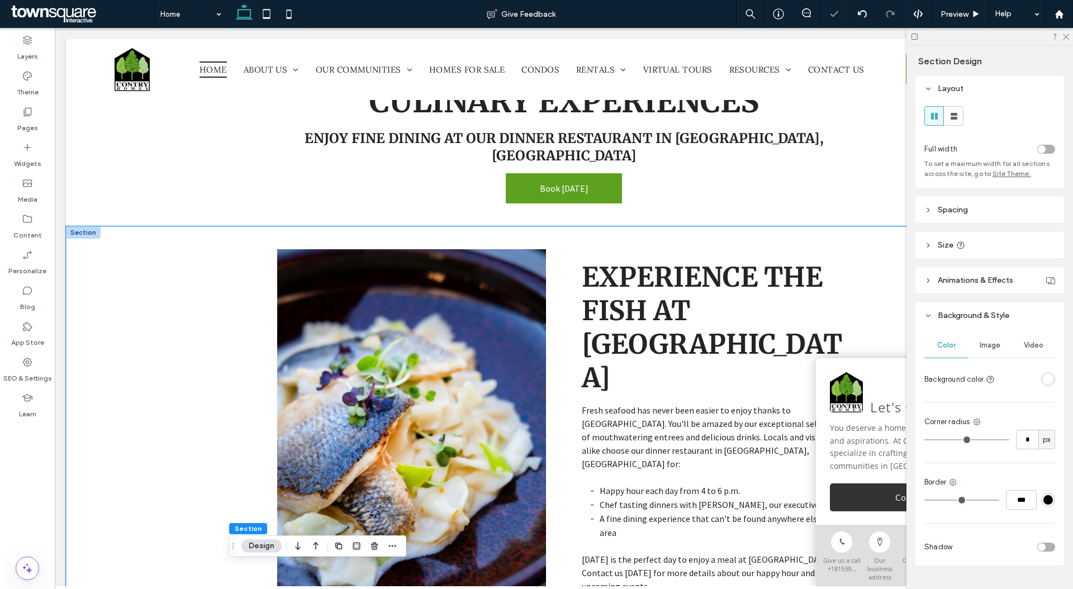
scroll to position [1842, 0]
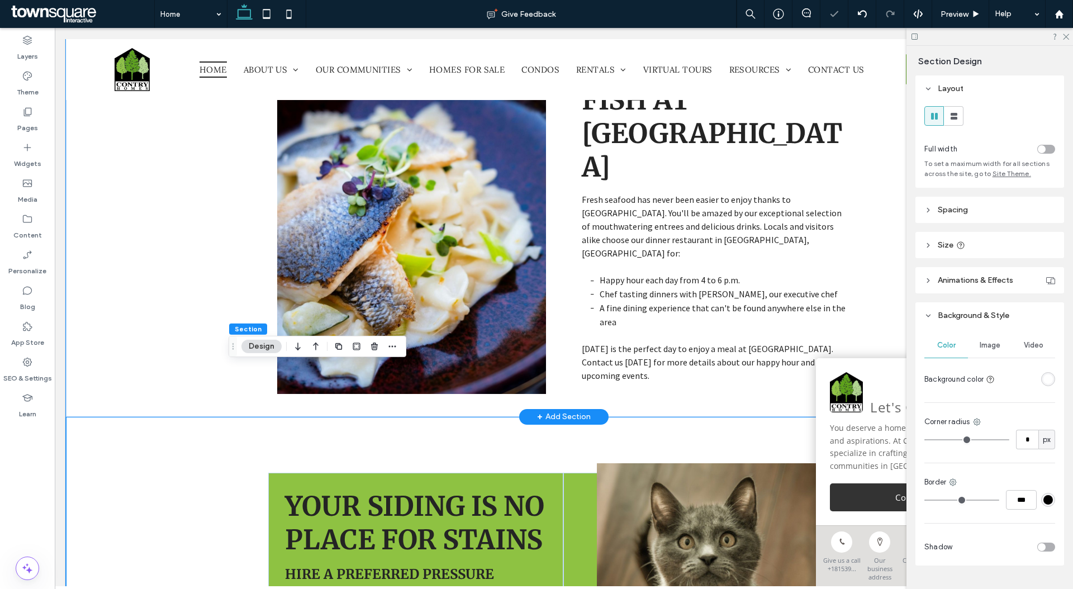
click at [160, 298] on div "Experience the Fish at [GEOGRAPHIC_DATA] Fresh seafood has never been easier to…" at bounding box center [563, 216] width 995 height 401
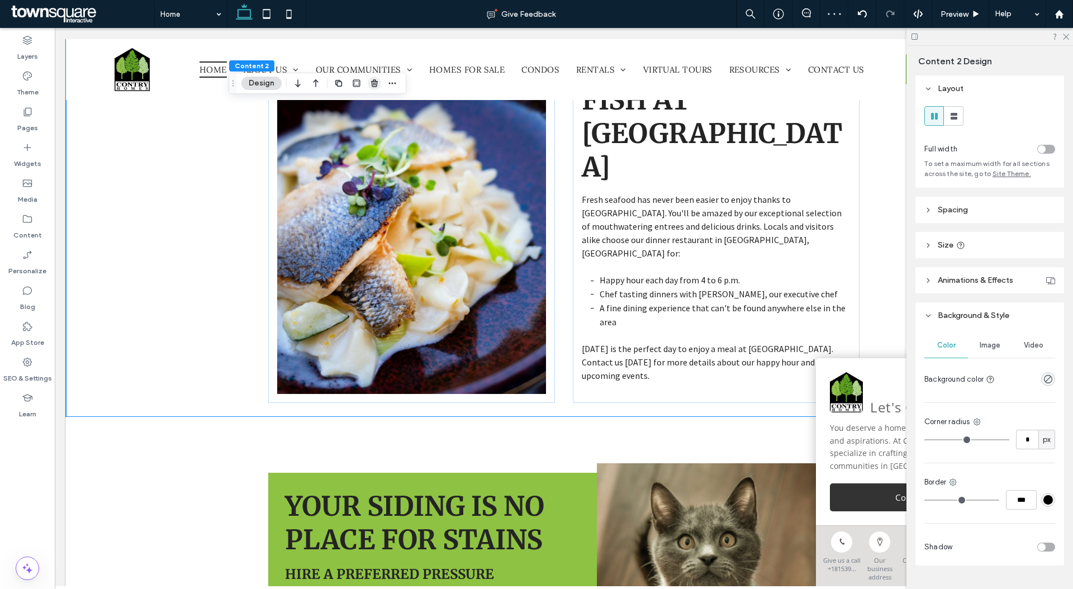
click at [376, 84] on use "button" at bounding box center [374, 82] width 7 height 7
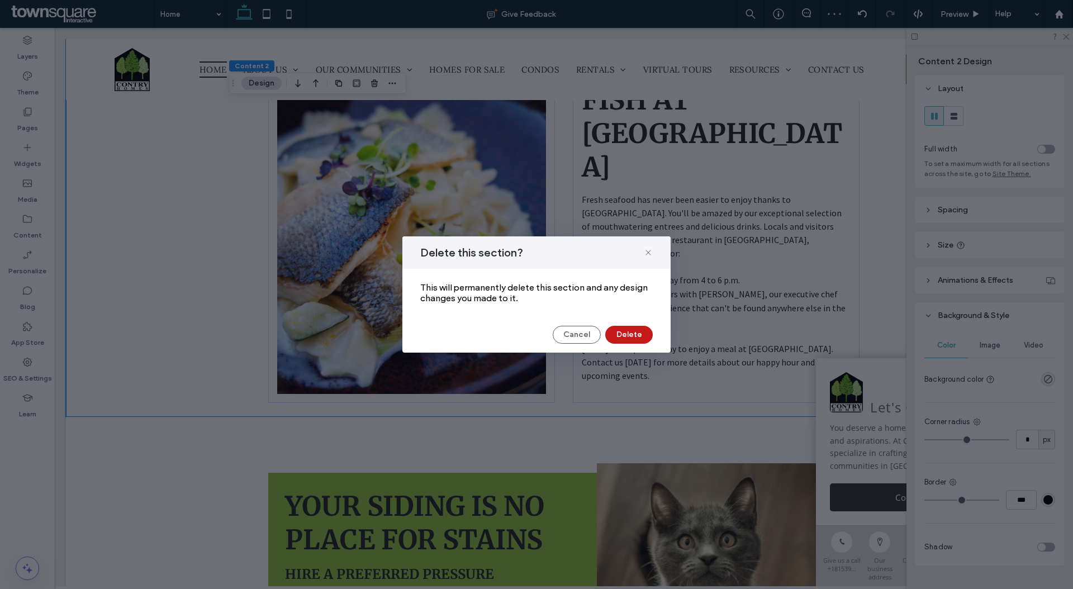
click at [633, 332] on button "Delete" at bounding box center [628, 335] width 47 height 18
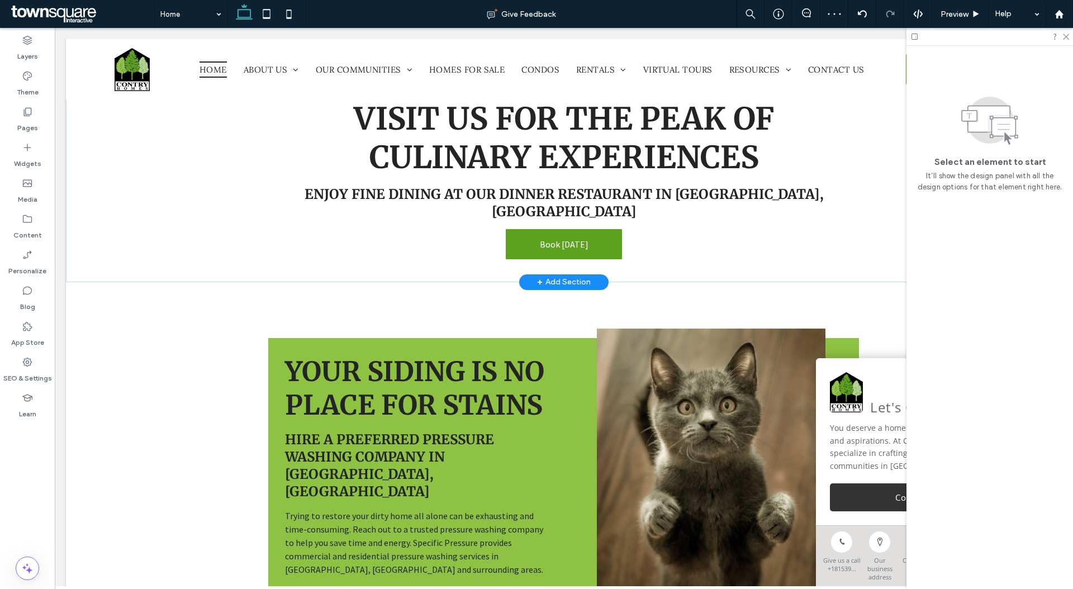
scroll to position [1588, 0]
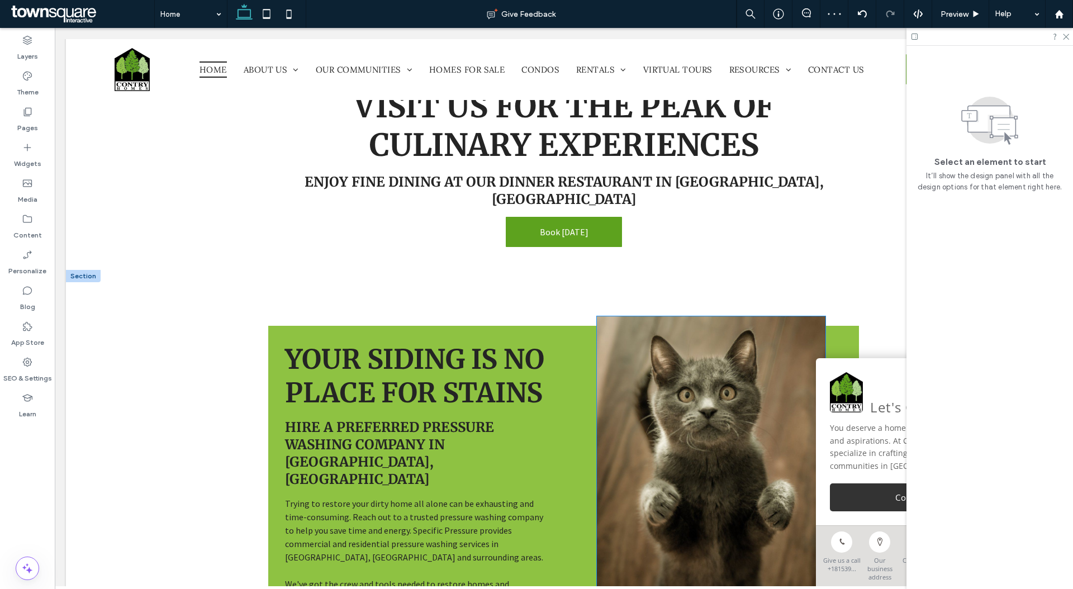
click at [617, 370] on img at bounding box center [711, 473] width 228 height 315
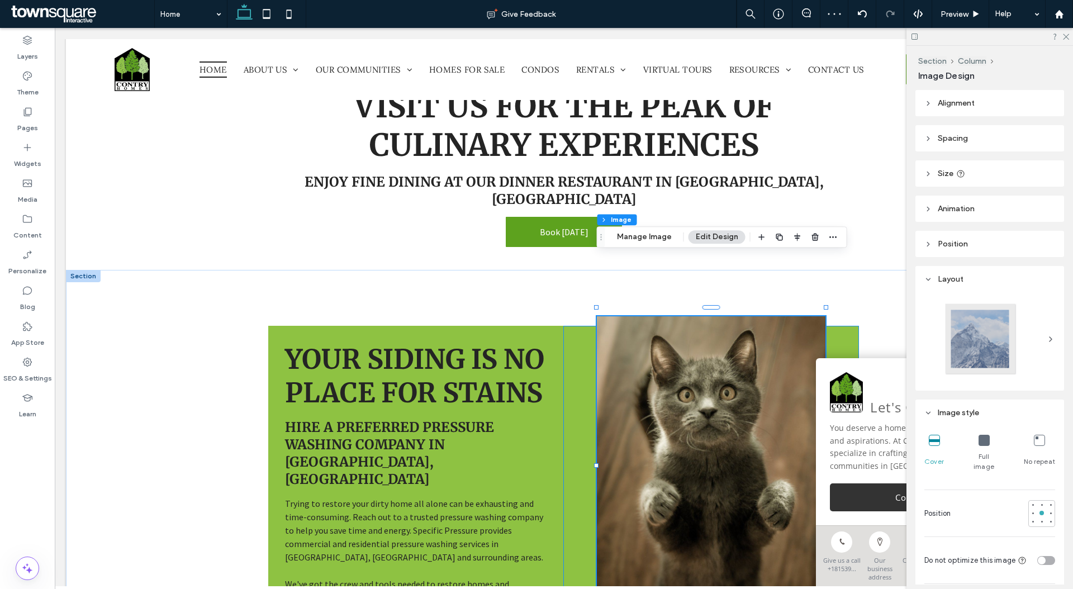
click at [576, 370] on div at bounding box center [711, 500] width 296 height 349
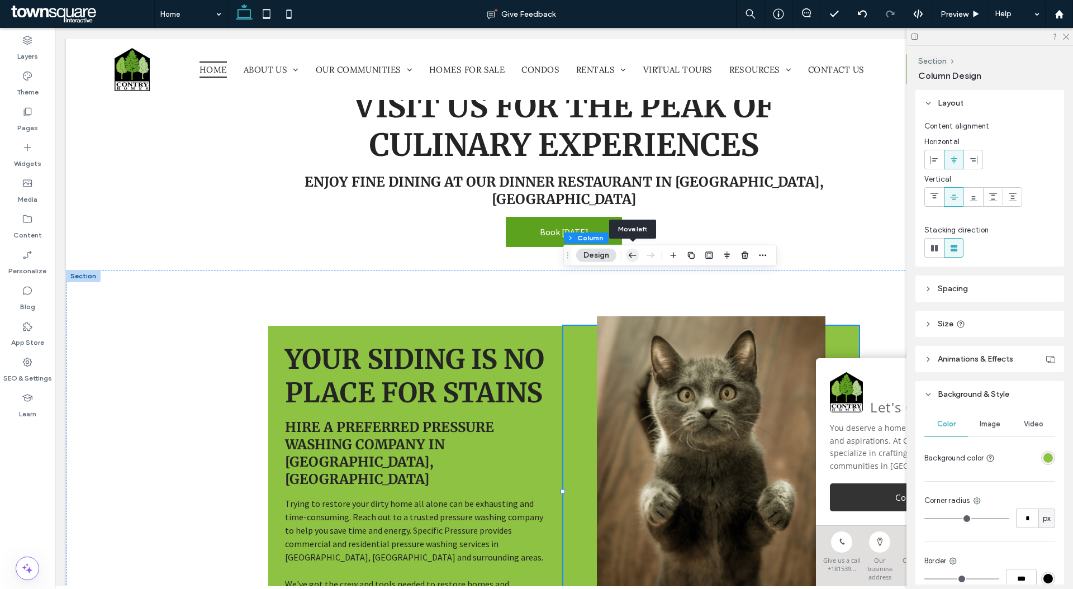
click at [631, 259] on icon "button" at bounding box center [632, 255] width 13 height 20
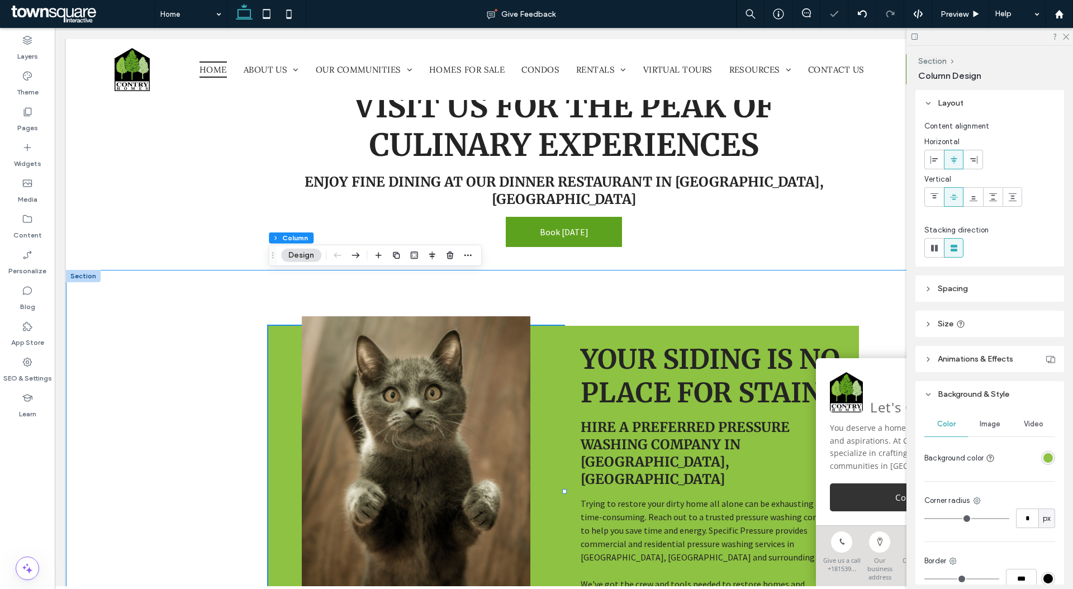
click at [202, 380] on div "YOUR SIDING IS NO PLACE FOR STAINS Hire a preferred pressure washing company in…" at bounding box center [563, 486] width 995 height 432
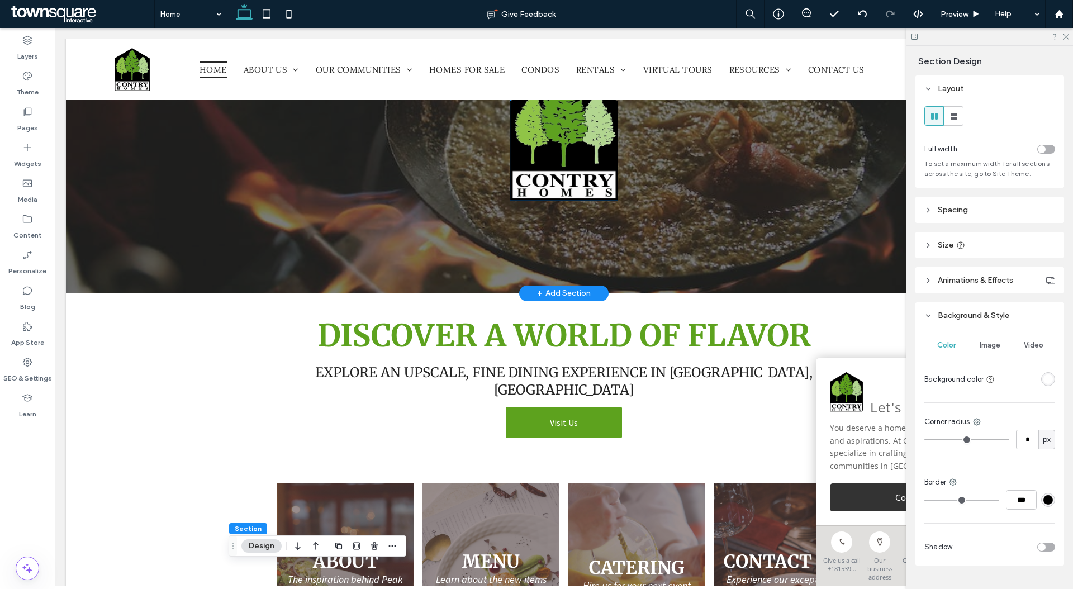
scroll to position [292, 0]
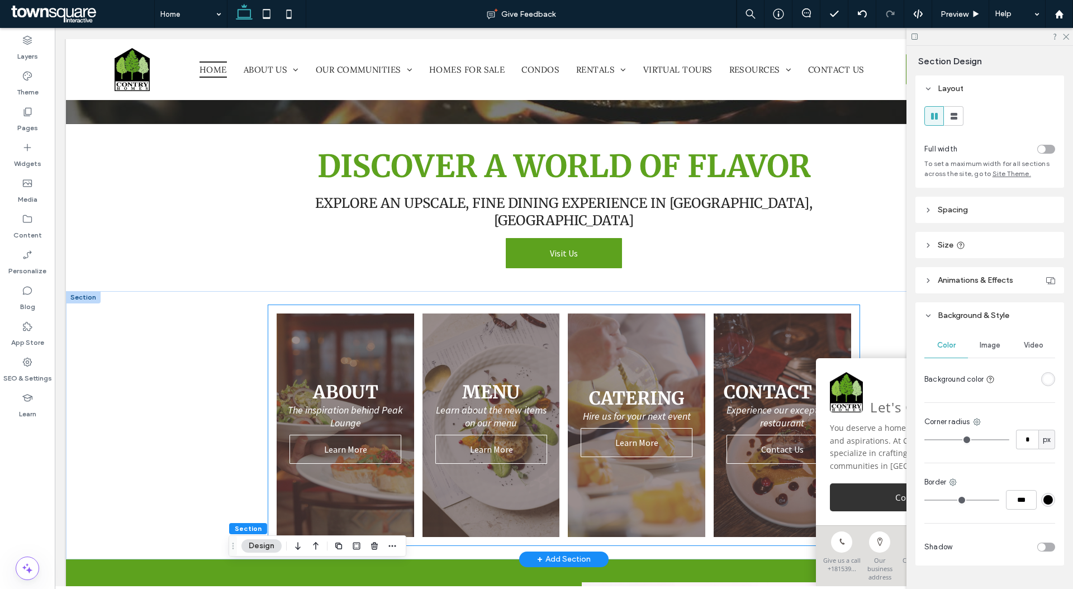
click at [269, 375] on div "About The inspiration behind Peak Lounge Learn More Menu Learn about the new it…" at bounding box center [563, 425] width 590 height 240
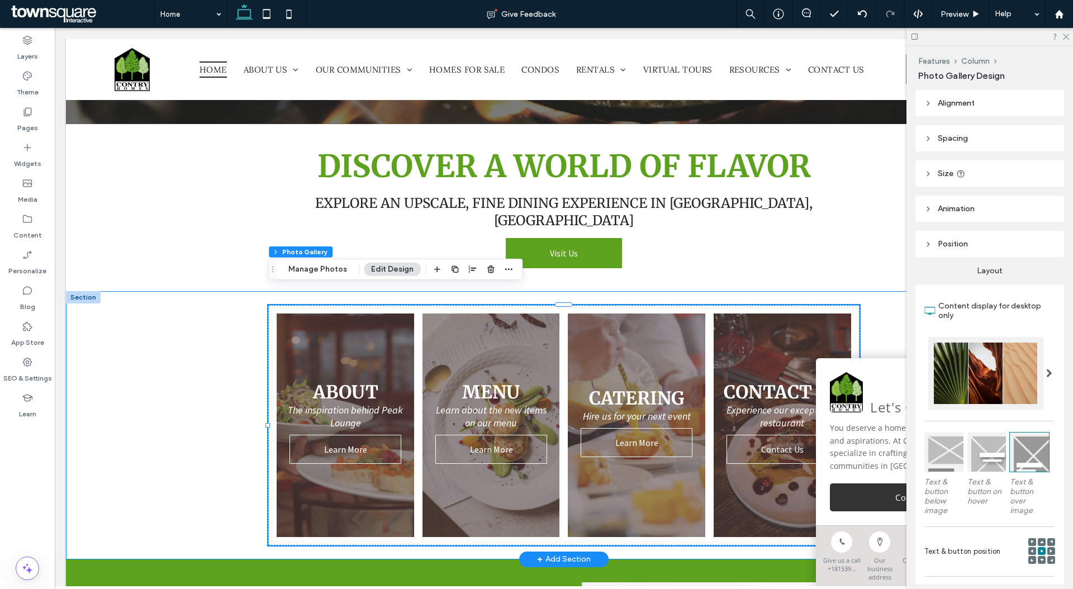
click at [204, 361] on div "About The inspiration behind Peak Lounge Learn More Menu Learn about the new it…" at bounding box center [563, 425] width 995 height 268
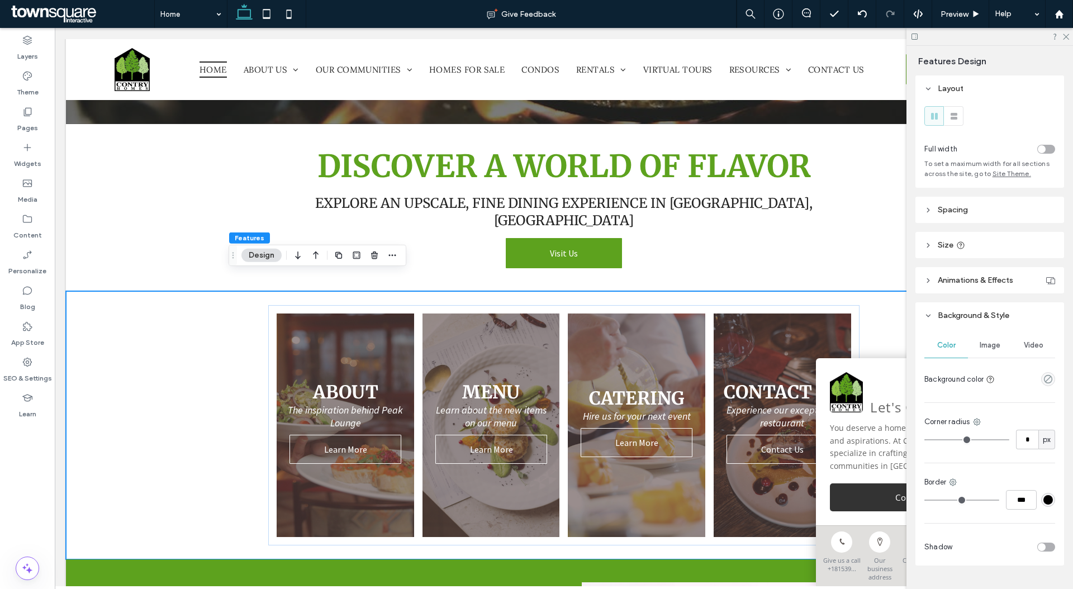
click at [1047, 140] on div at bounding box center [1007, 149] width 93 height 20
click at [1047, 145] on div "toggle" at bounding box center [1046, 149] width 18 height 9
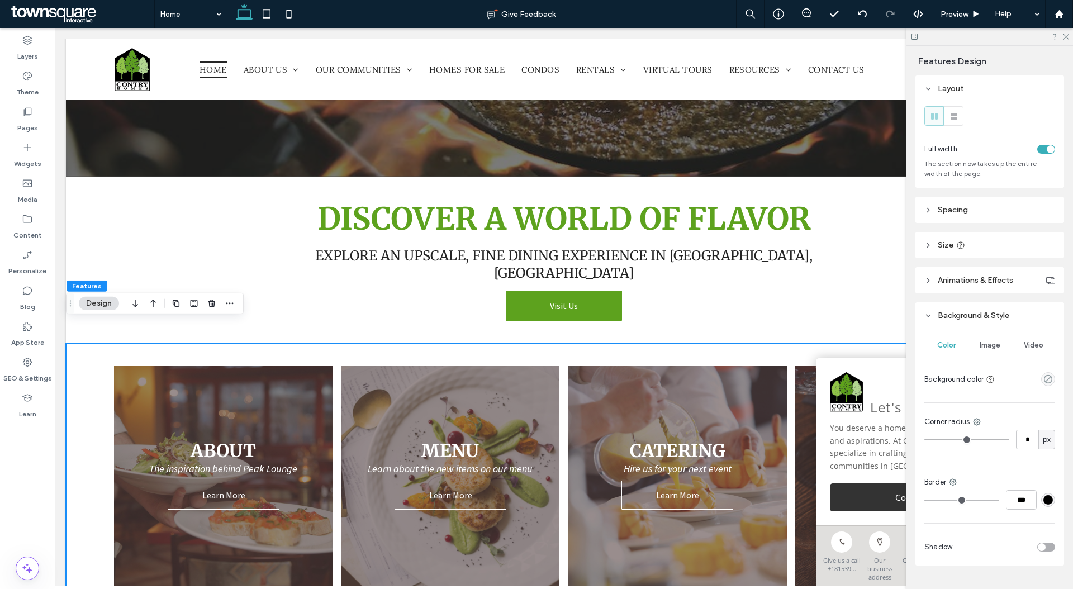
scroll to position [236, 0]
